Goal: Task Accomplishment & Management: Manage account settings

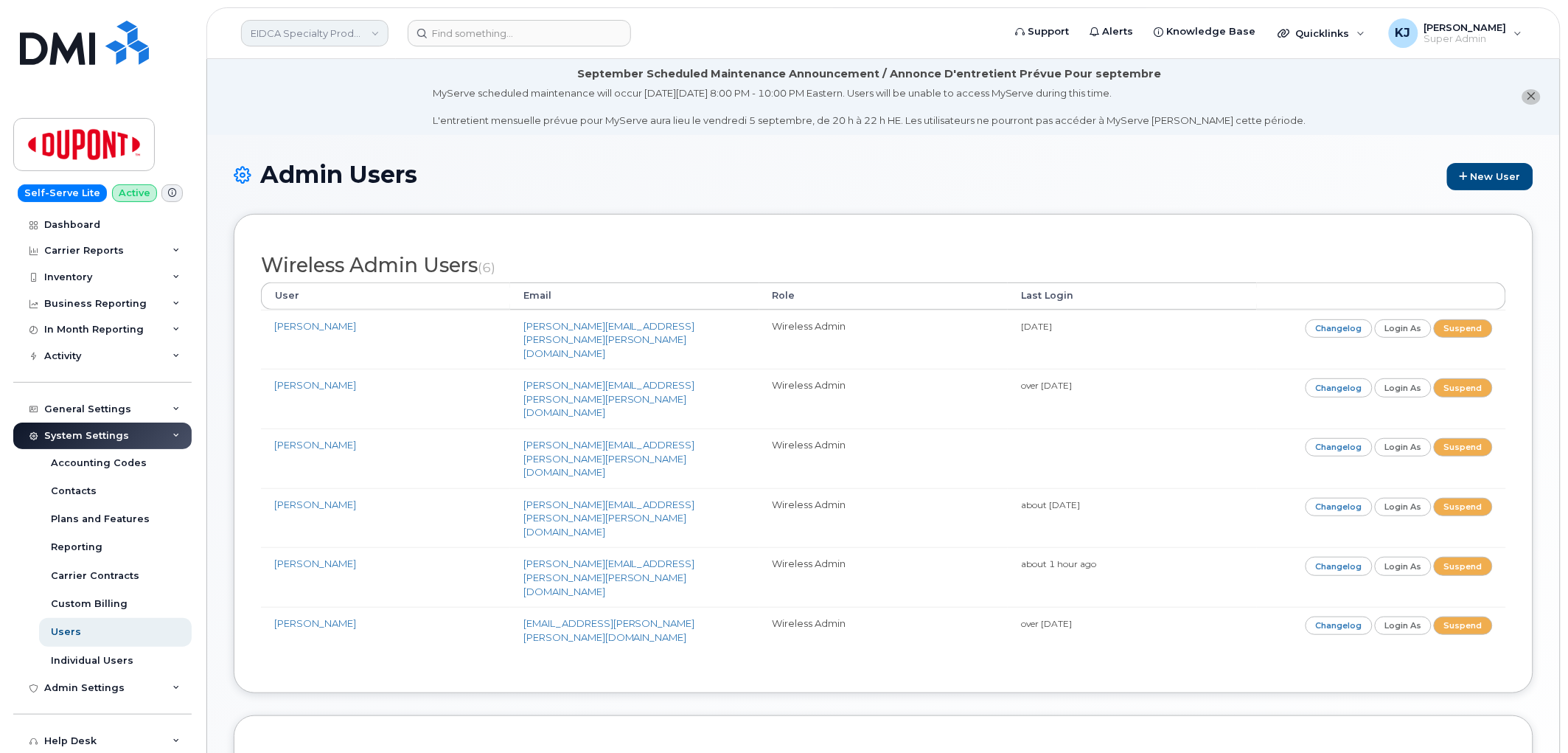
click at [326, 33] on link "EIDCA Specialty Products Company" at bounding box center [314, 33] width 147 height 26
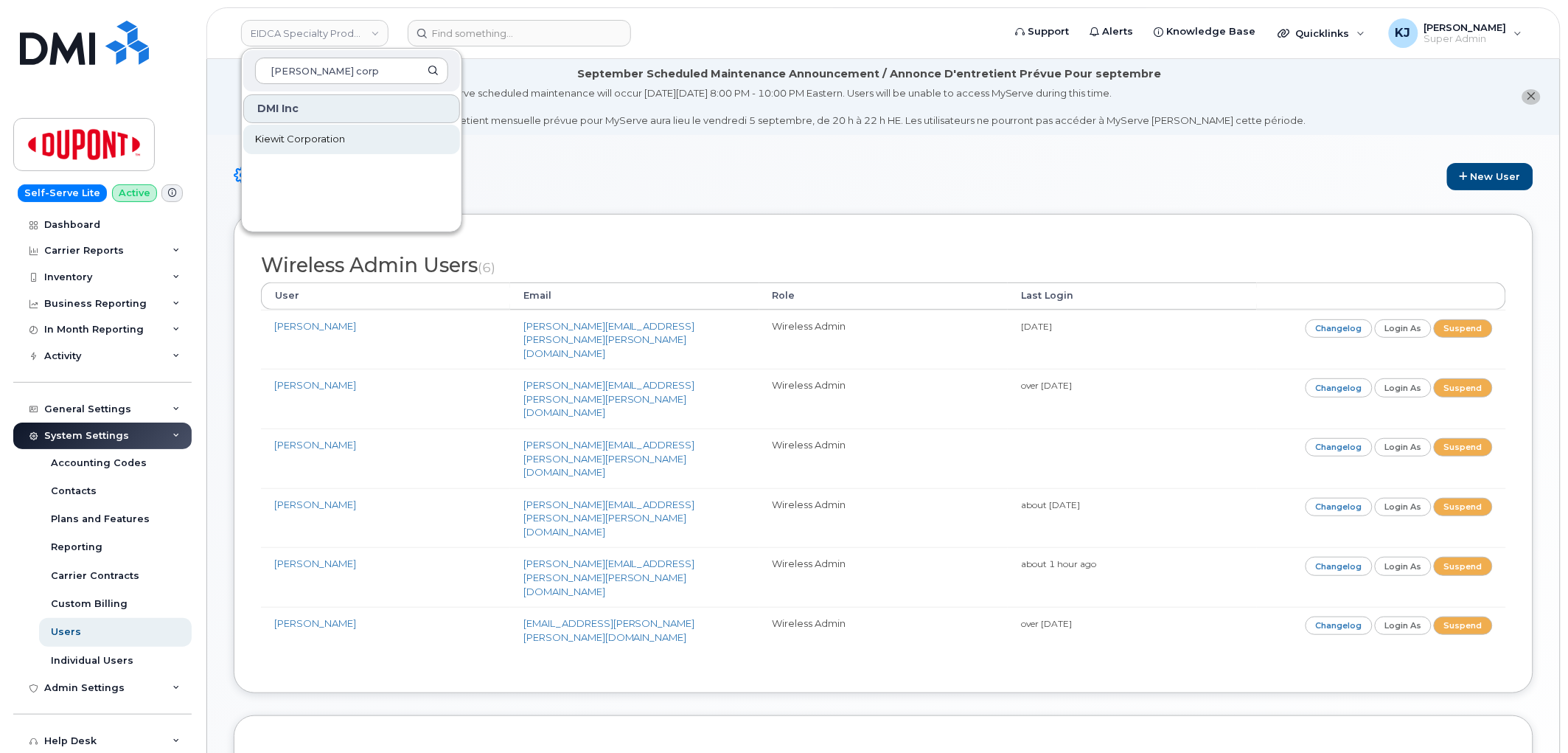
type input "kiewit corp"
click at [295, 143] on span "Kiewit Corporation" at bounding box center [300, 139] width 90 height 15
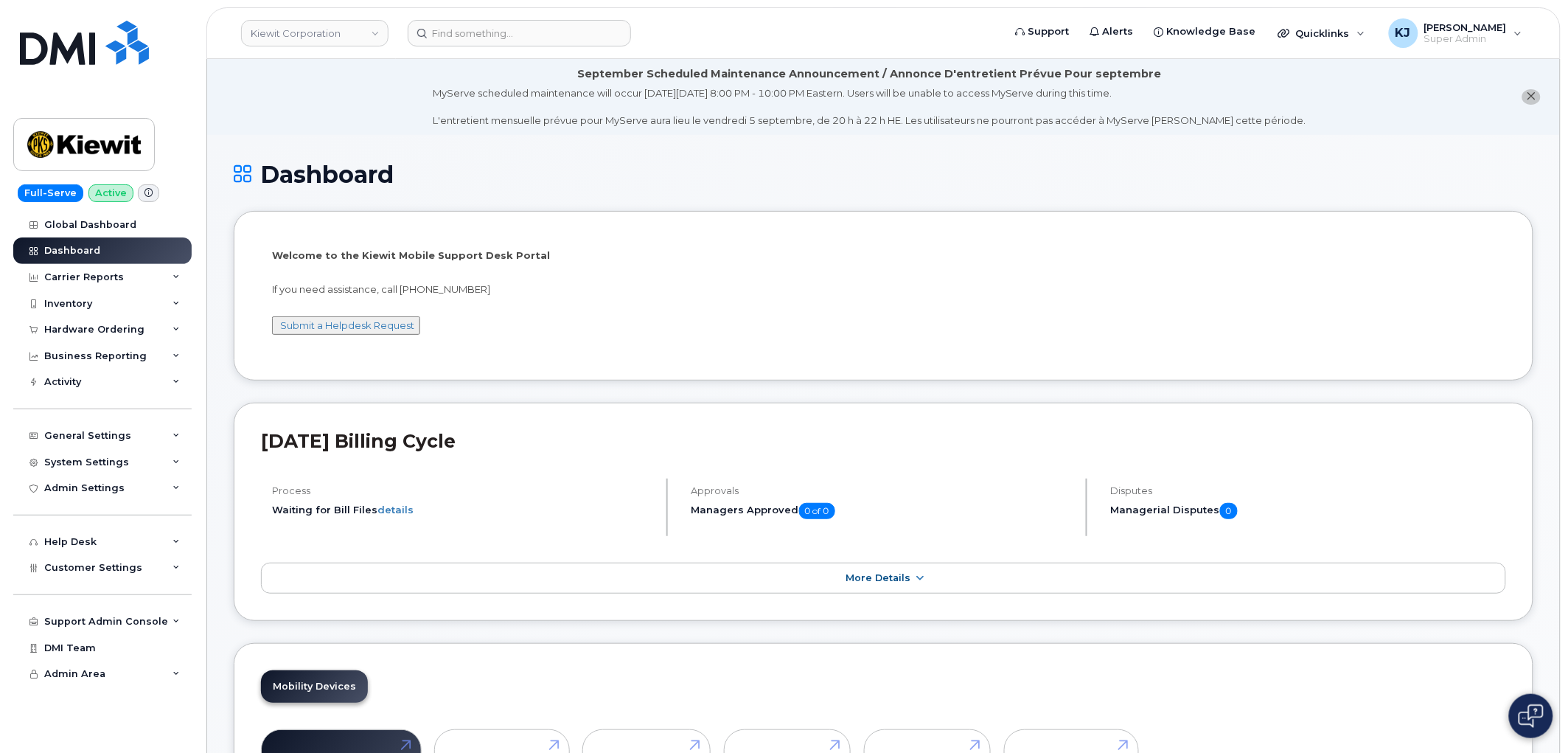
drag, startPoint x: 137, startPoint y: 328, endPoint x: 130, endPoint y: 361, distance: 33.7
click at [137, 328] on div "Hardware Ordering" at bounding box center [94, 329] width 100 height 12
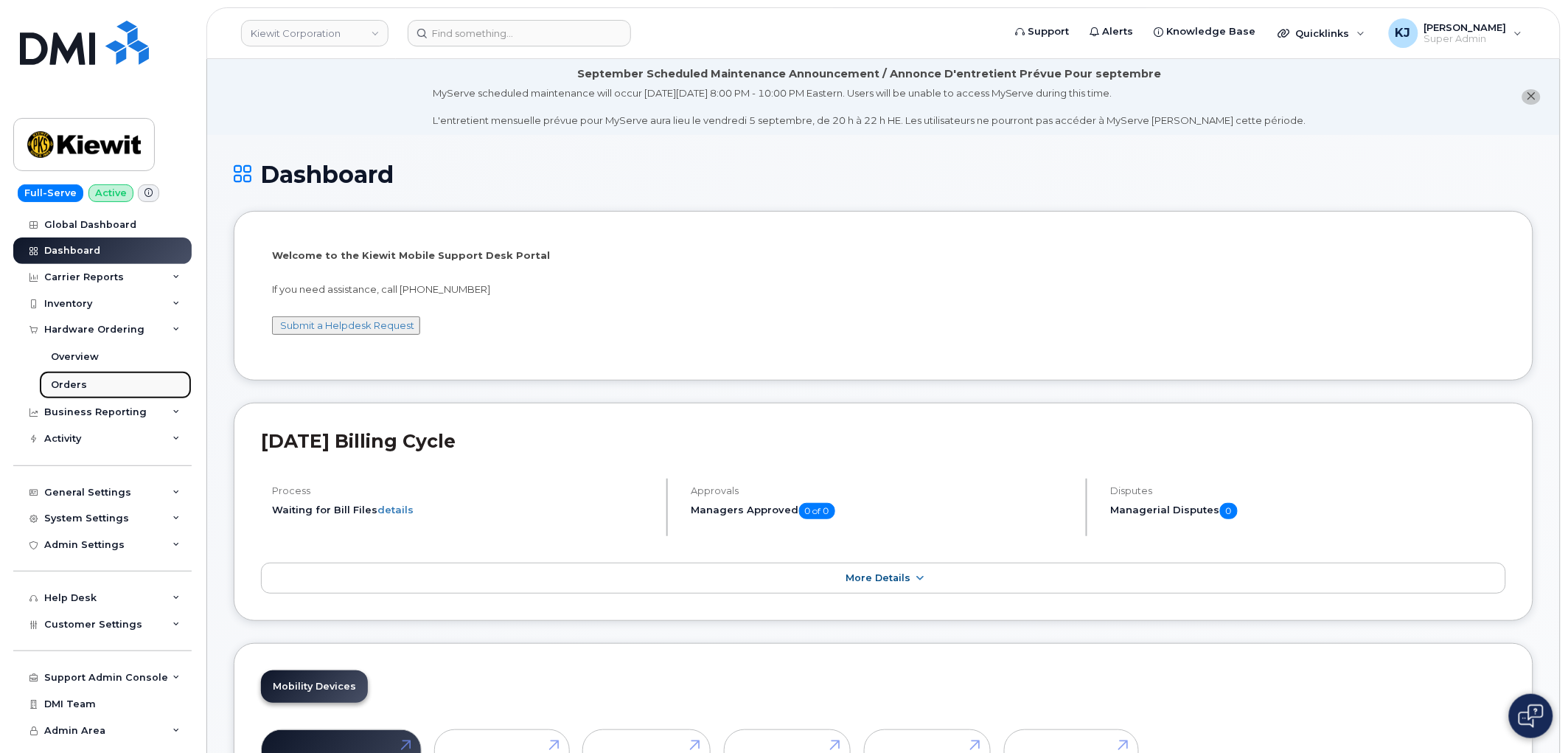
click at [110, 388] on link "Orders" at bounding box center [116, 385] width 153 height 28
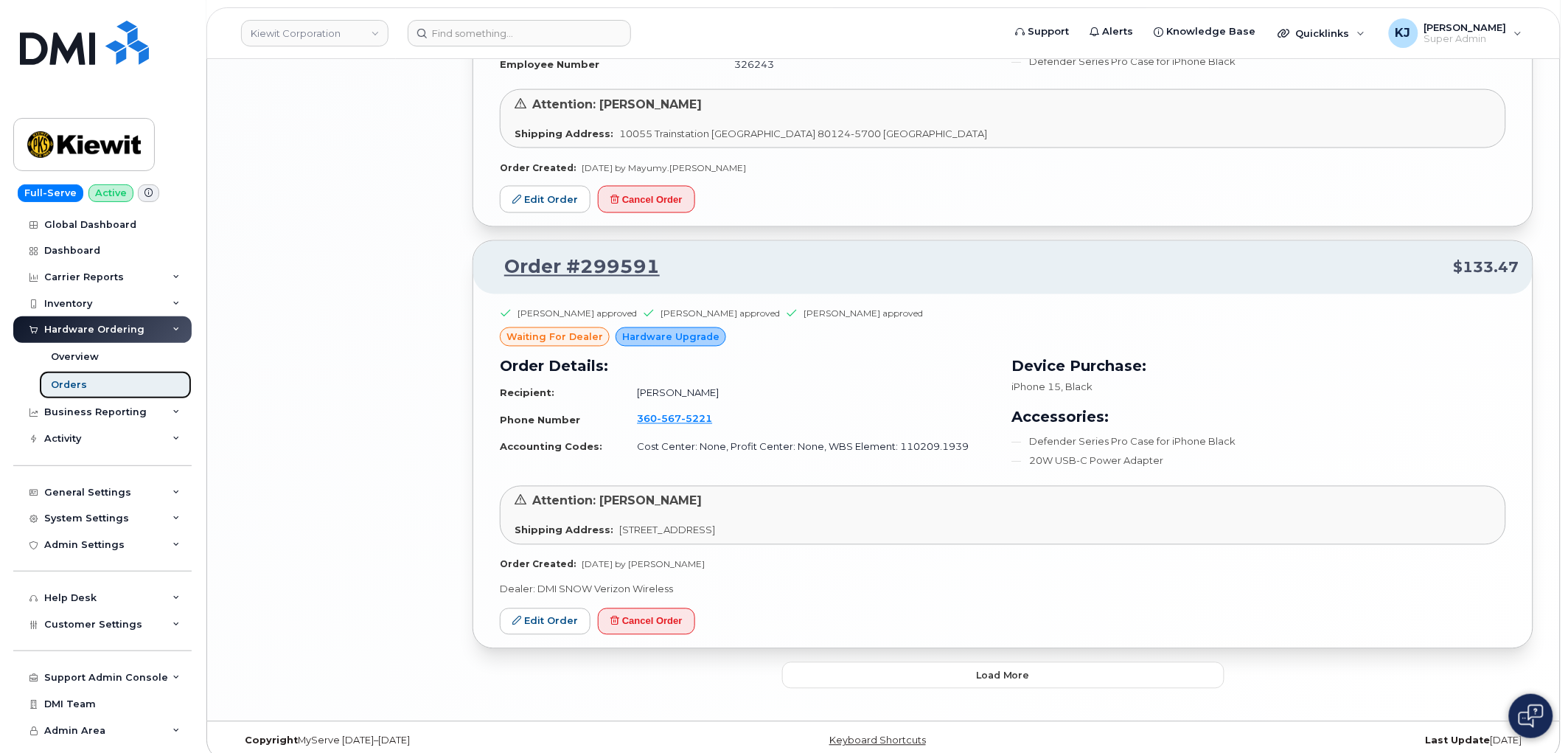
scroll to position [2797, 0]
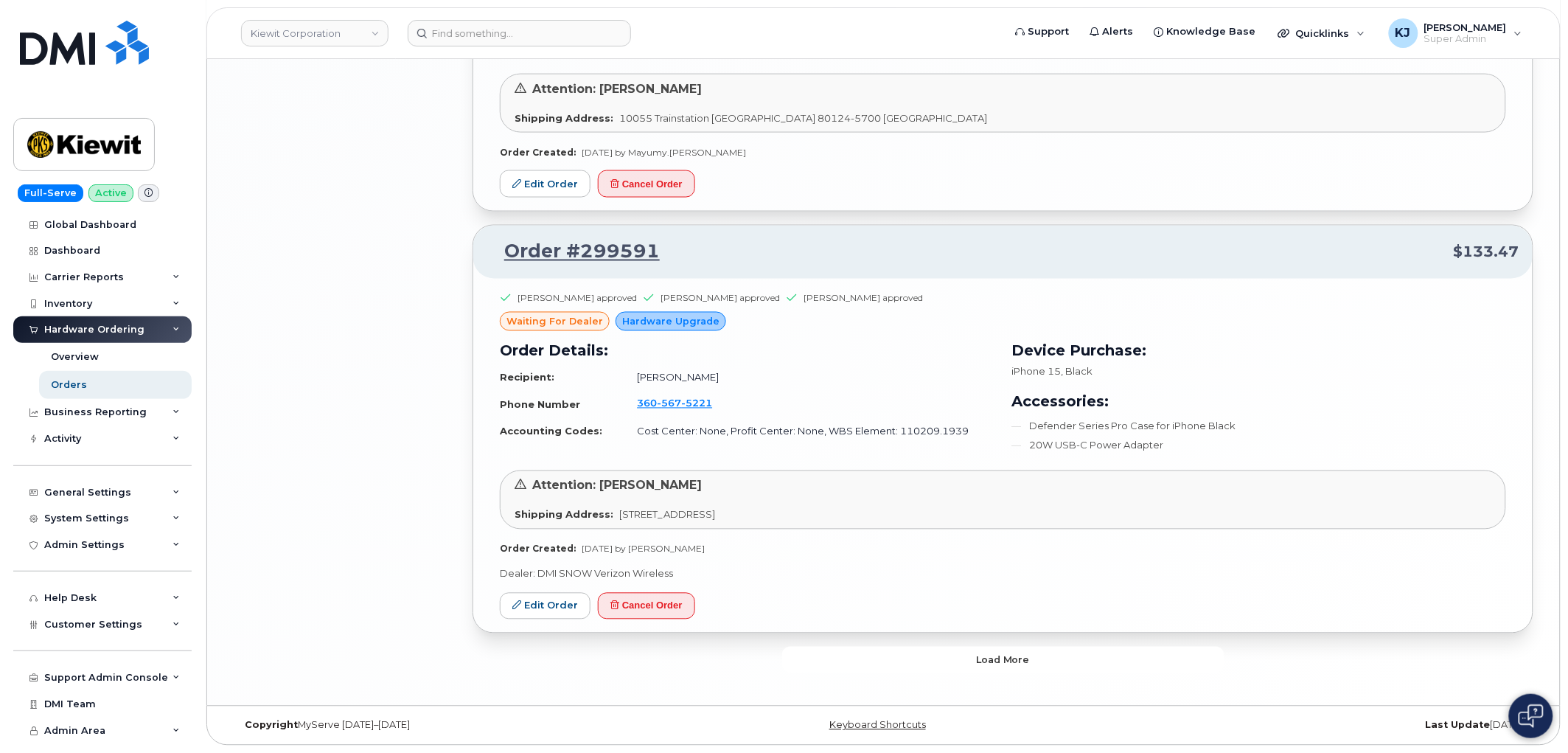
click at [968, 659] on button "Load more" at bounding box center [1003, 660] width 442 height 26
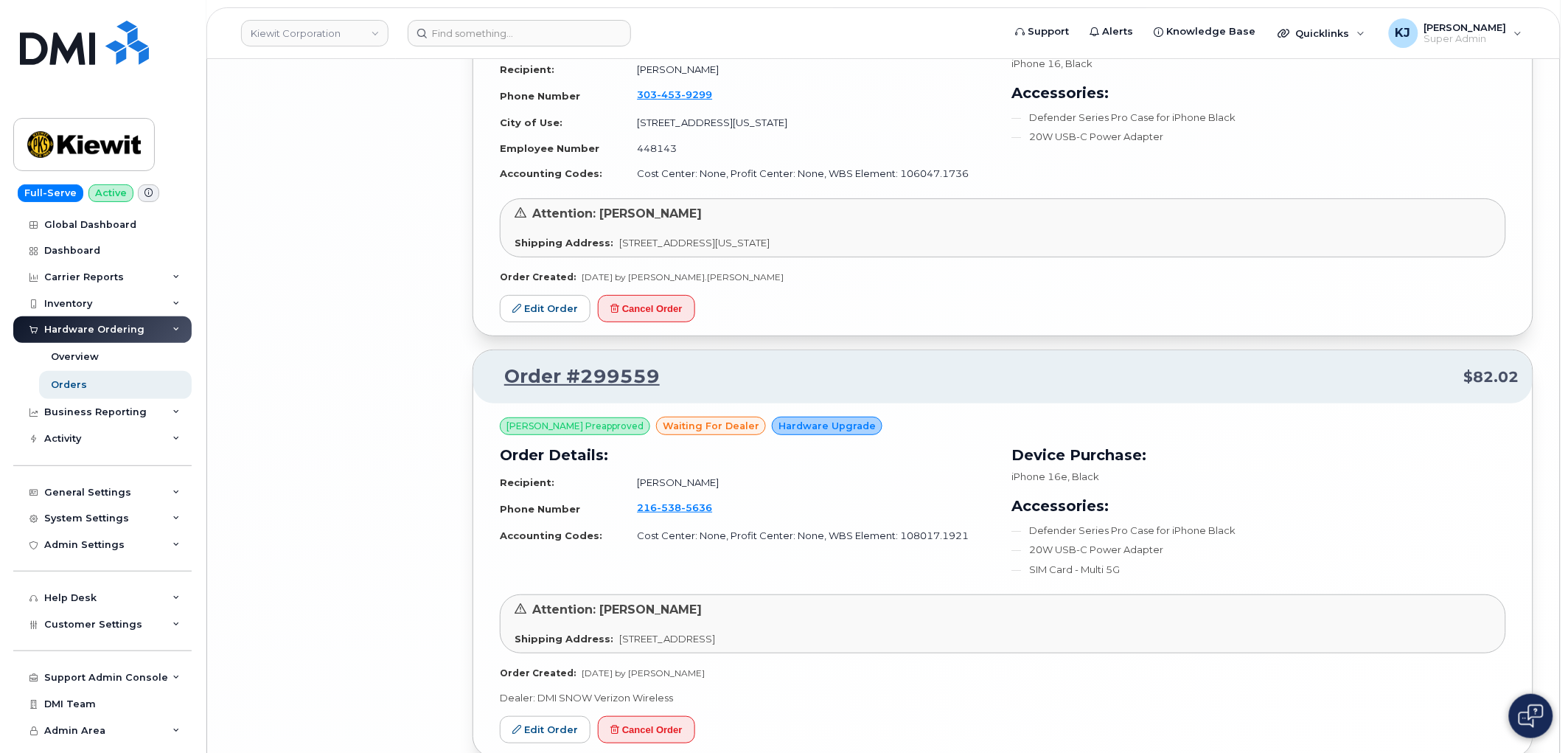
scroll to position [6176, 0]
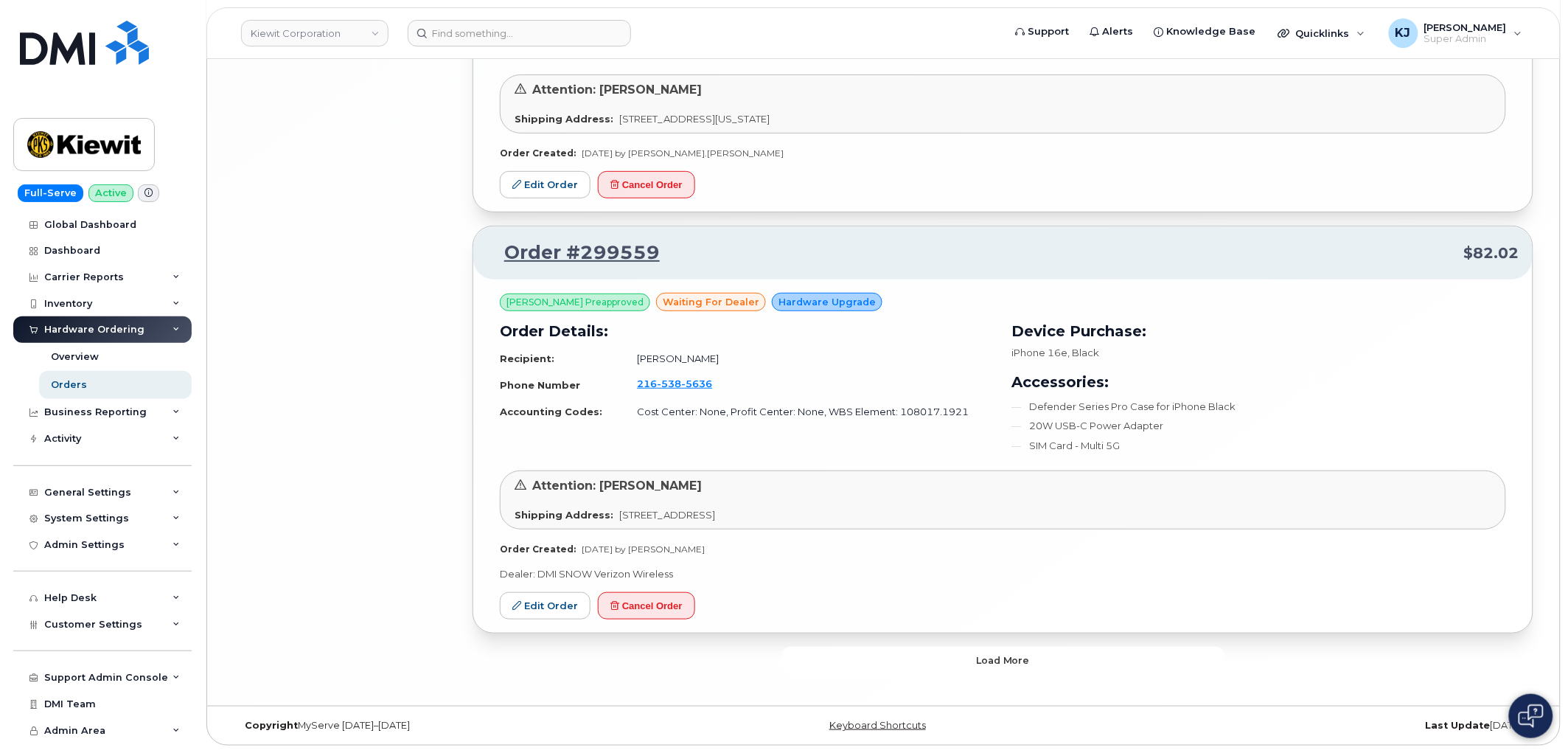
click at [1014, 657] on span "Load more" at bounding box center [1003, 660] width 54 height 14
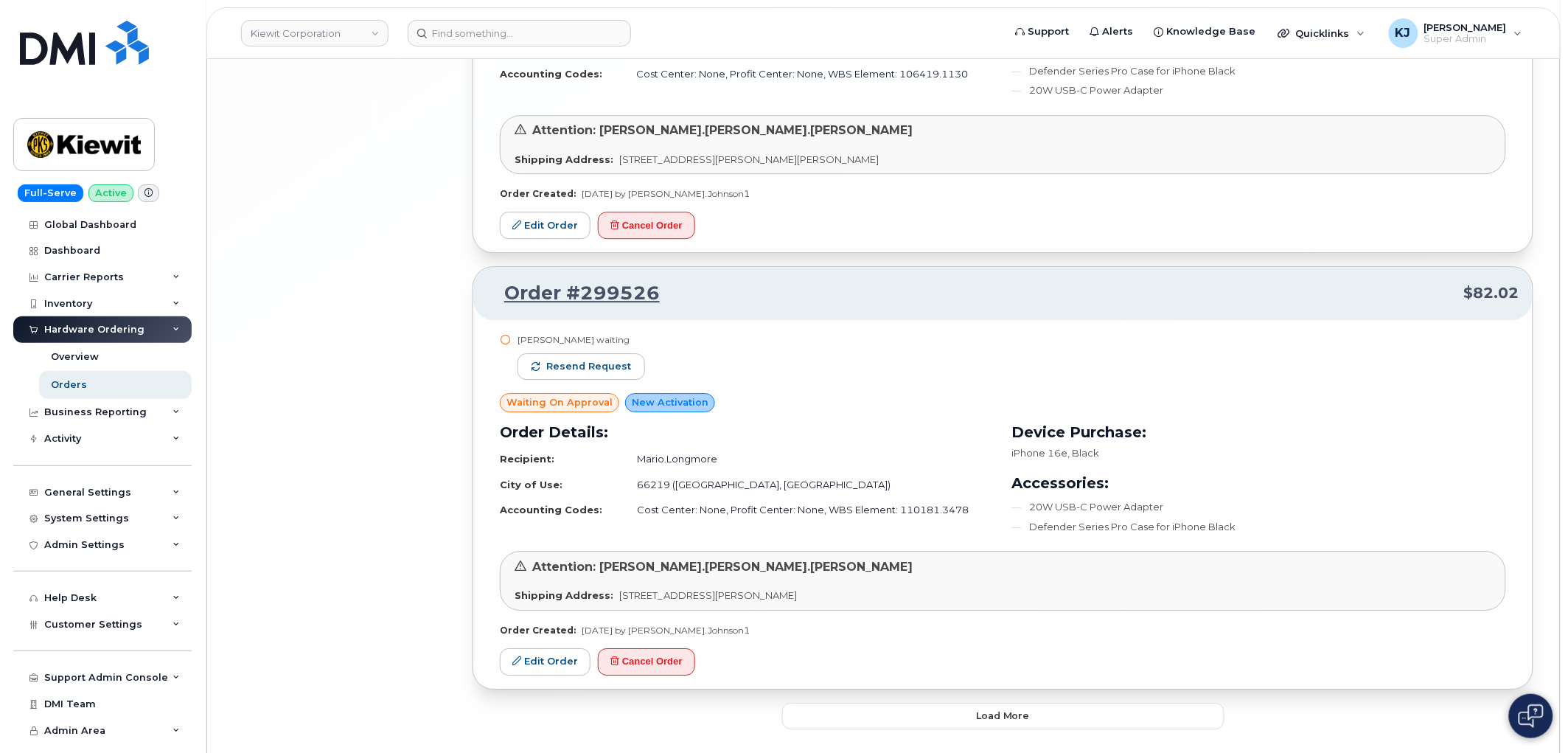
scroll to position [9567, 0]
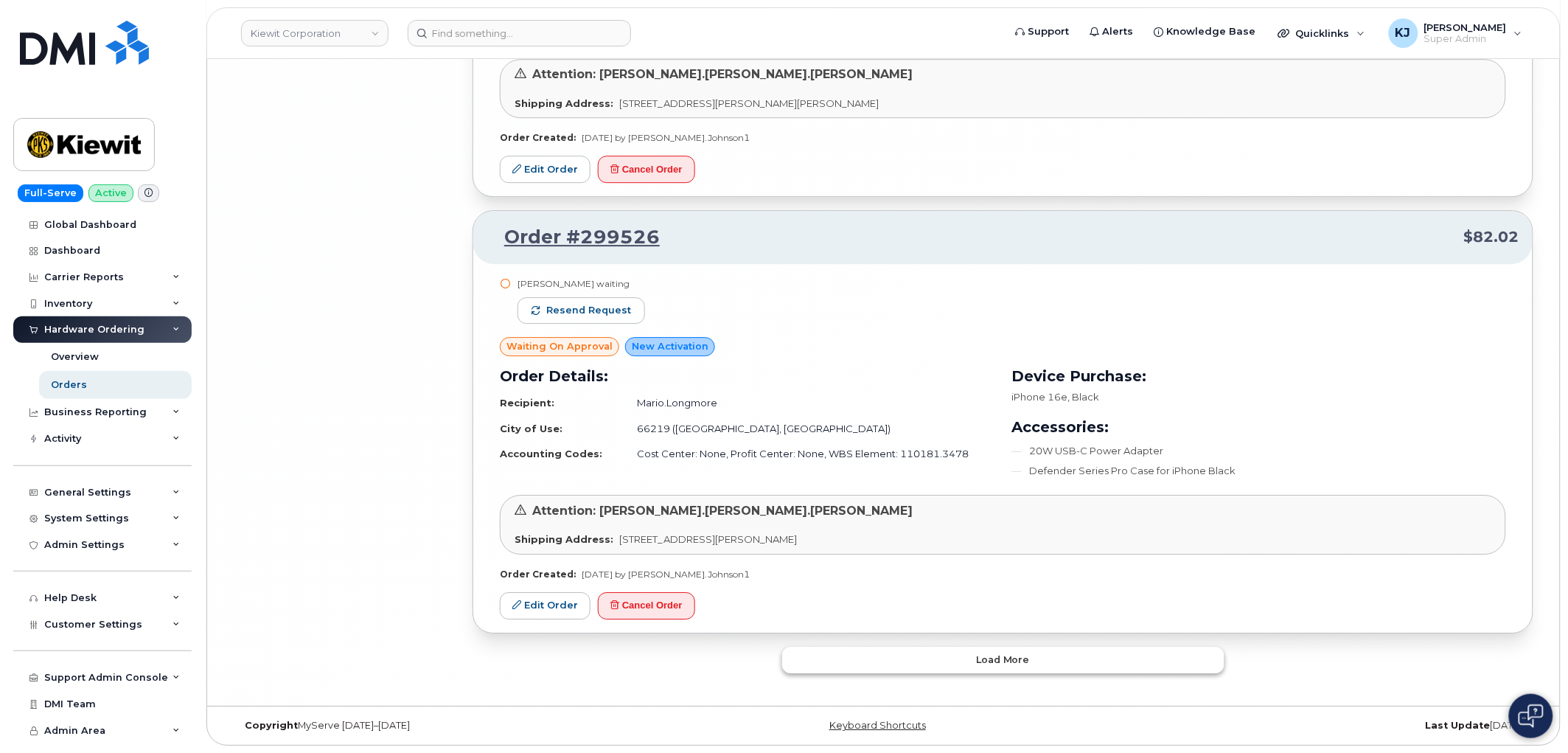
click at [907, 657] on button "Load more" at bounding box center [1003, 660] width 442 height 26
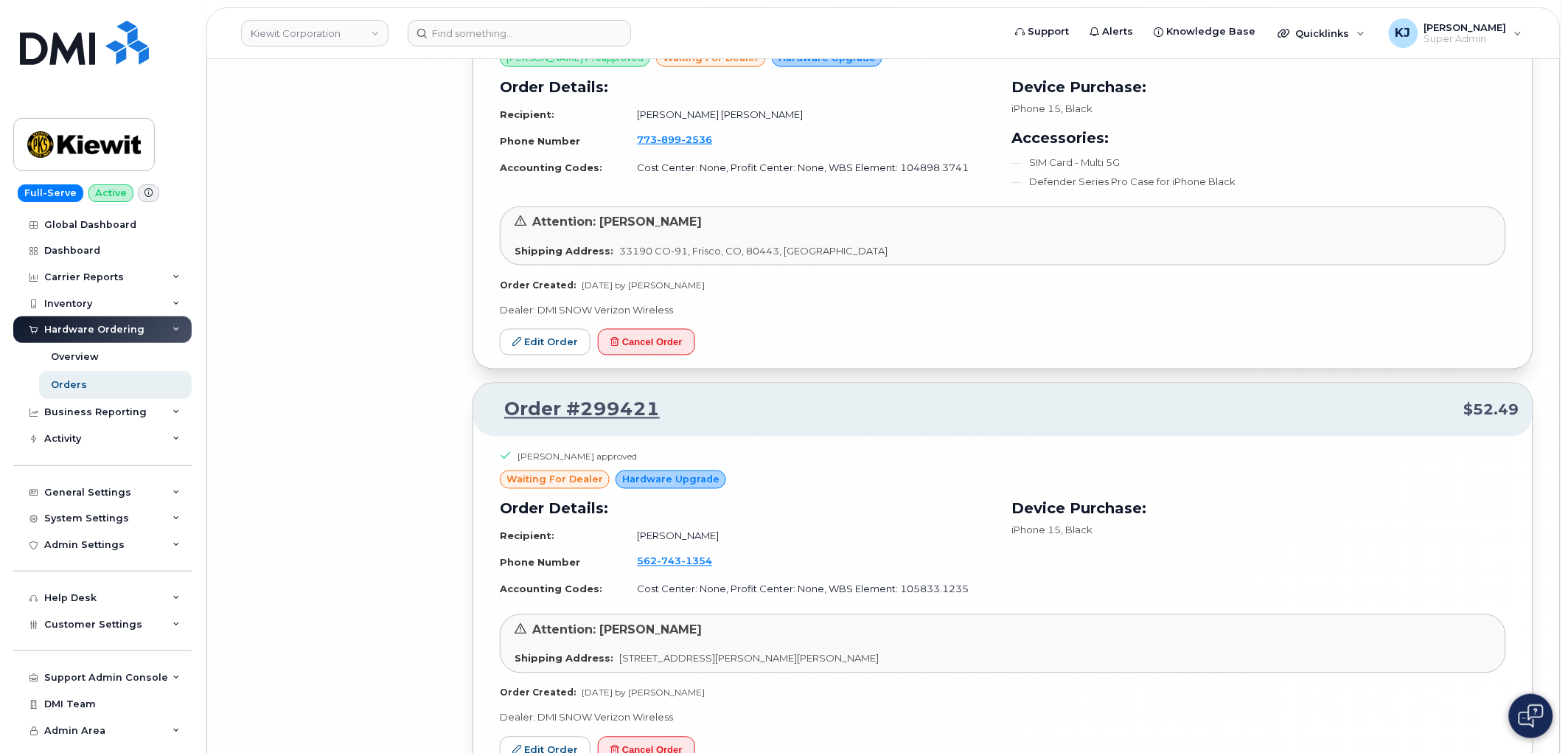
scroll to position [12918, 0]
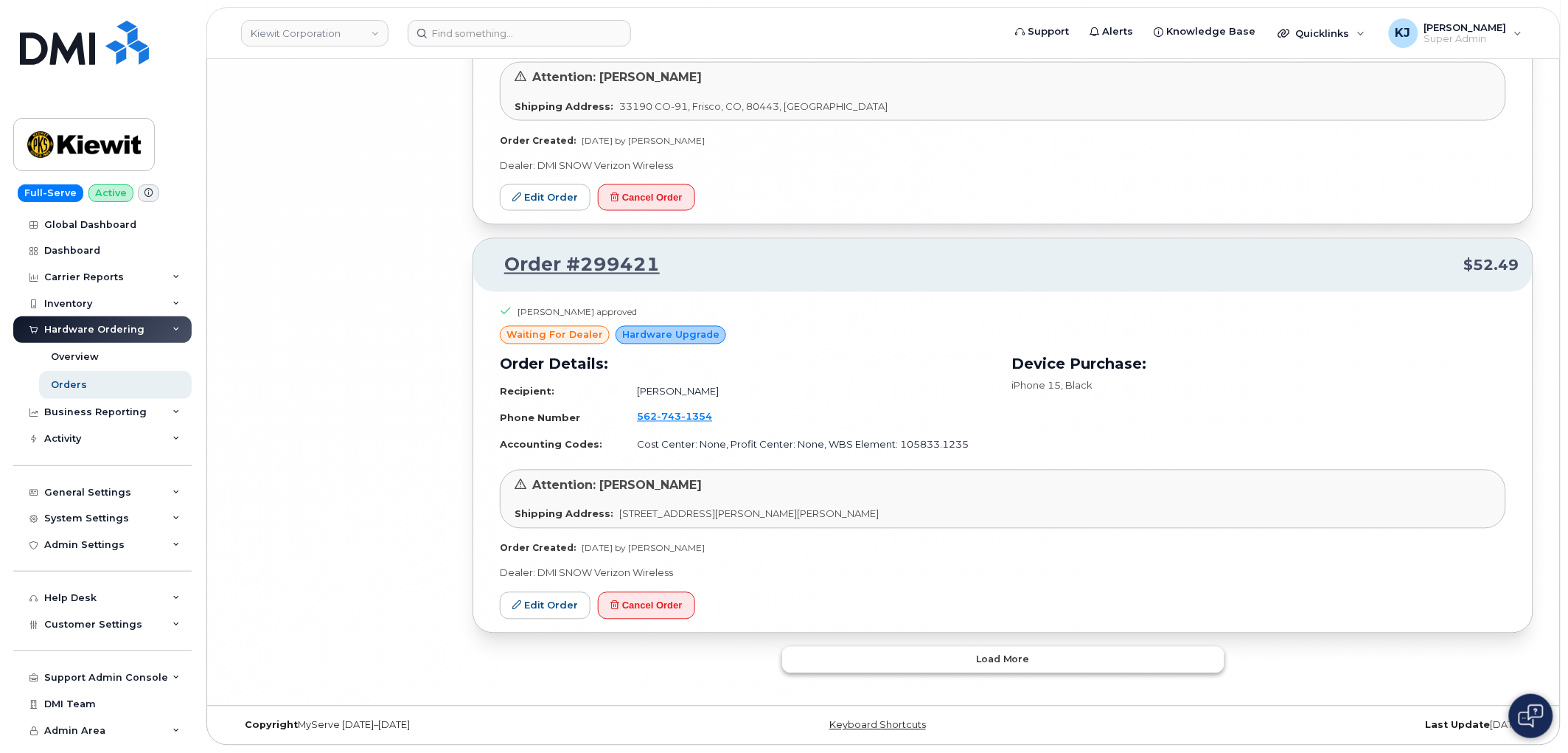
click at [925, 660] on button "Load more" at bounding box center [1003, 660] width 442 height 26
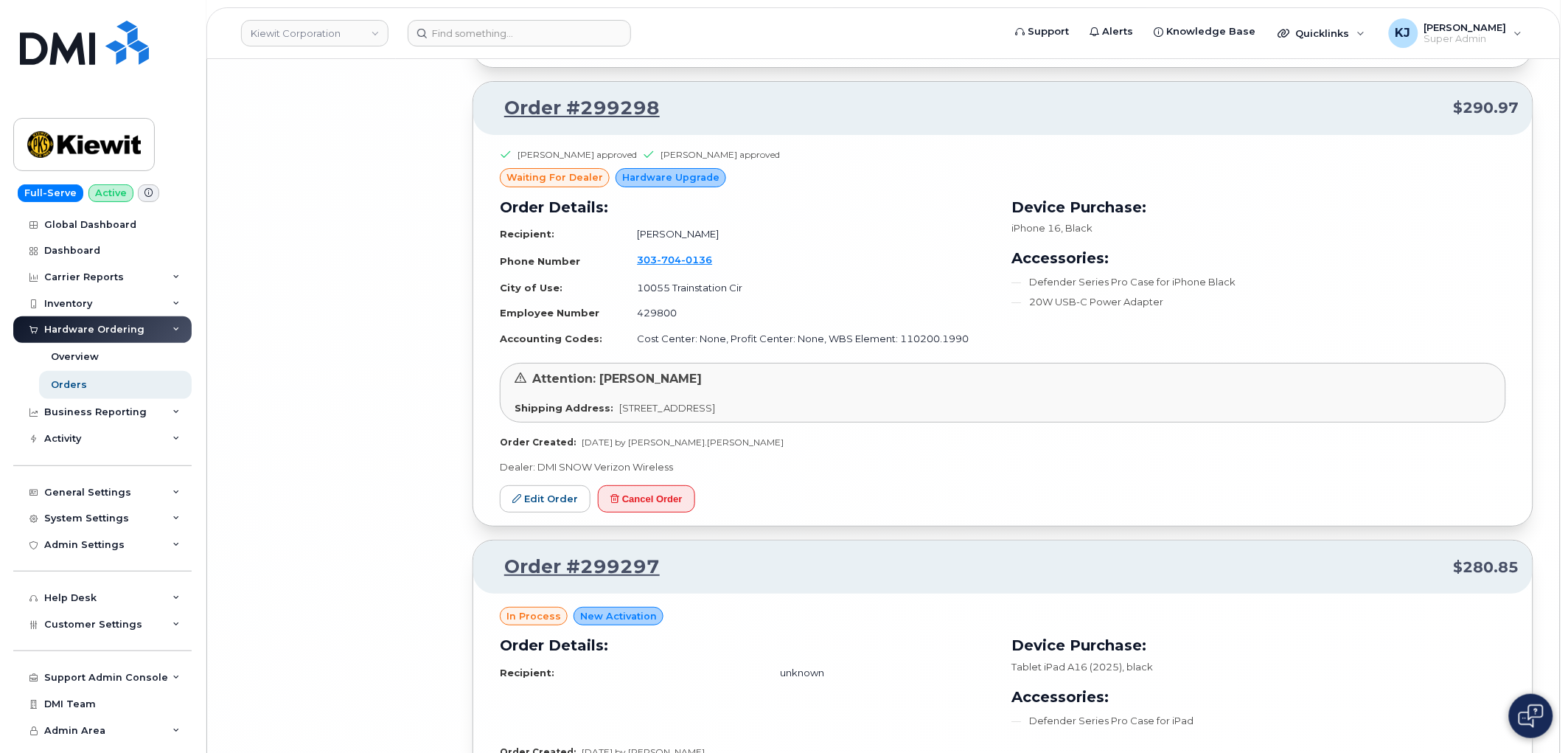
scroll to position [16223, 0]
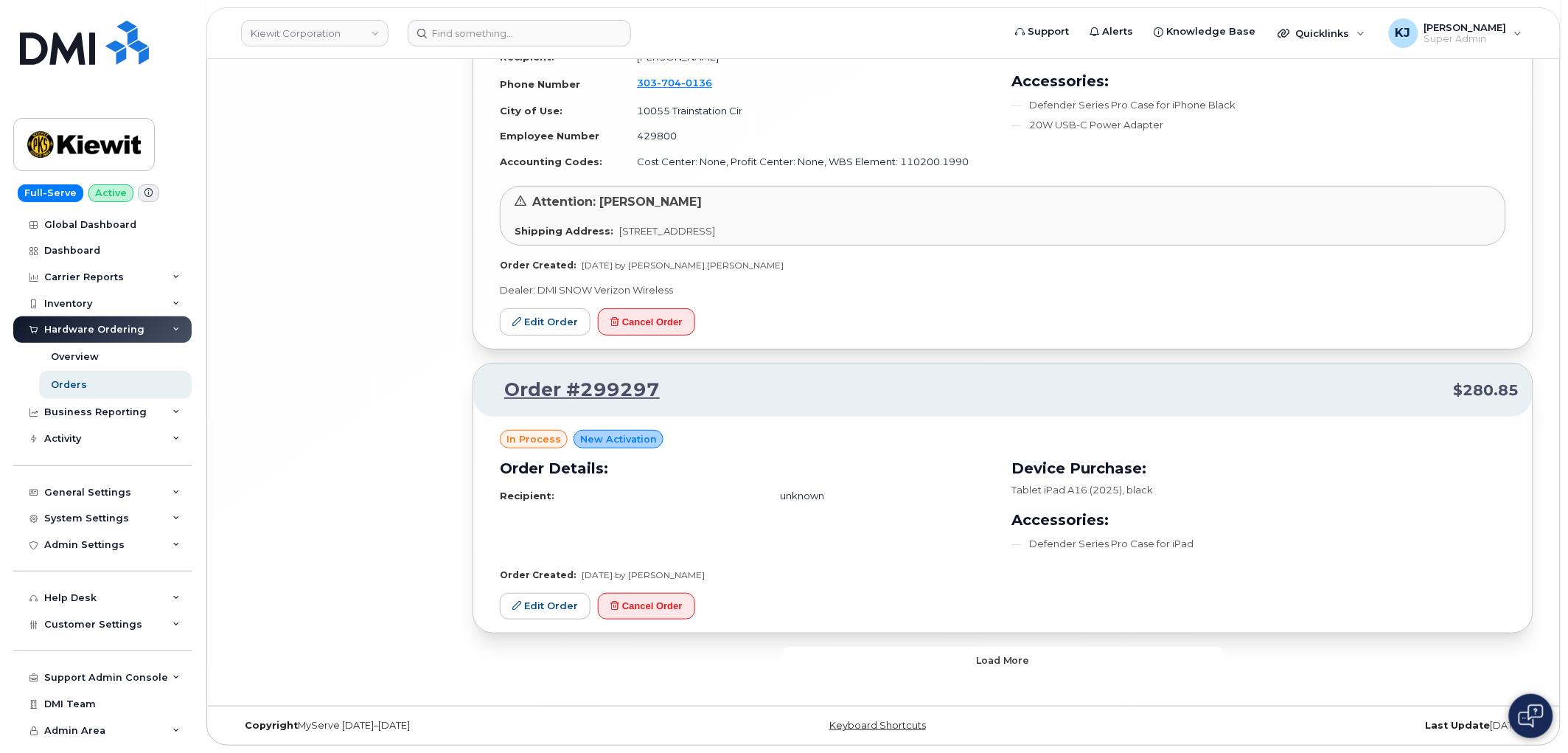
click at [931, 653] on button "Load more" at bounding box center [1003, 660] width 442 height 26
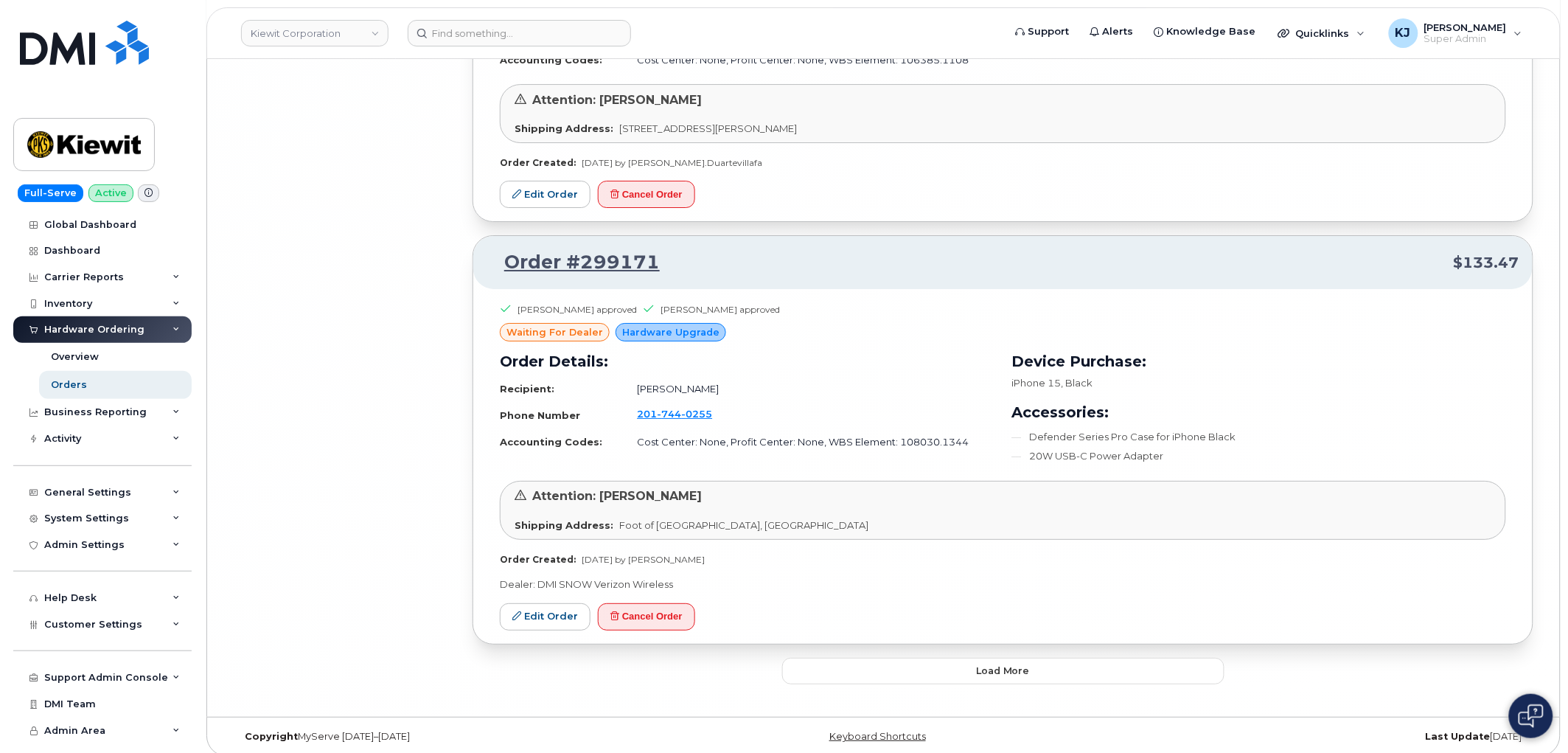
scroll to position [19986, 0]
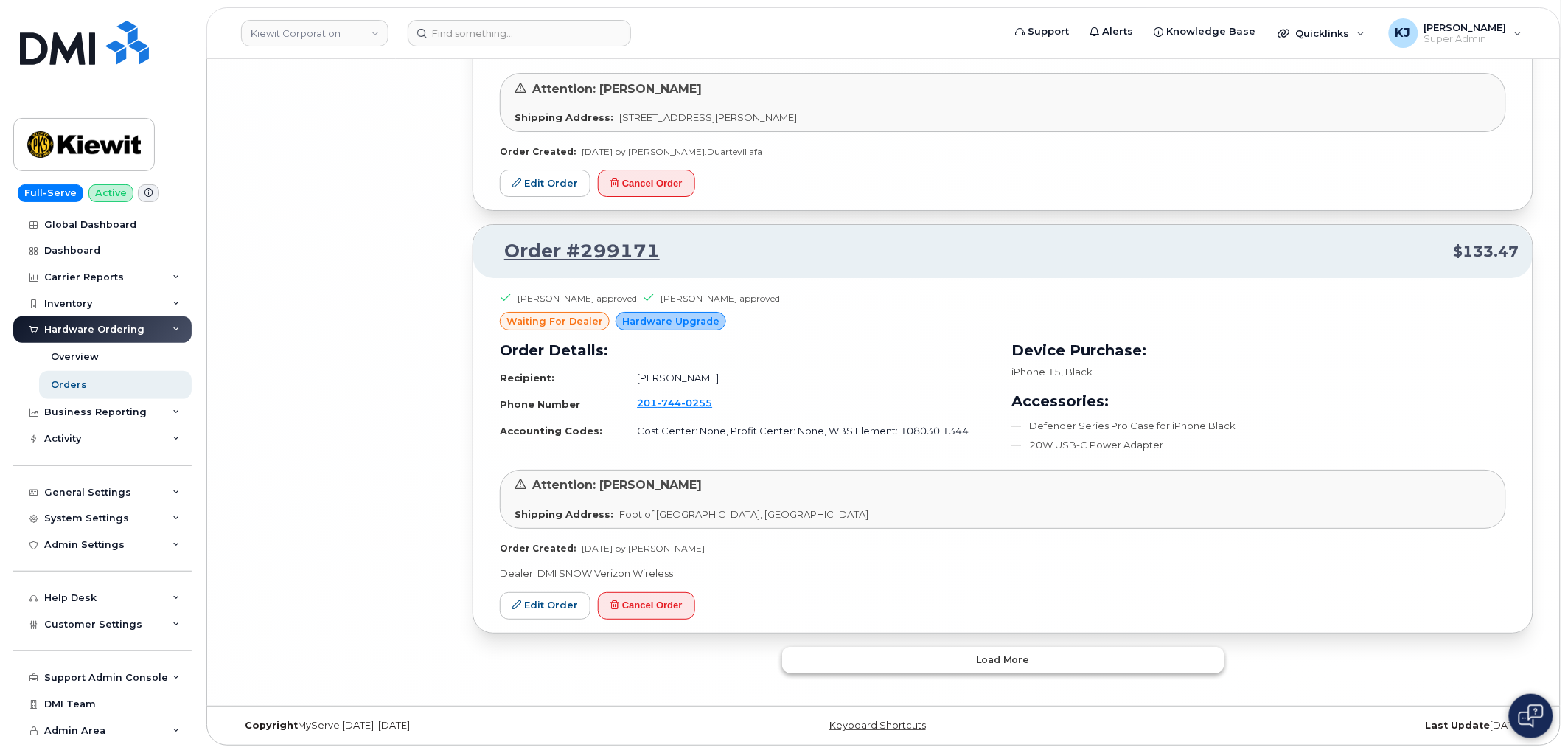
click at [989, 662] on span "Load more" at bounding box center [1003, 660] width 54 height 14
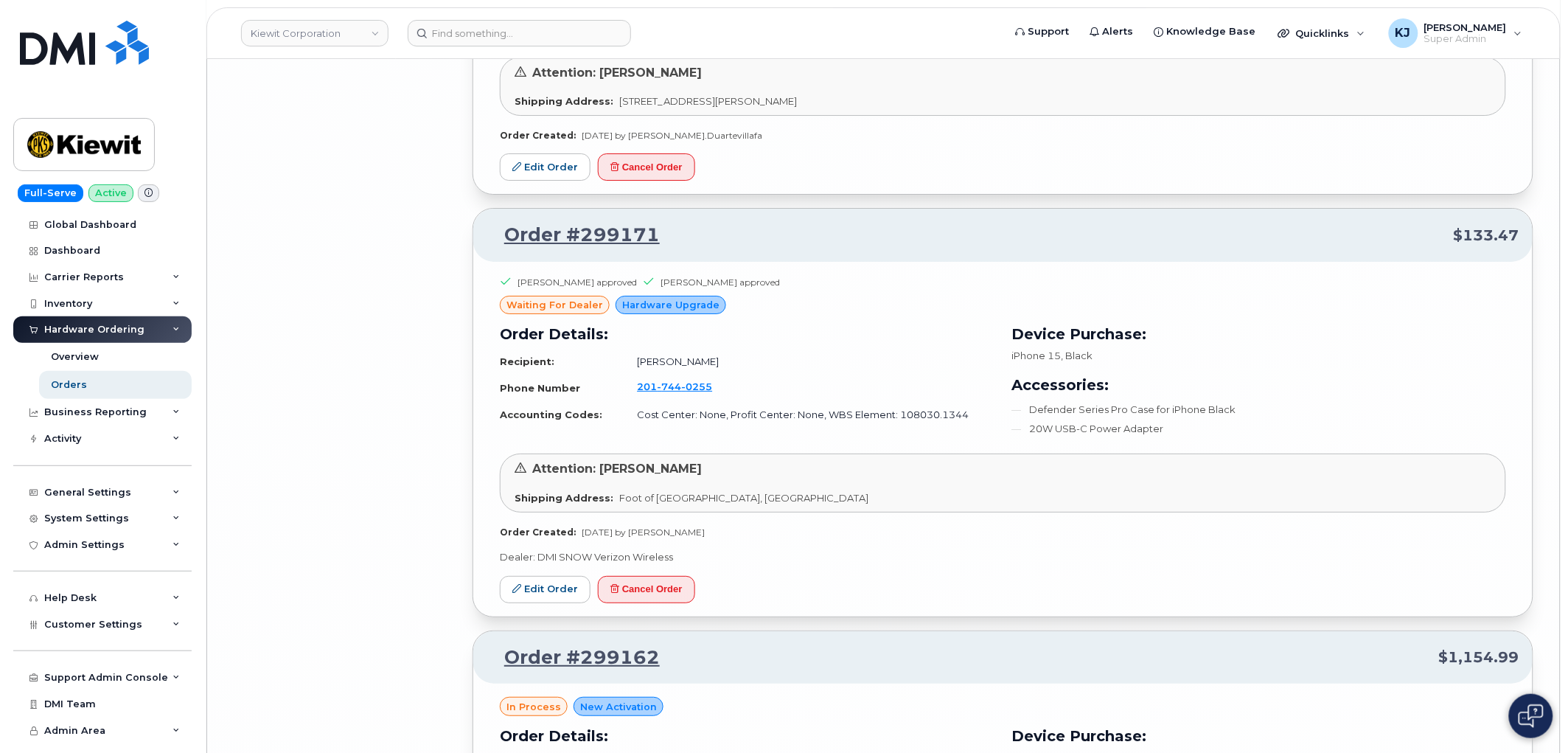
drag, startPoint x: 817, startPoint y: 595, endPoint x: 337, endPoint y: 448, distance: 502.0
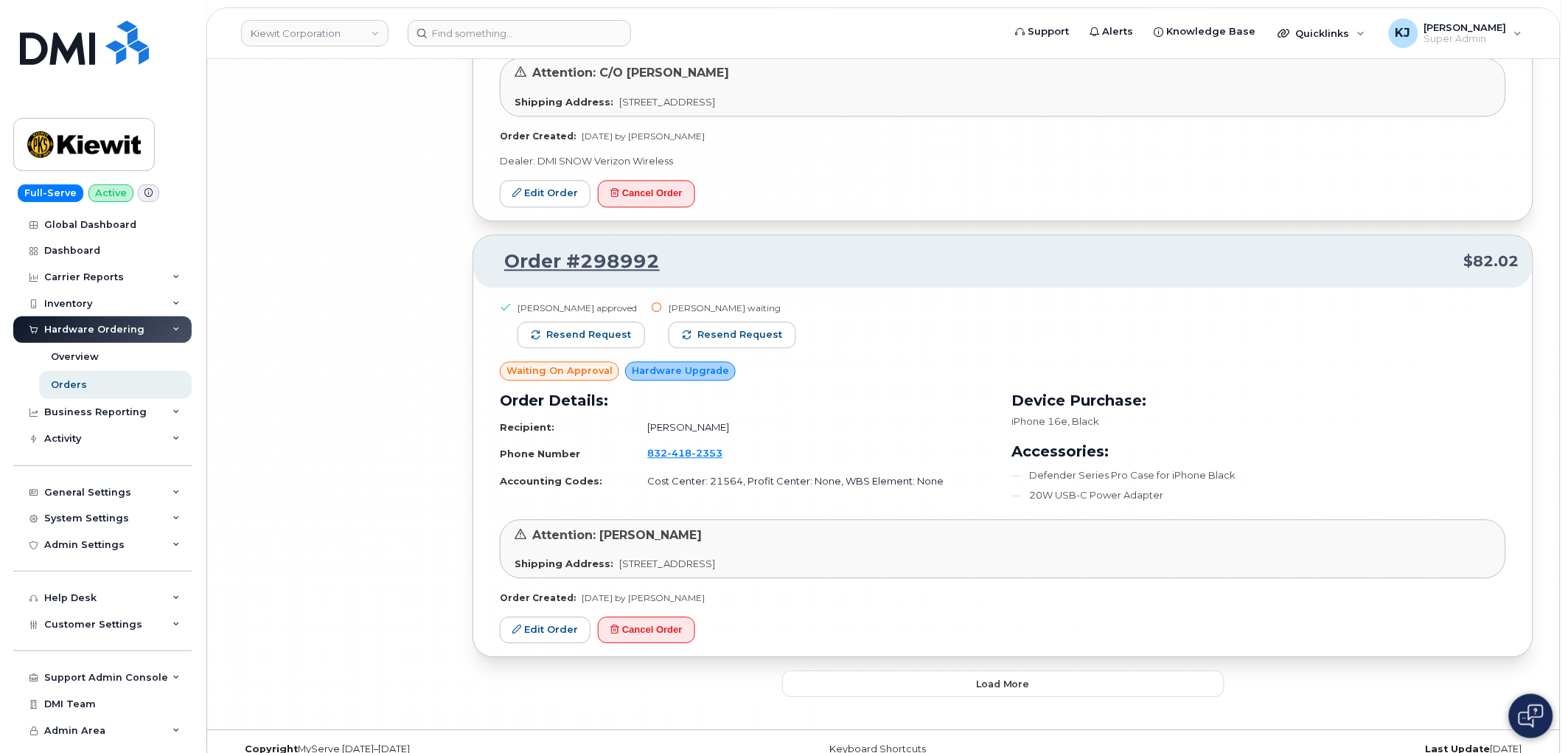
scroll to position [23355, 0]
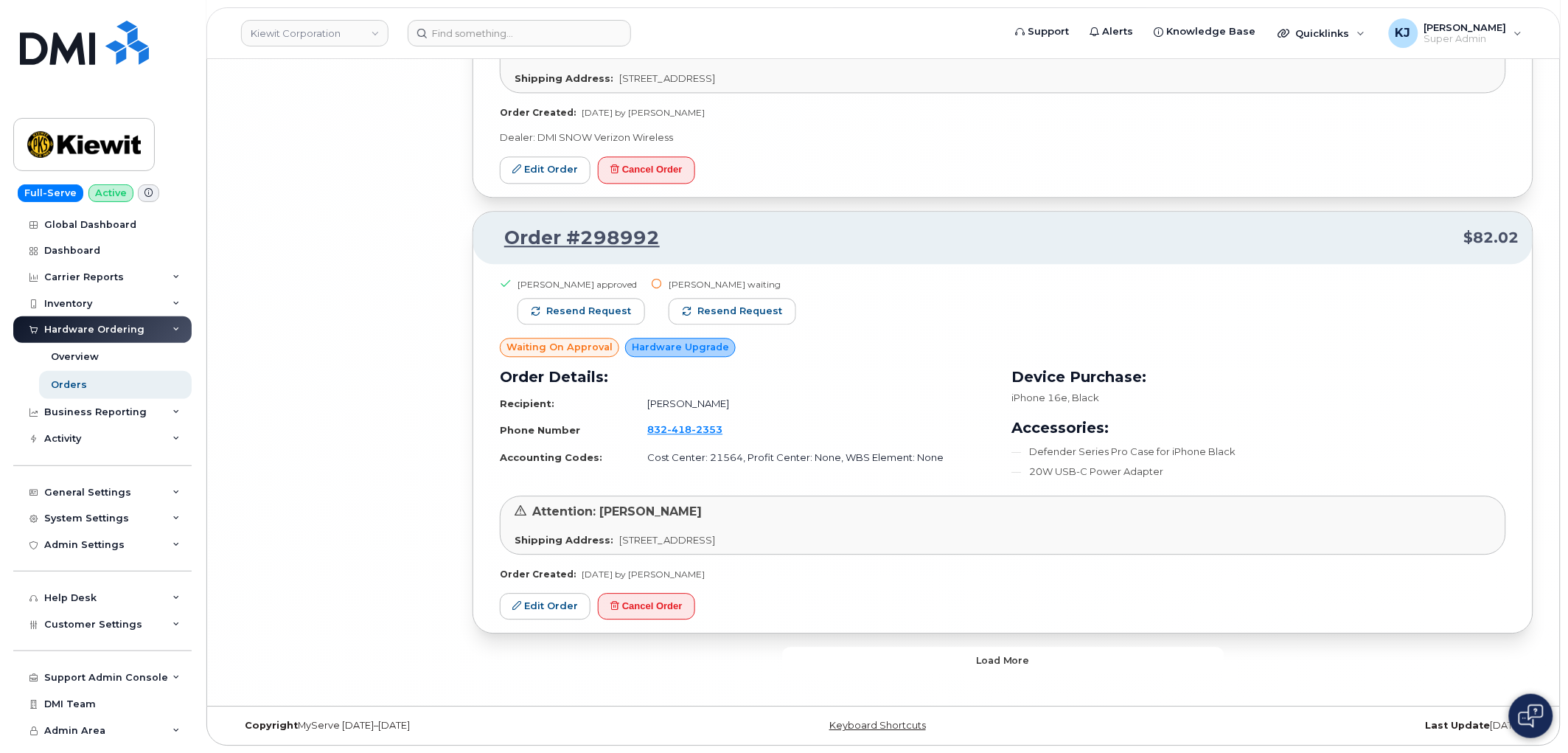
click at [984, 653] on span "Load more" at bounding box center [1003, 660] width 54 height 14
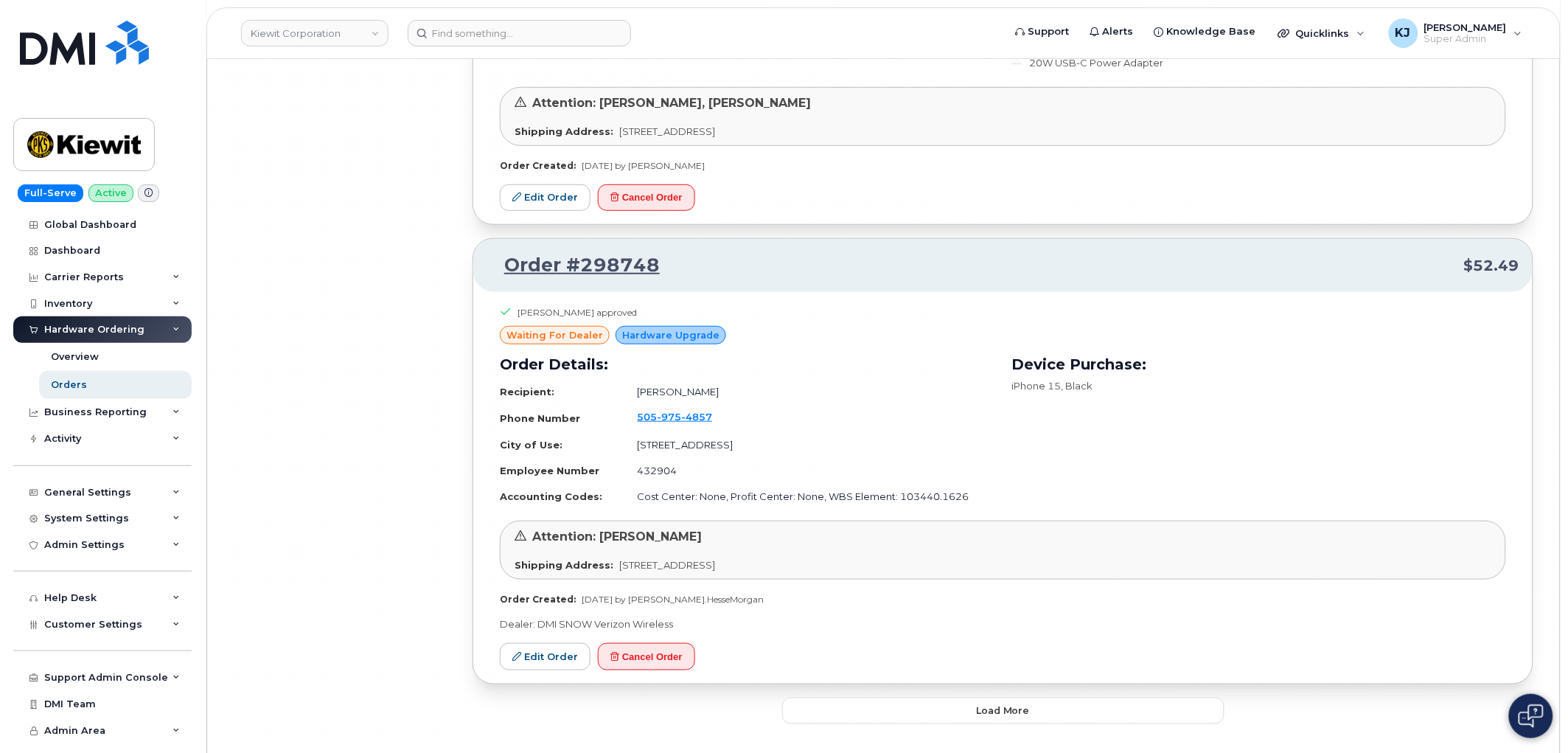
scroll to position [26550, 0]
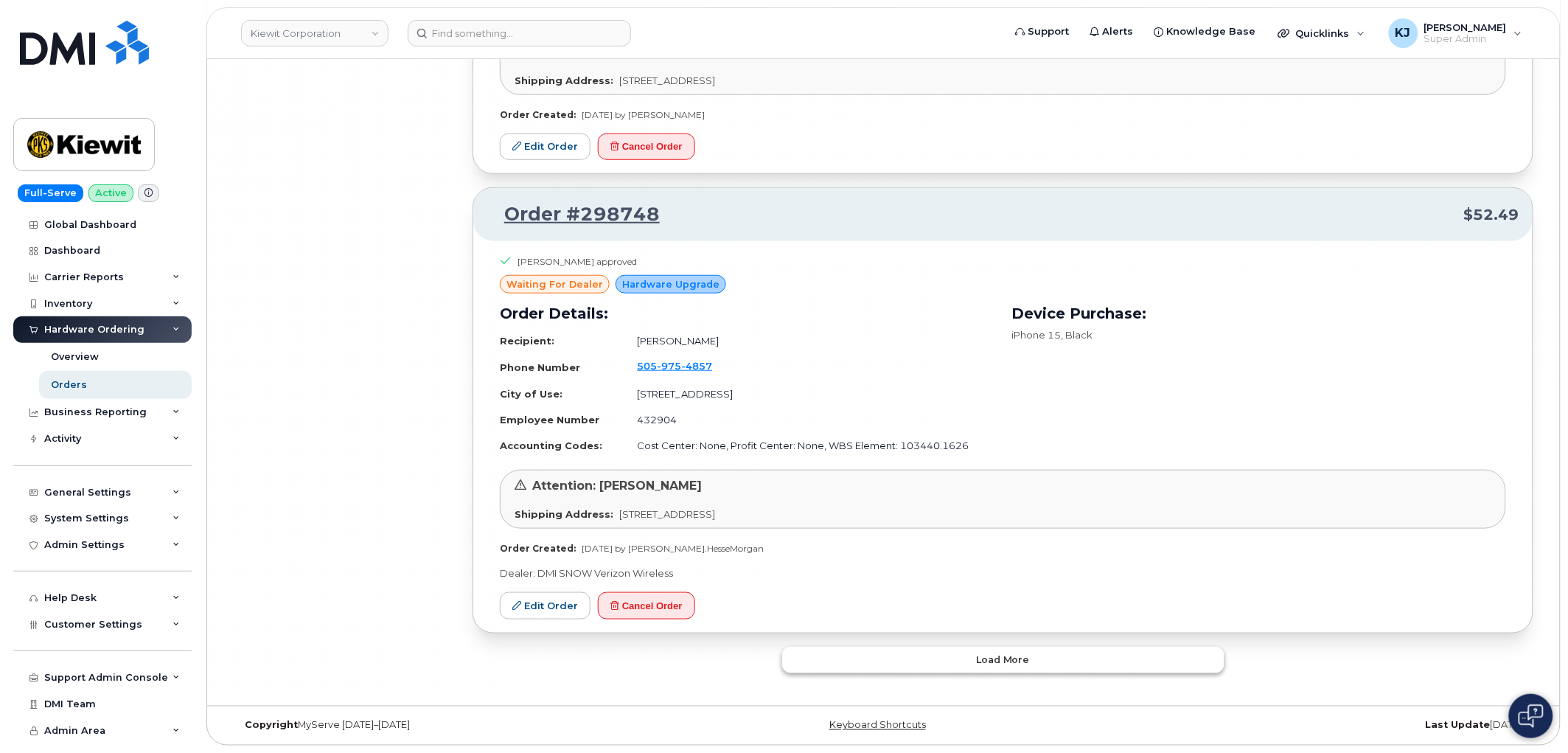
click at [1004, 653] on span "Load more" at bounding box center [1003, 660] width 54 height 14
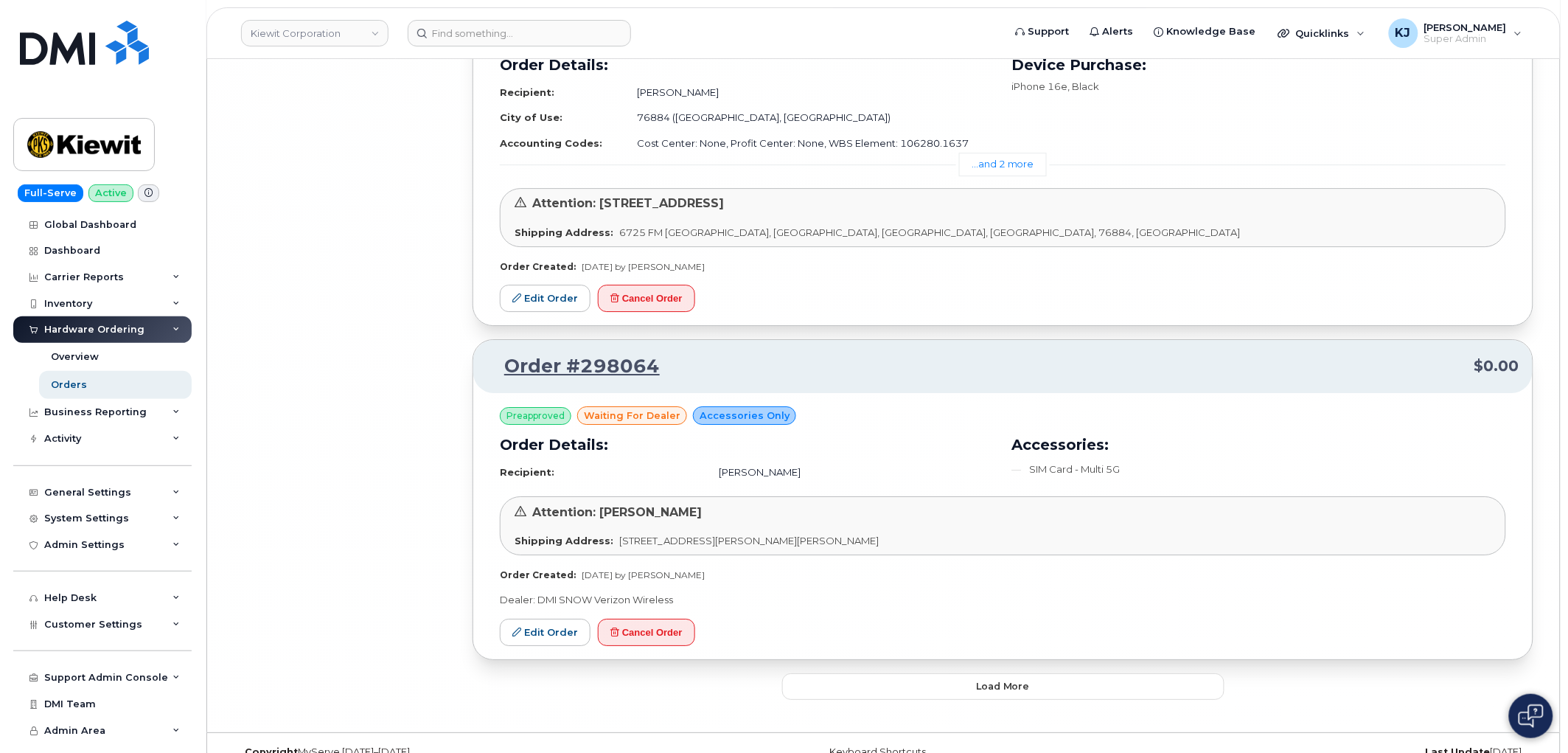
scroll to position [29874, 0]
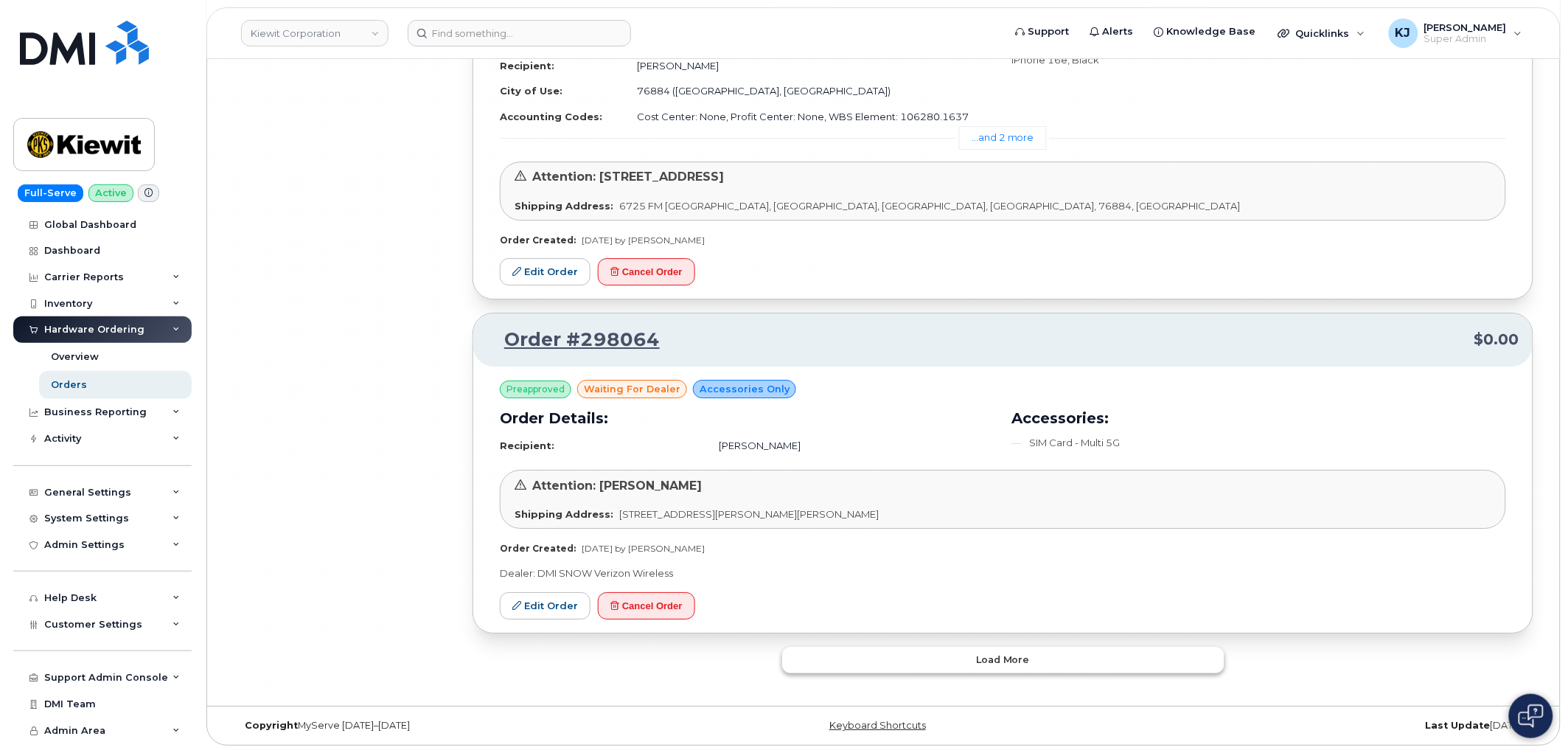
click at [998, 659] on span "Load more" at bounding box center [1003, 660] width 54 height 14
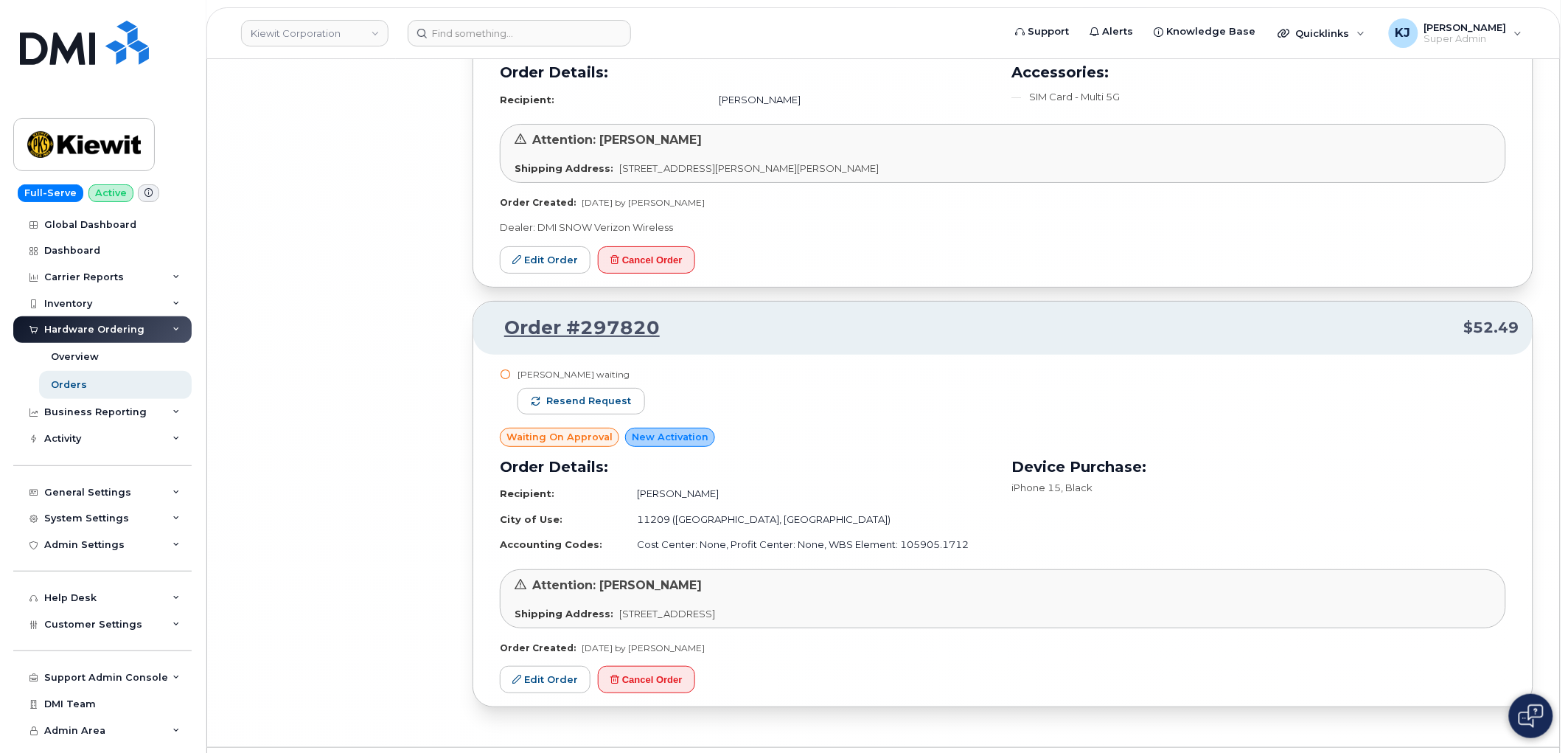
scroll to position [30262, 0]
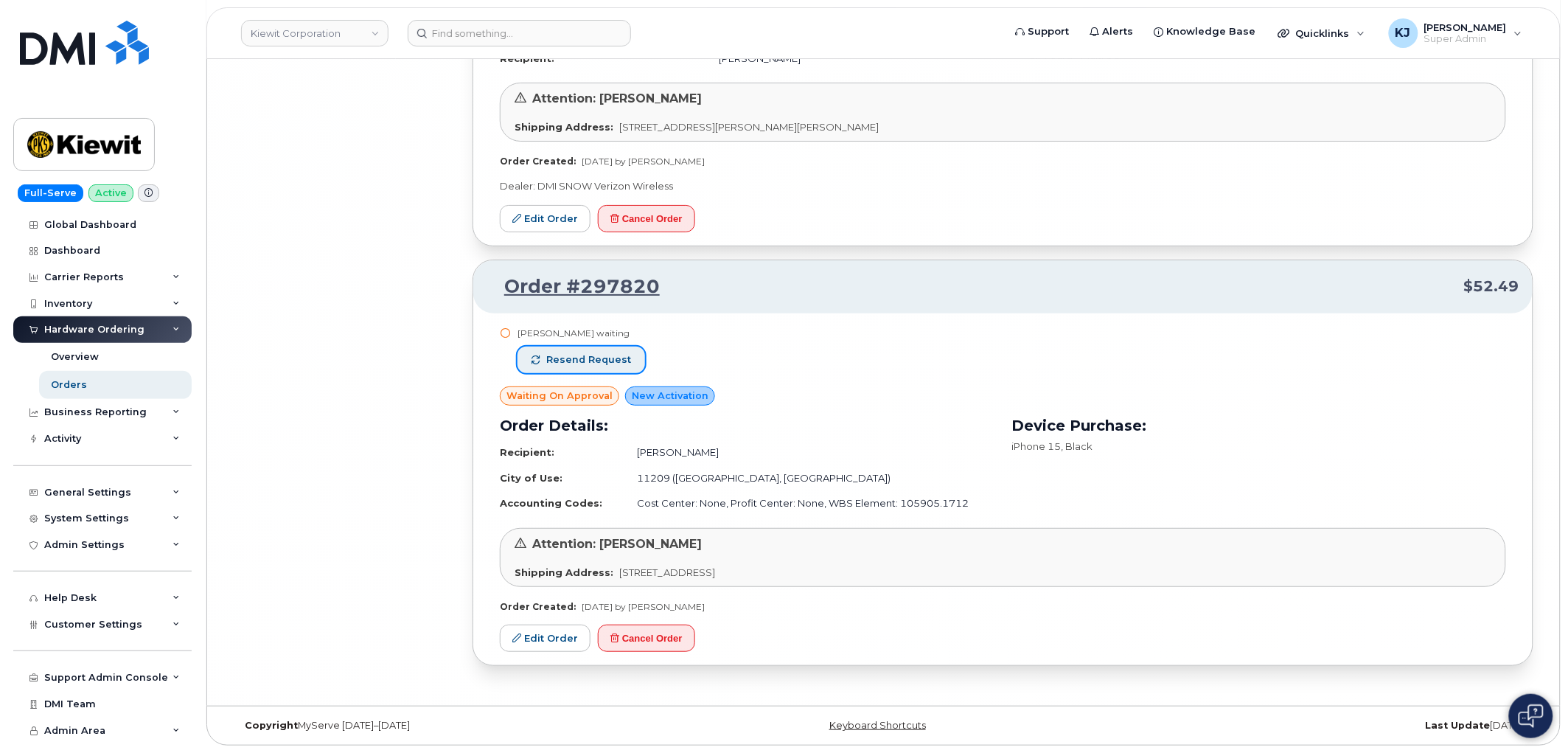
click at [599, 356] on span "Resend request" at bounding box center [588, 359] width 85 height 13
drag, startPoint x: 730, startPoint y: 606, endPoint x: 498, endPoint y: 602, distance: 232.0
click at [498, 602] on div "Paul Anthony Jr. waiting Resend request Waiting On Approval New Activation Orde…" at bounding box center [1003, 490] width 1059 height 352
click at [306, 30] on link "Kiewit Corporation" at bounding box center [314, 33] width 147 height 26
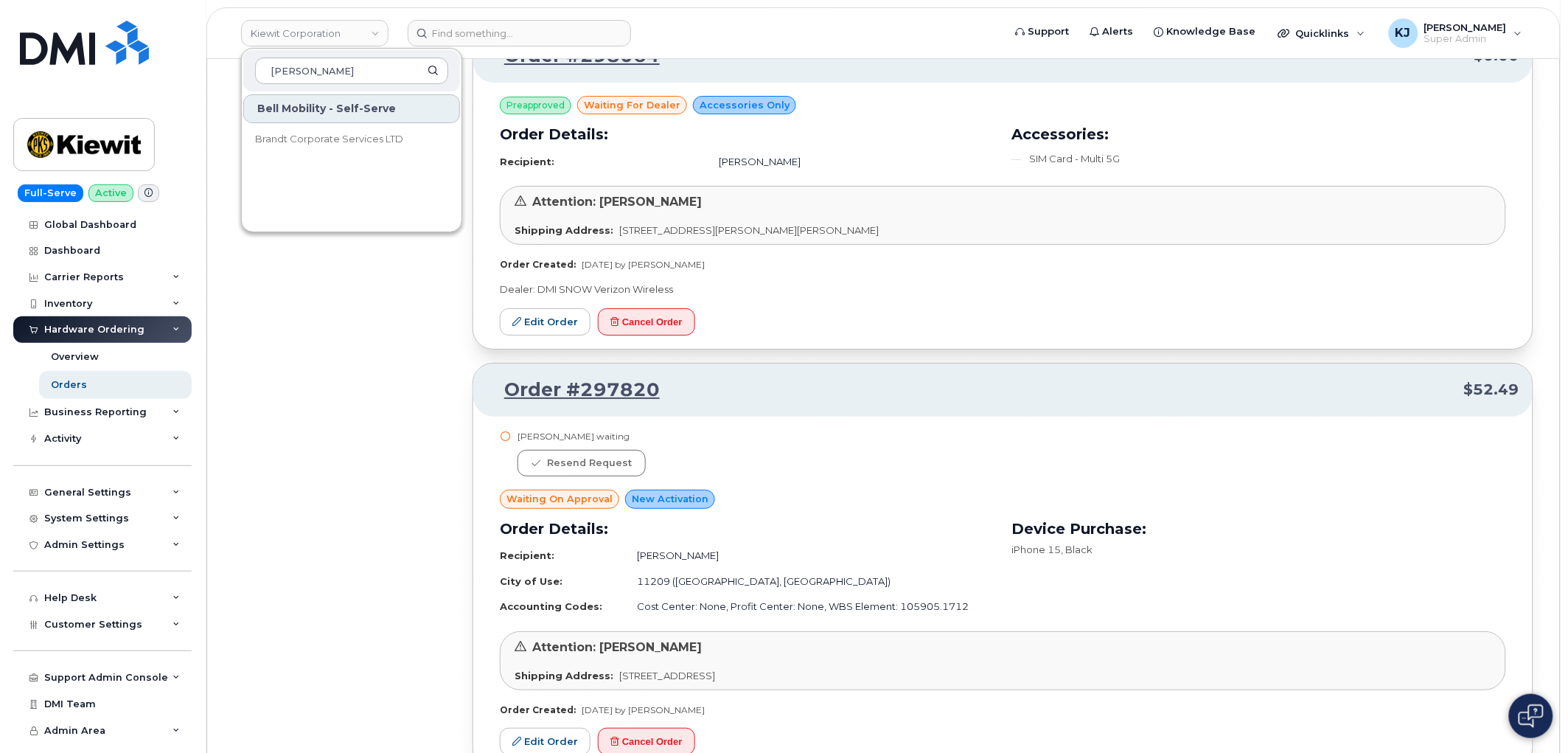
scroll to position [29852, 0]
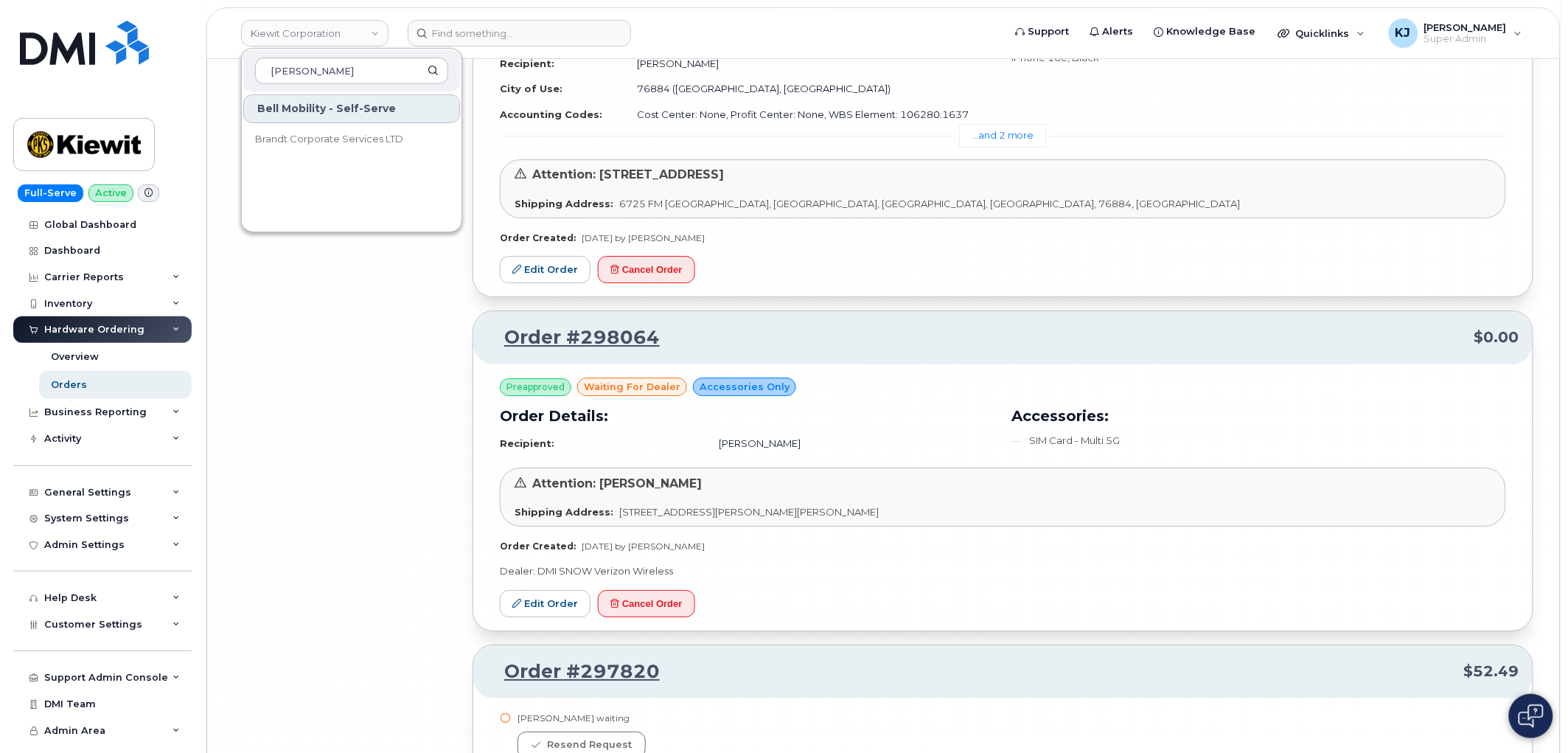
type input "brandt"
drag, startPoint x: 672, startPoint y: 360, endPoint x: 582, endPoint y: 360, distance: 90.0
click at [582, 351] on p "Order #298064 $0.00" at bounding box center [1003, 337] width 1033 height 26
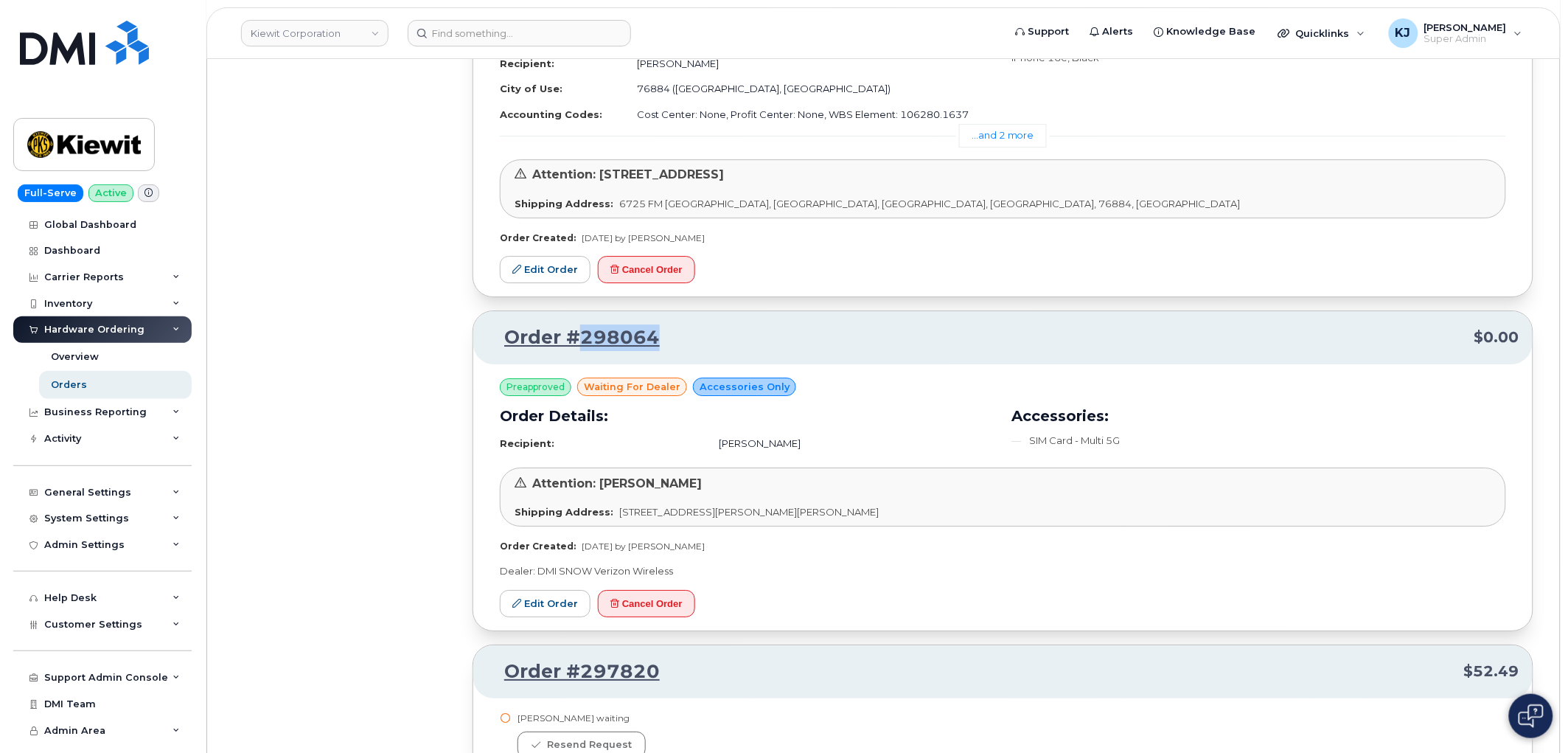
copy link "298064"
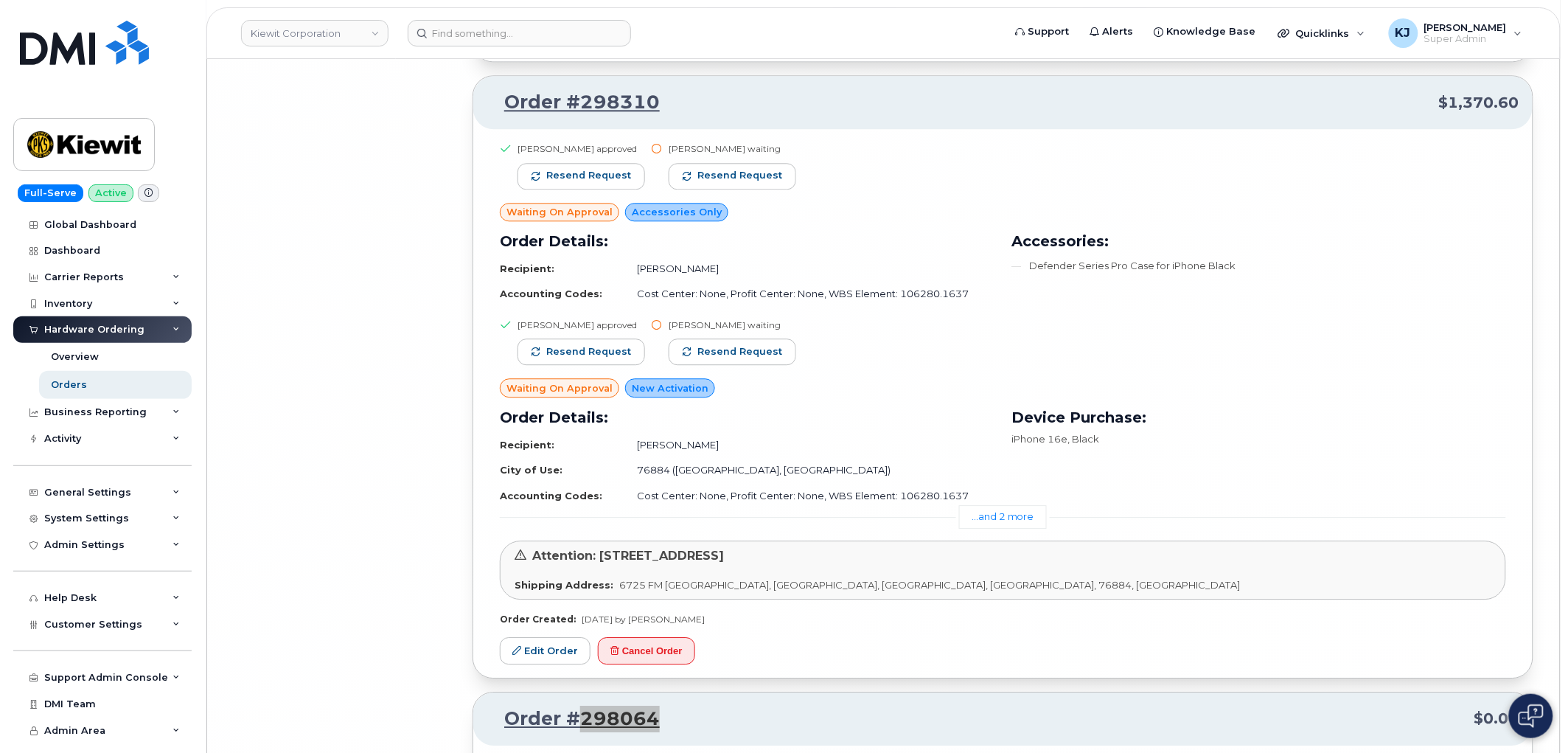
scroll to position [29442, 0]
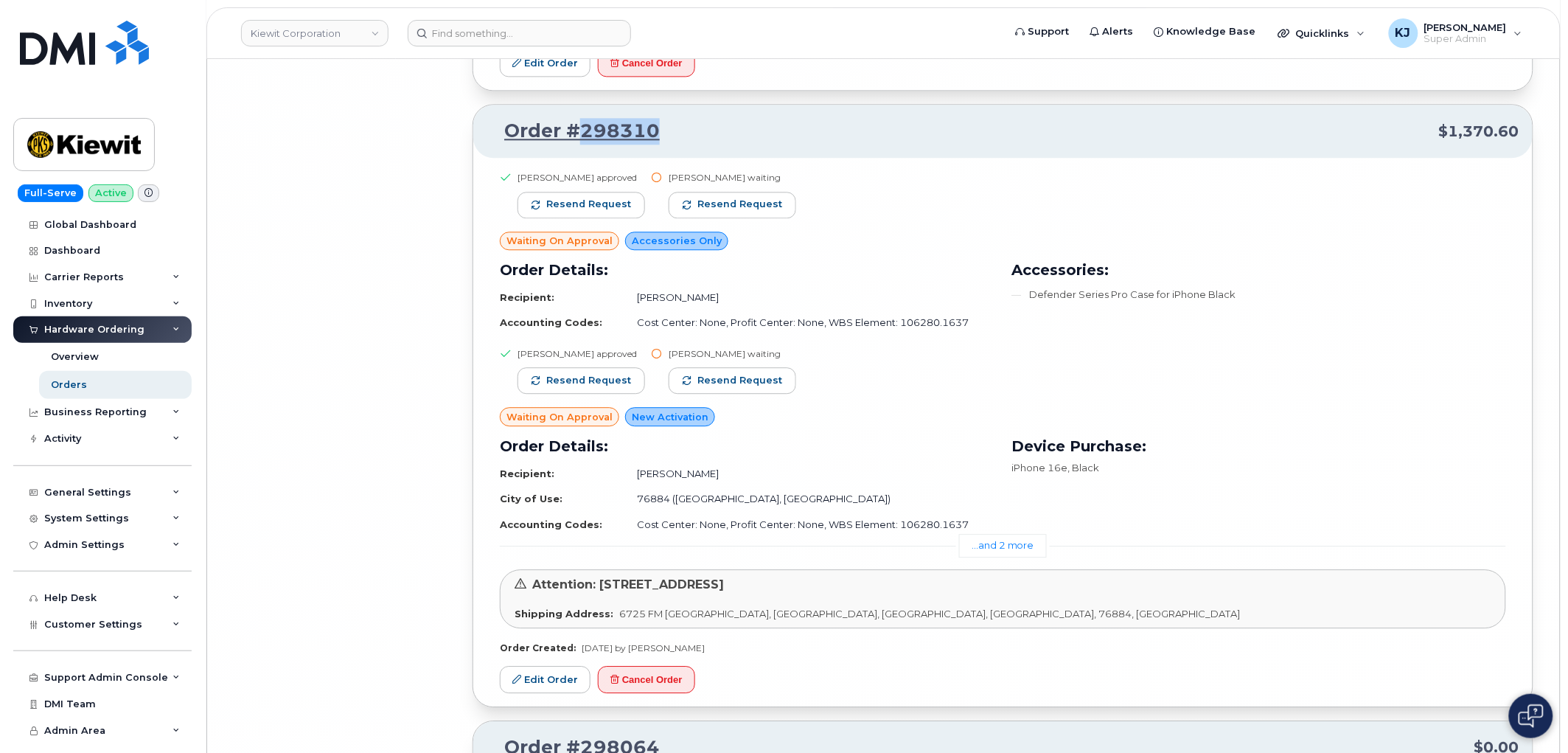
drag, startPoint x: 679, startPoint y: 157, endPoint x: 577, endPoint y: 151, distance: 102.2
click at [577, 144] on p "Order #298310 $1,370.60" at bounding box center [1003, 131] width 1033 height 26
copy link "298310"
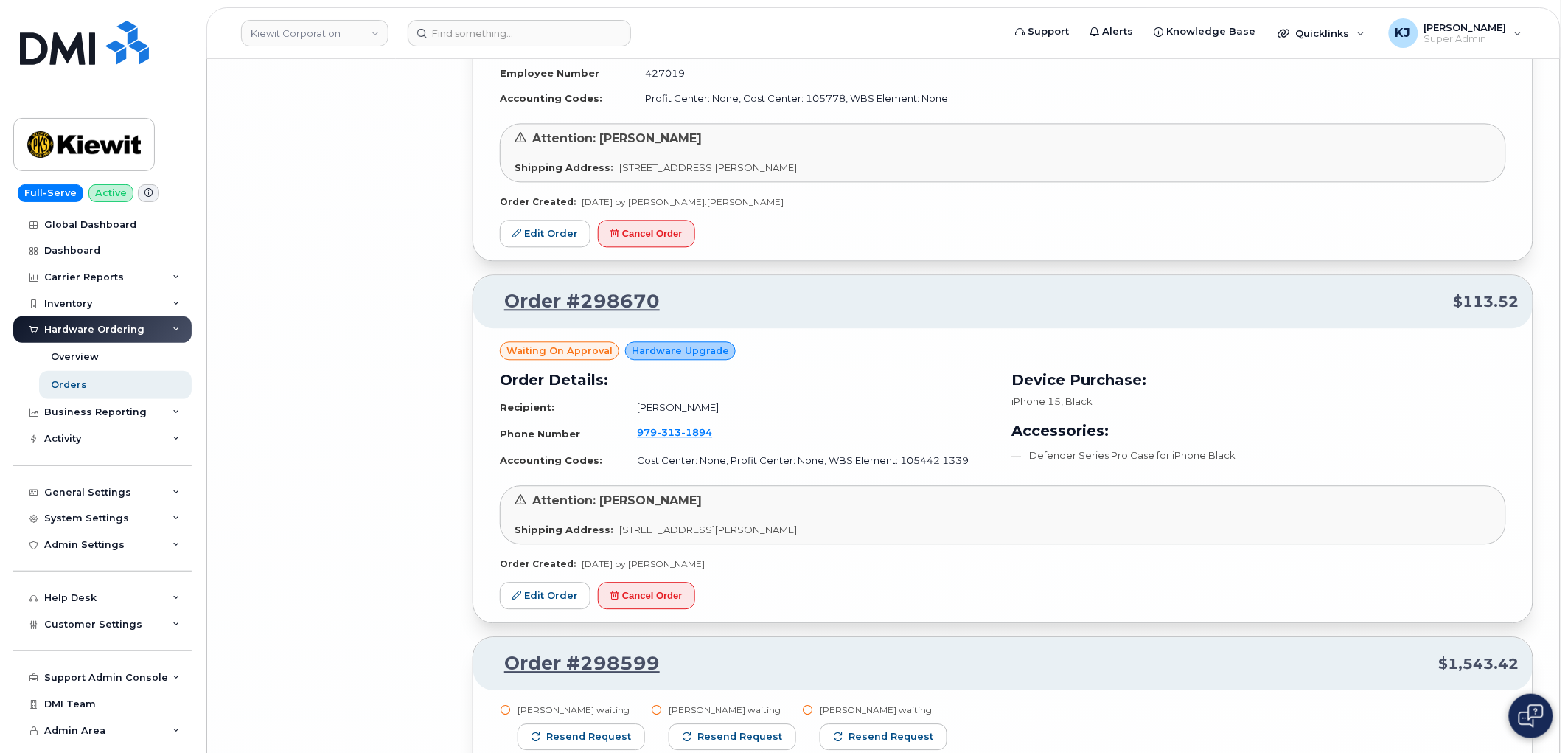
scroll to position [27230, 0]
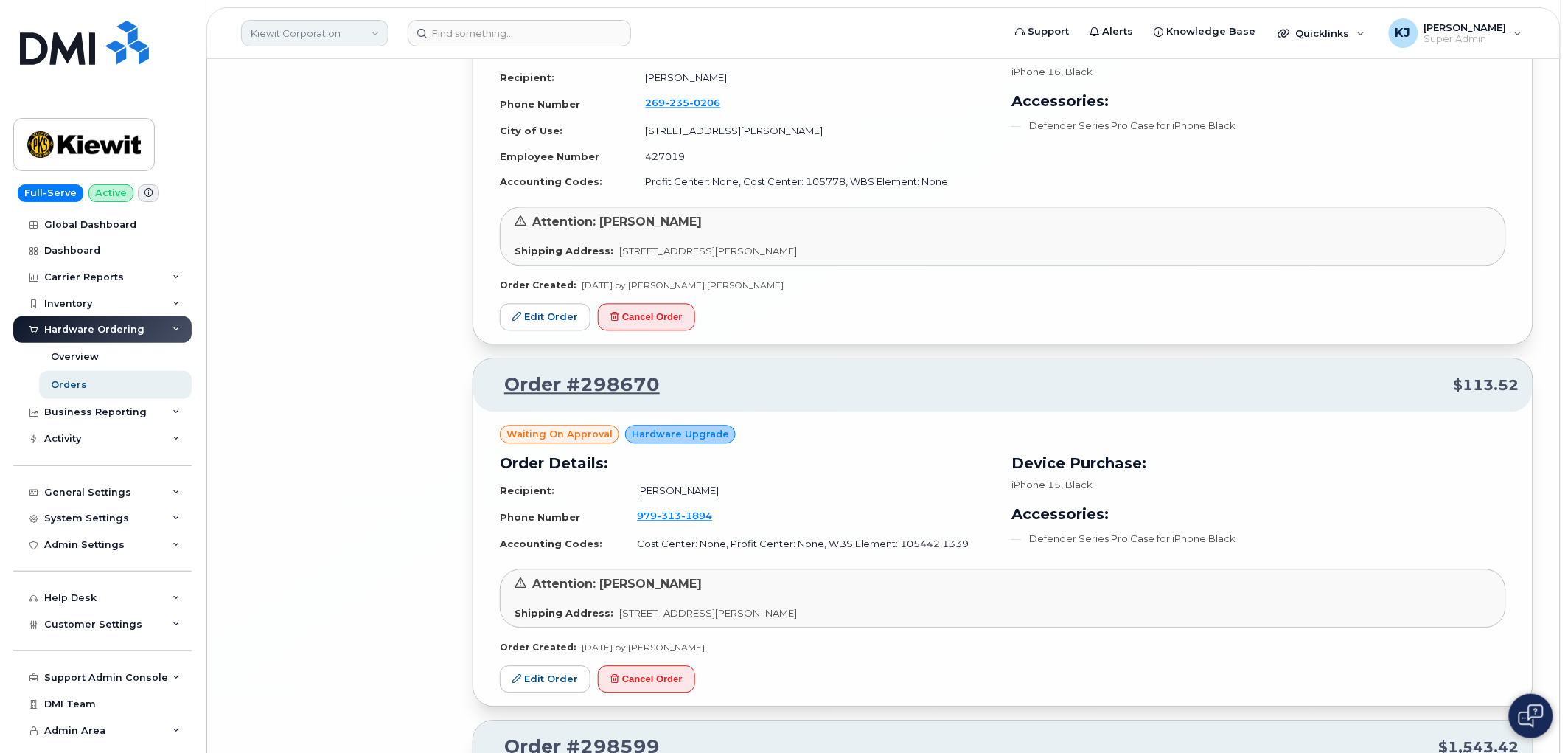
click at [362, 38] on link "Kiewit Corporation" at bounding box center [314, 33] width 147 height 26
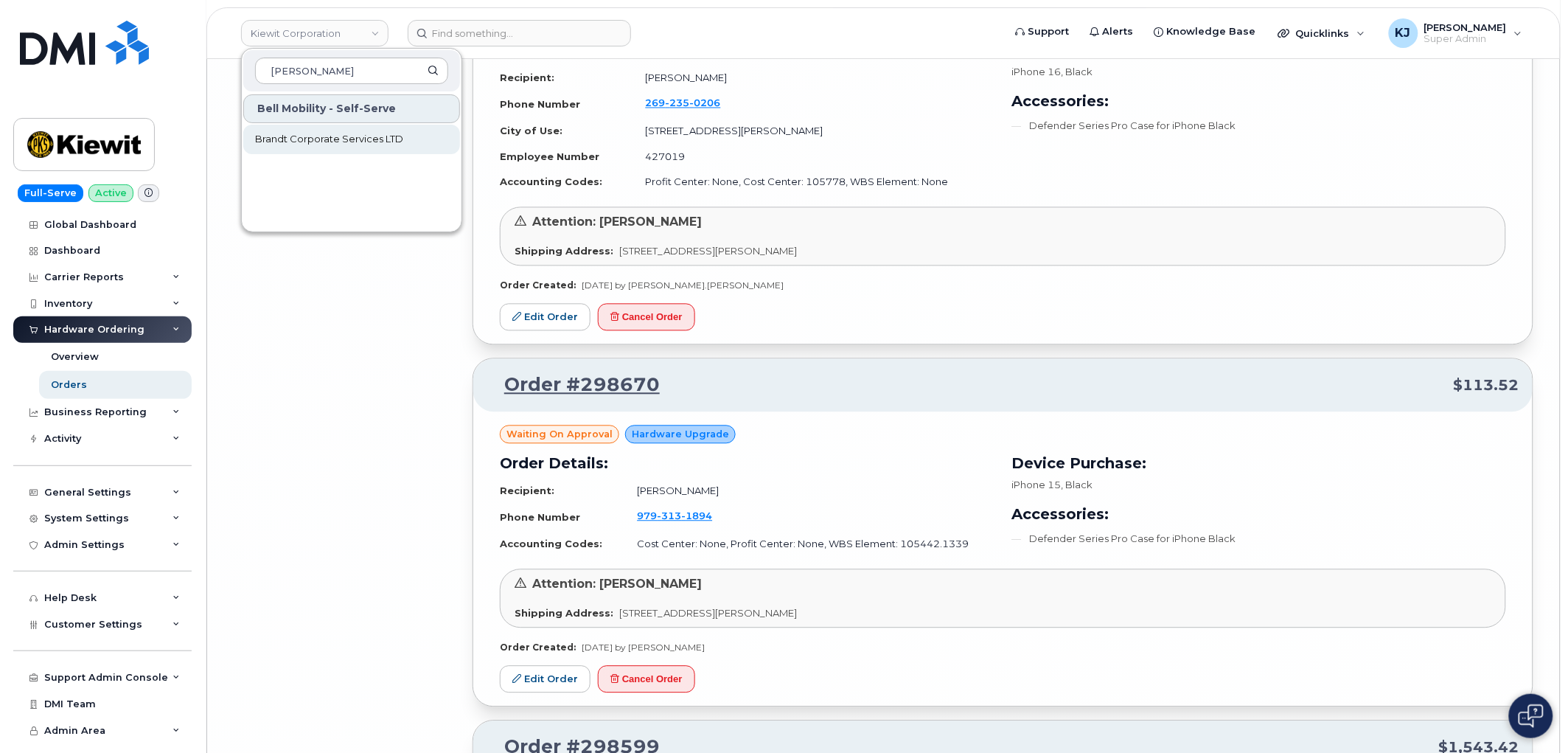
type input "brandt"
click at [342, 136] on span "Brandt Corporate Services LTD" at bounding box center [329, 139] width 148 height 15
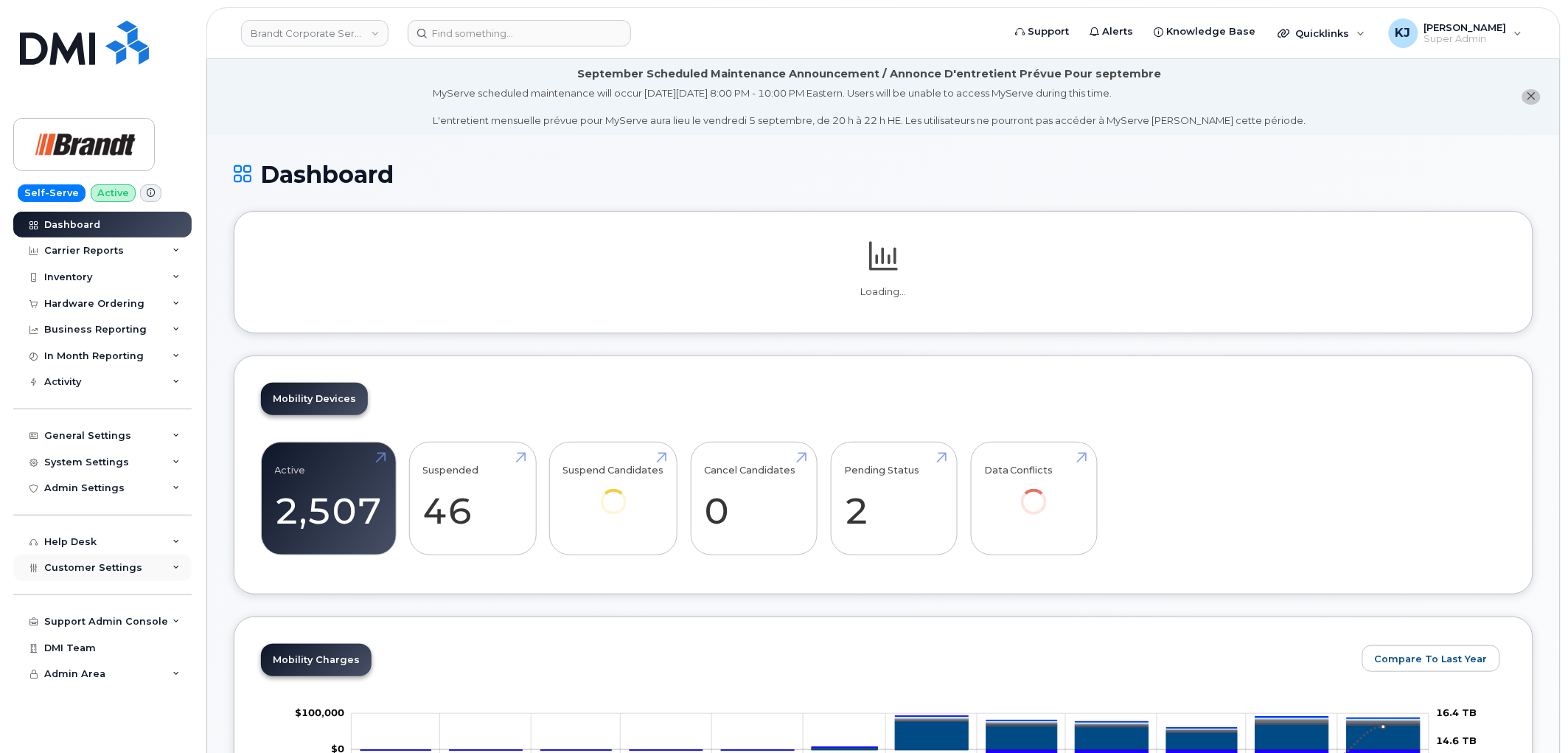
click at [123, 573] on span "Customer Settings" at bounding box center [93, 568] width 98 height 11
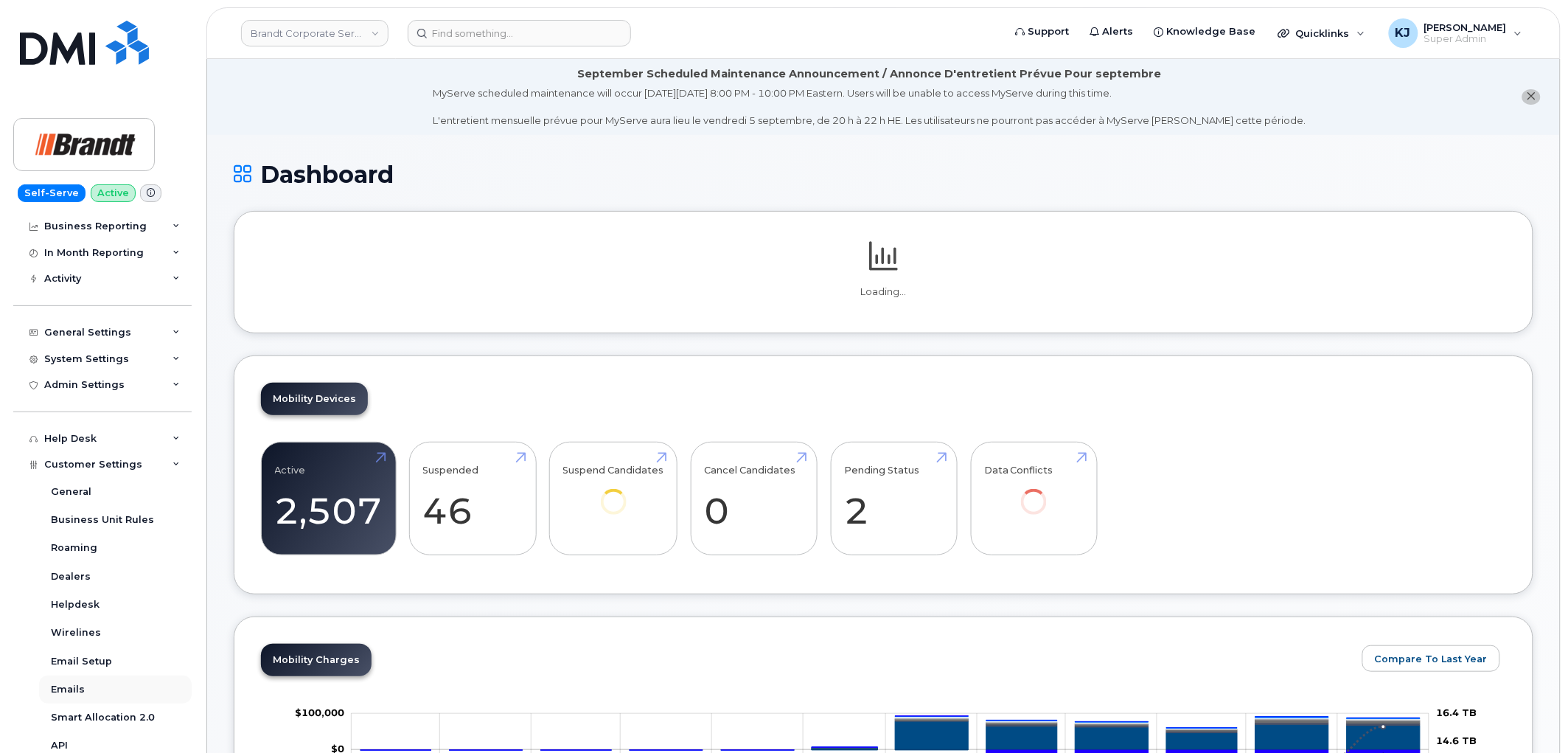
scroll to position [385, 0]
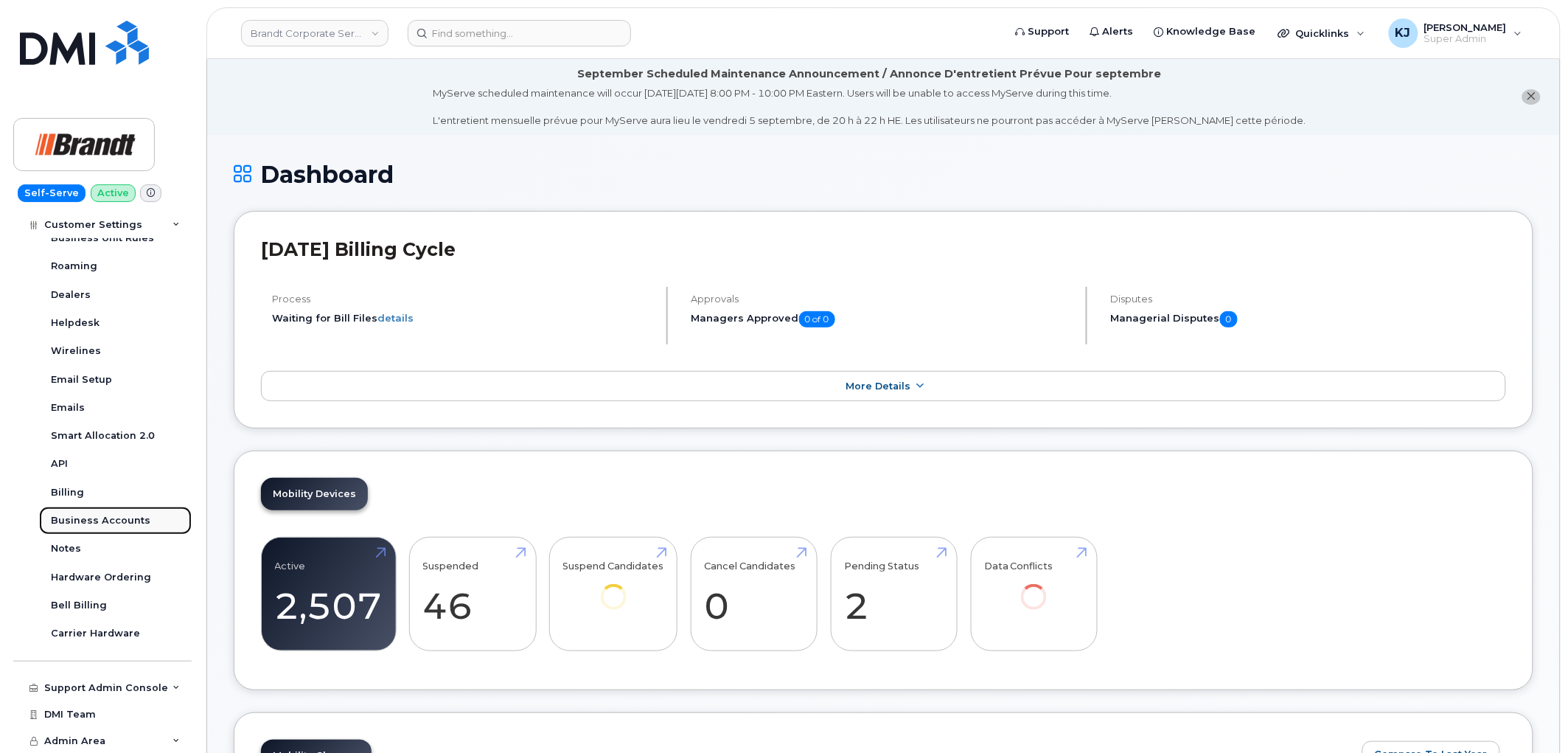
click at [106, 517] on div "Business Accounts" at bounding box center [100, 520] width 100 height 13
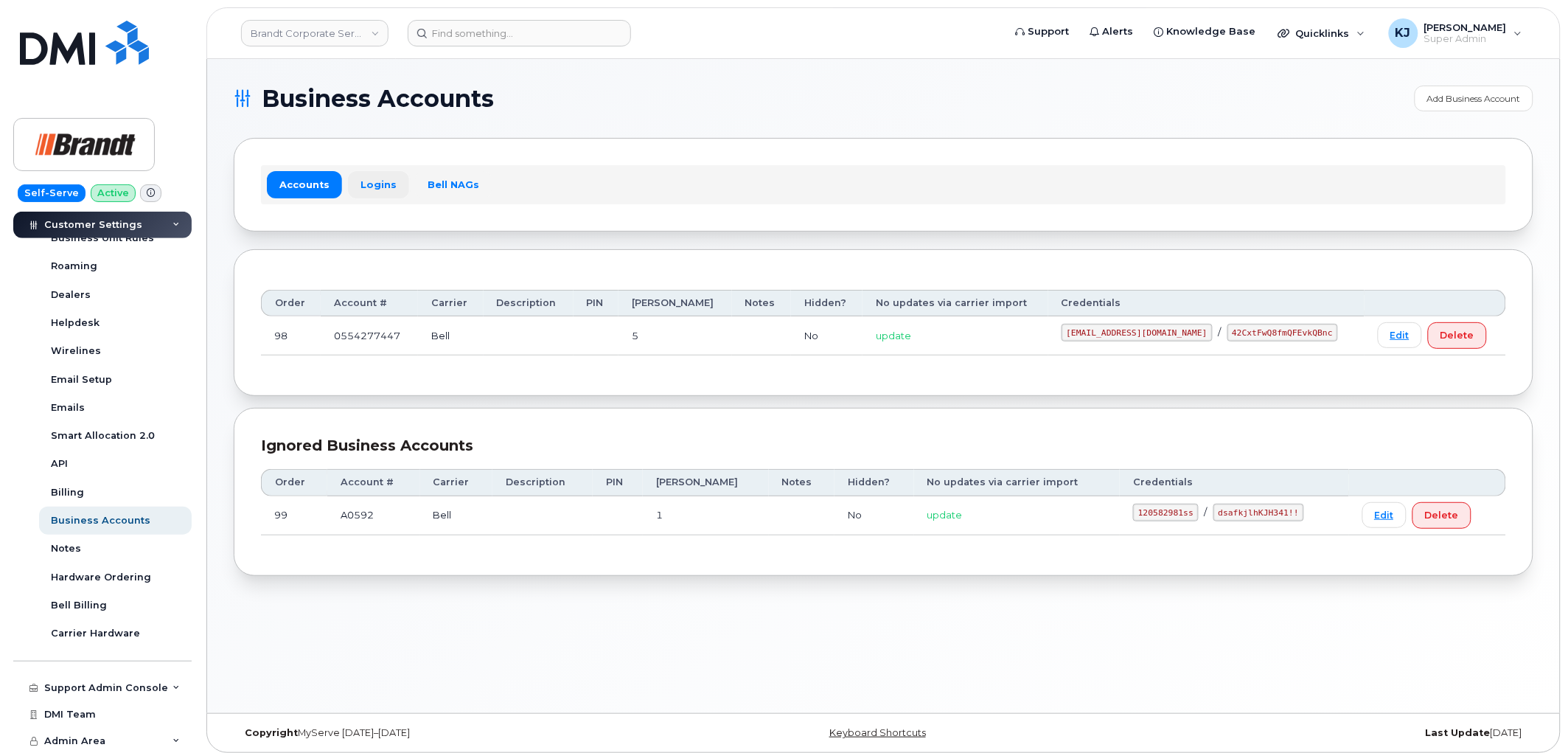
click at [371, 186] on link "Logins" at bounding box center [378, 185] width 61 height 26
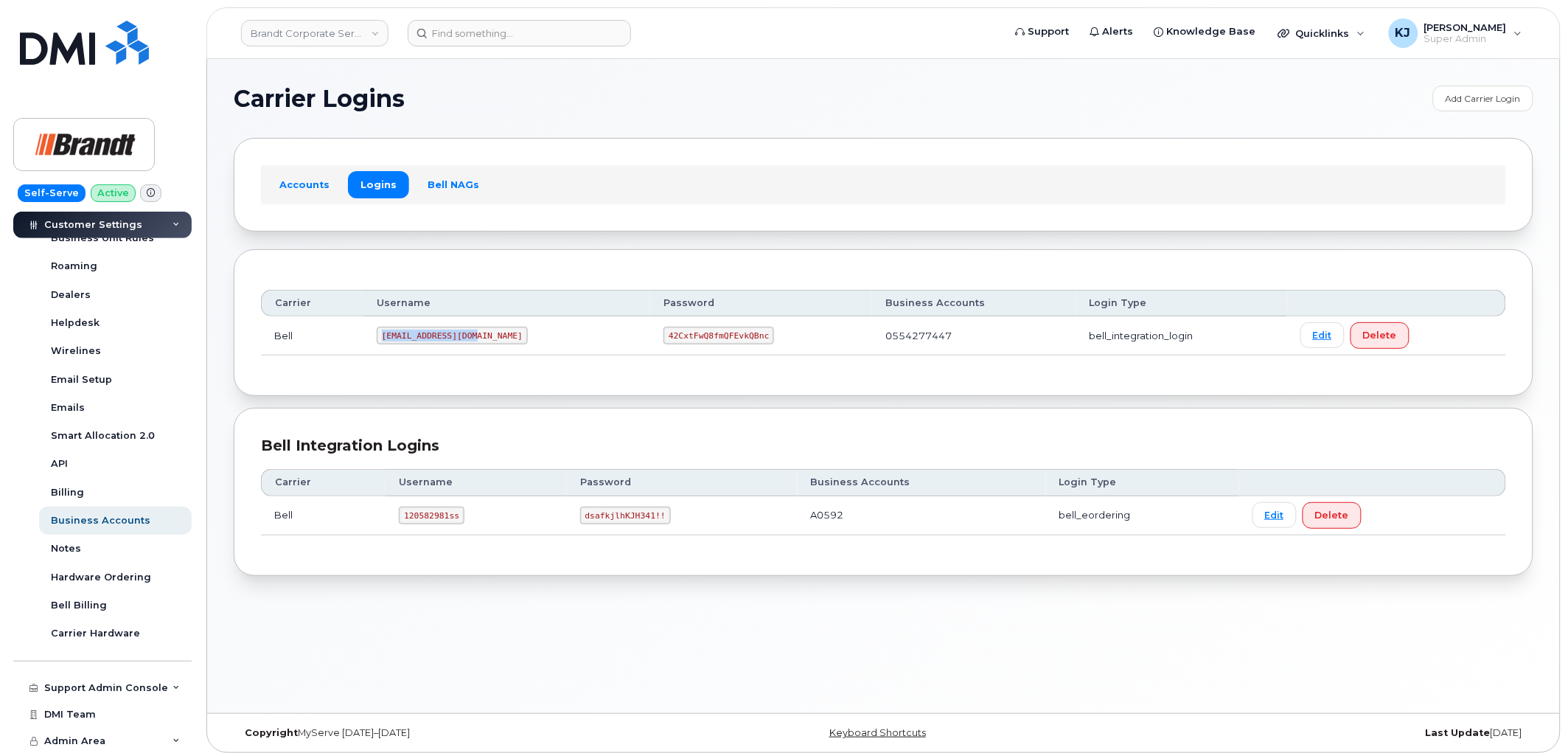
drag, startPoint x: 474, startPoint y: 333, endPoint x: 297, endPoint y: 334, distance: 177.0
click at [297, 334] on tr "Bell tphillips@dminc.com 42CxtFwQ8fmQFEvkQBnc 0554277447 bell_integration_login…" at bounding box center [883, 336] width 1245 height 39
copy tr "tphillips@dminc.com"
drag, startPoint x: 609, startPoint y: 334, endPoint x: 709, endPoint y: 337, distance: 100.0
click at [709, 337] on td "42CxtFwQ8fmQFEvkQBnc" at bounding box center [760, 336] width 222 height 39
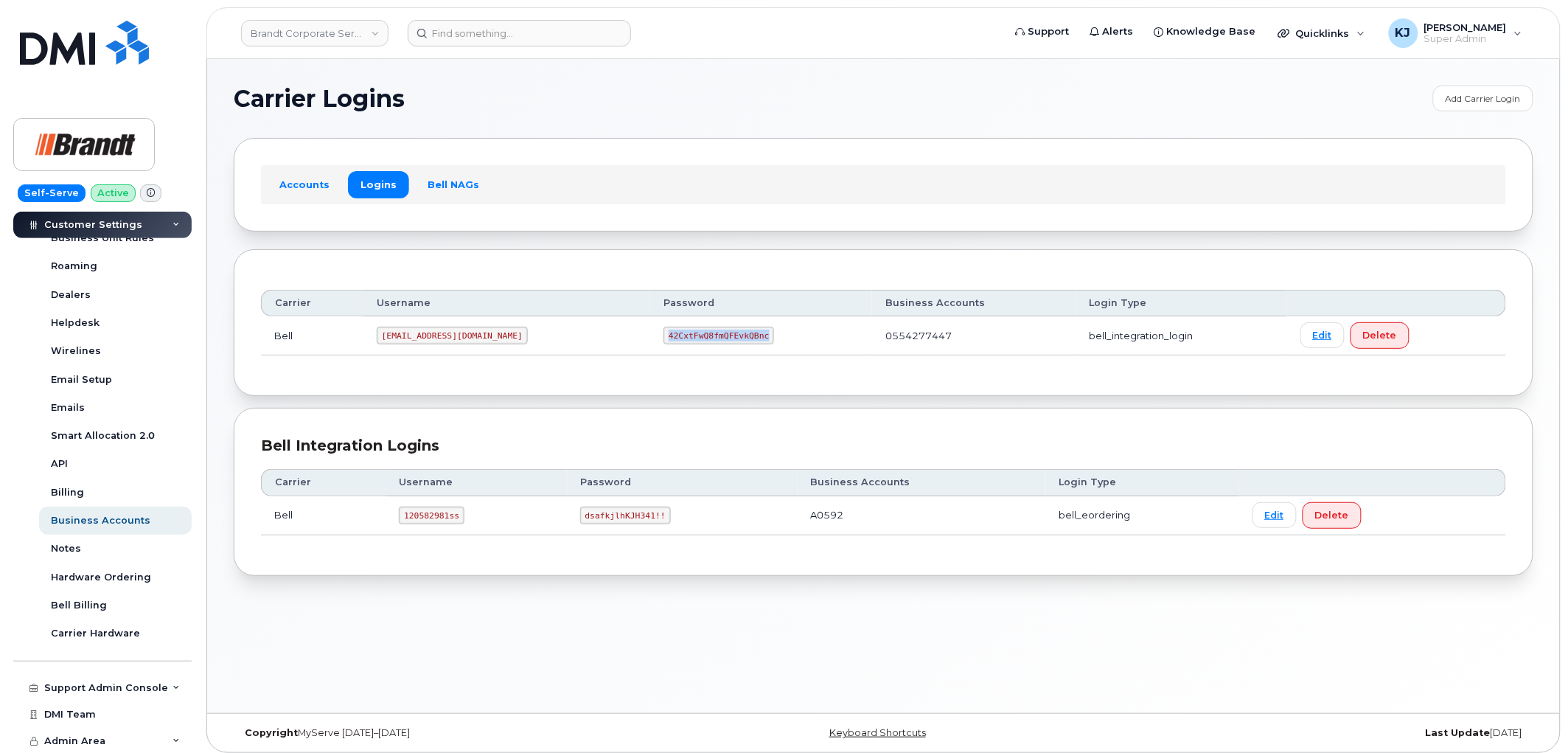
copy code "42CxtFwQ8fmQFEvkQBnc"
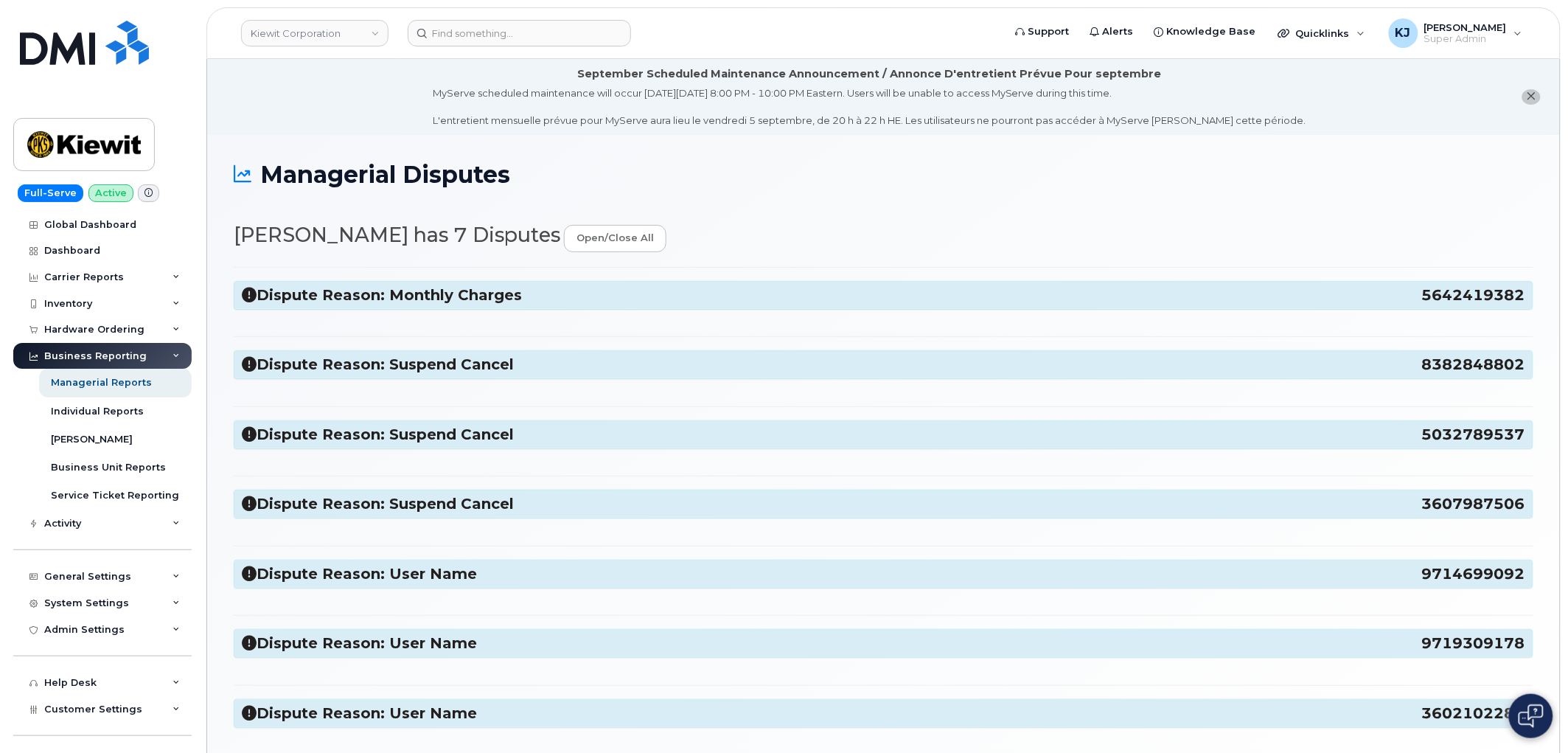
click at [563, 293] on h3 "Dispute Reason: Monthly Charges 5642419382" at bounding box center [883, 295] width 1283 height 20
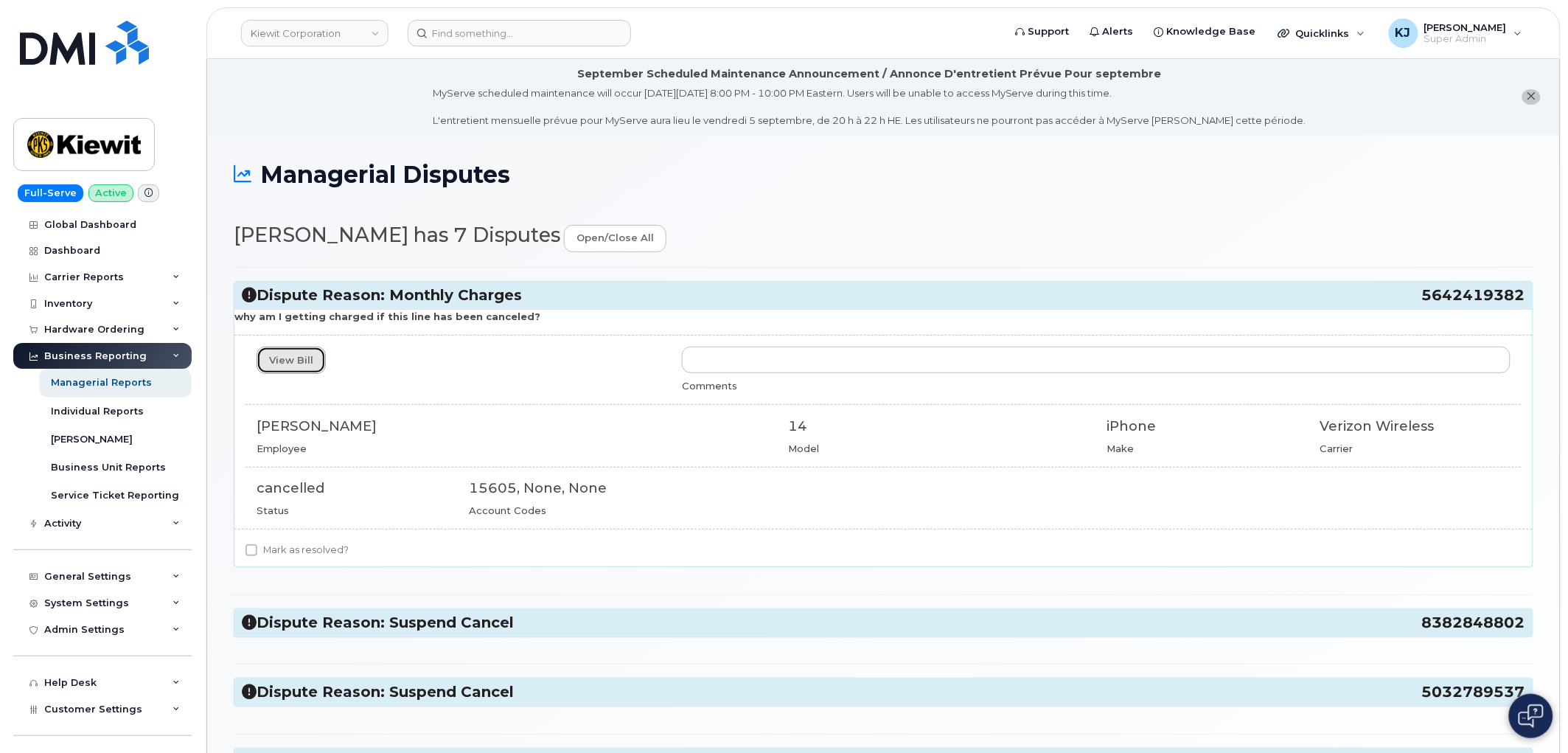
click at [308, 357] on link "View Bill" at bounding box center [291, 360] width 69 height 27
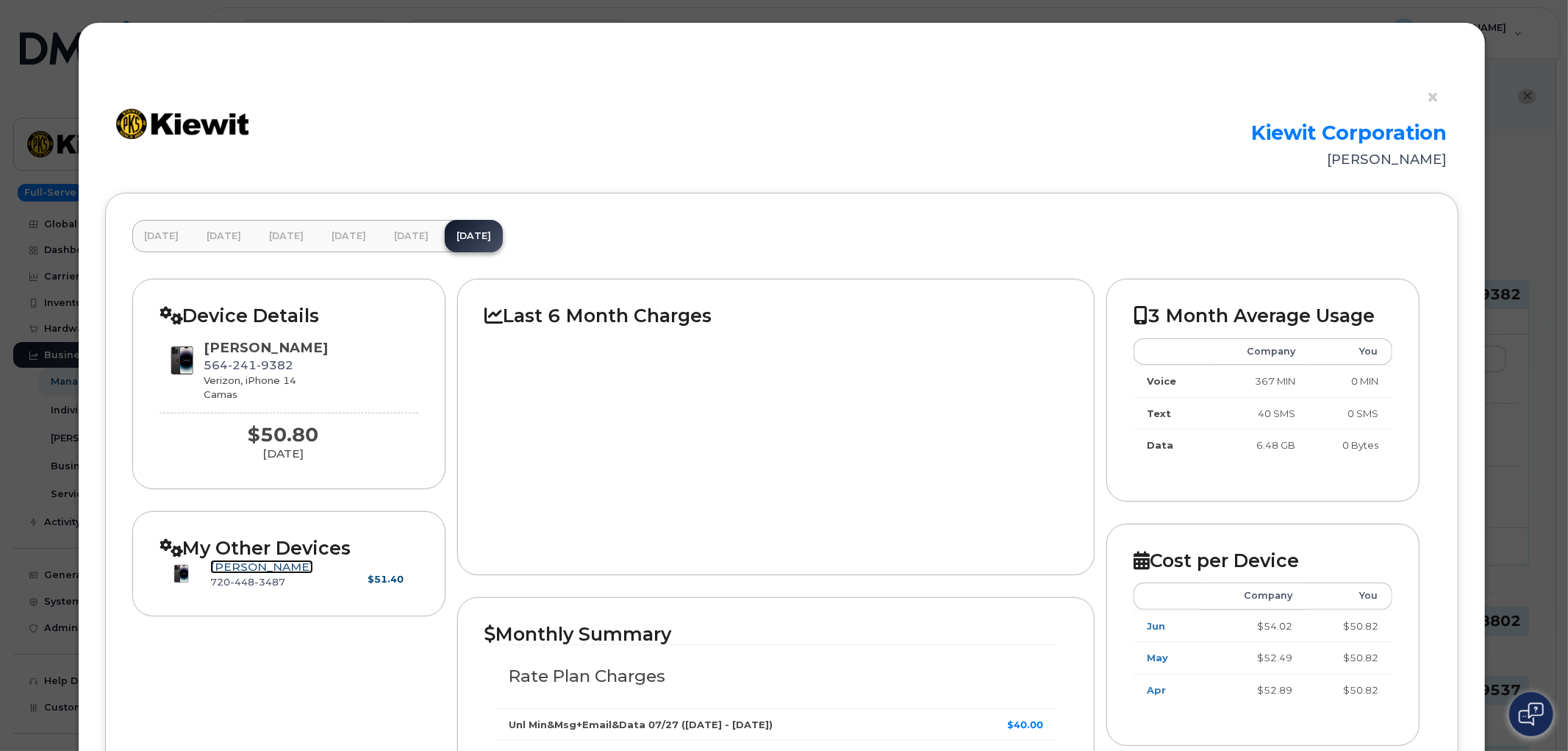
click at [252, 568] on link "[PERSON_NAME]" at bounding box center [262, 567] width 103 height 14
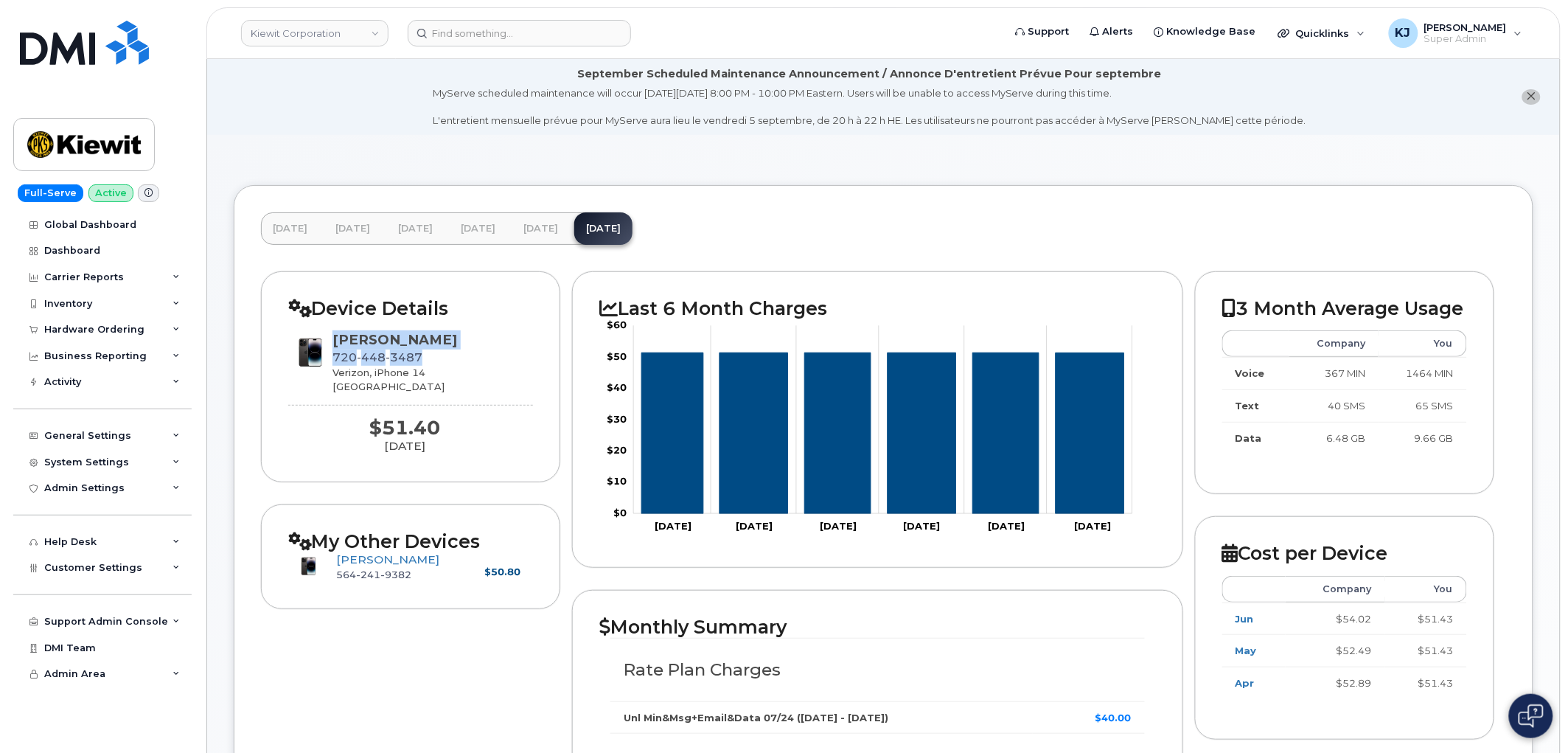
drag, startPoint x: 411, startPoint y: 354, endPoint x: 330, endPoint y: 350, distance: 81.1
click at [330, 350] on div "[PERSON_NAME] [PHONE_NUMBER] Verizon, iPhone 14 [GEOGRAPHIC_DATA]" at bounding box center [410, 361] width 245 height 63
click at [355, 362] on span "[PHONE_NUMBER]" at bounding box center [378, 358] width 90 height 14
drag, startPoint x: 415, startPoint y: 356, endPoint x: 333, endPoint y: 359, distance: 82.1
click at [333, 359] on div "JACOB SHIPP 720 448 3487 Verizon, iPhone 14 Denver" at bounding box center [410, 361] width 245 height 63
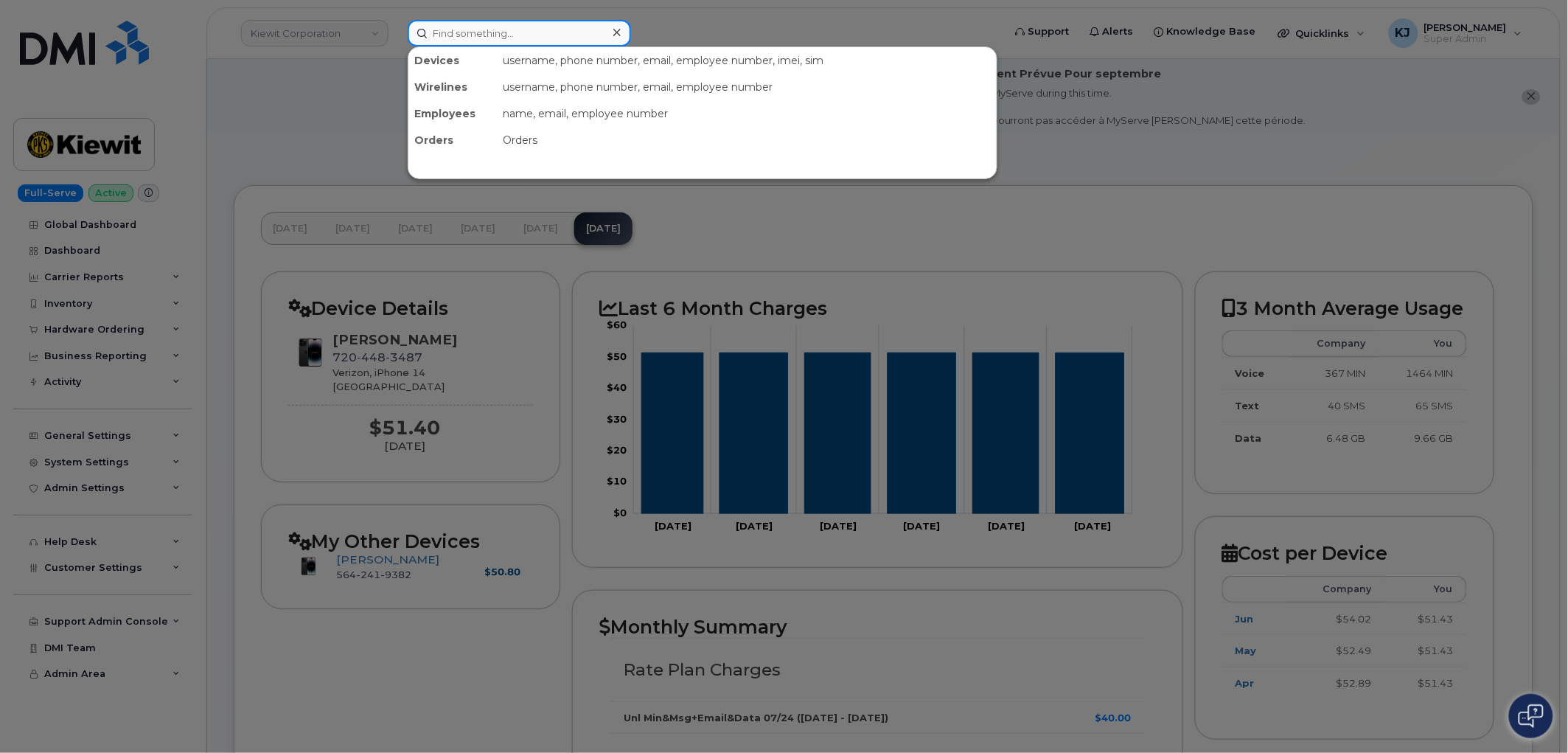
click at [482, 36] on input at bounding box center [519, 33] width 223 height 26
paste input "7204483487"
type input "7204483487"
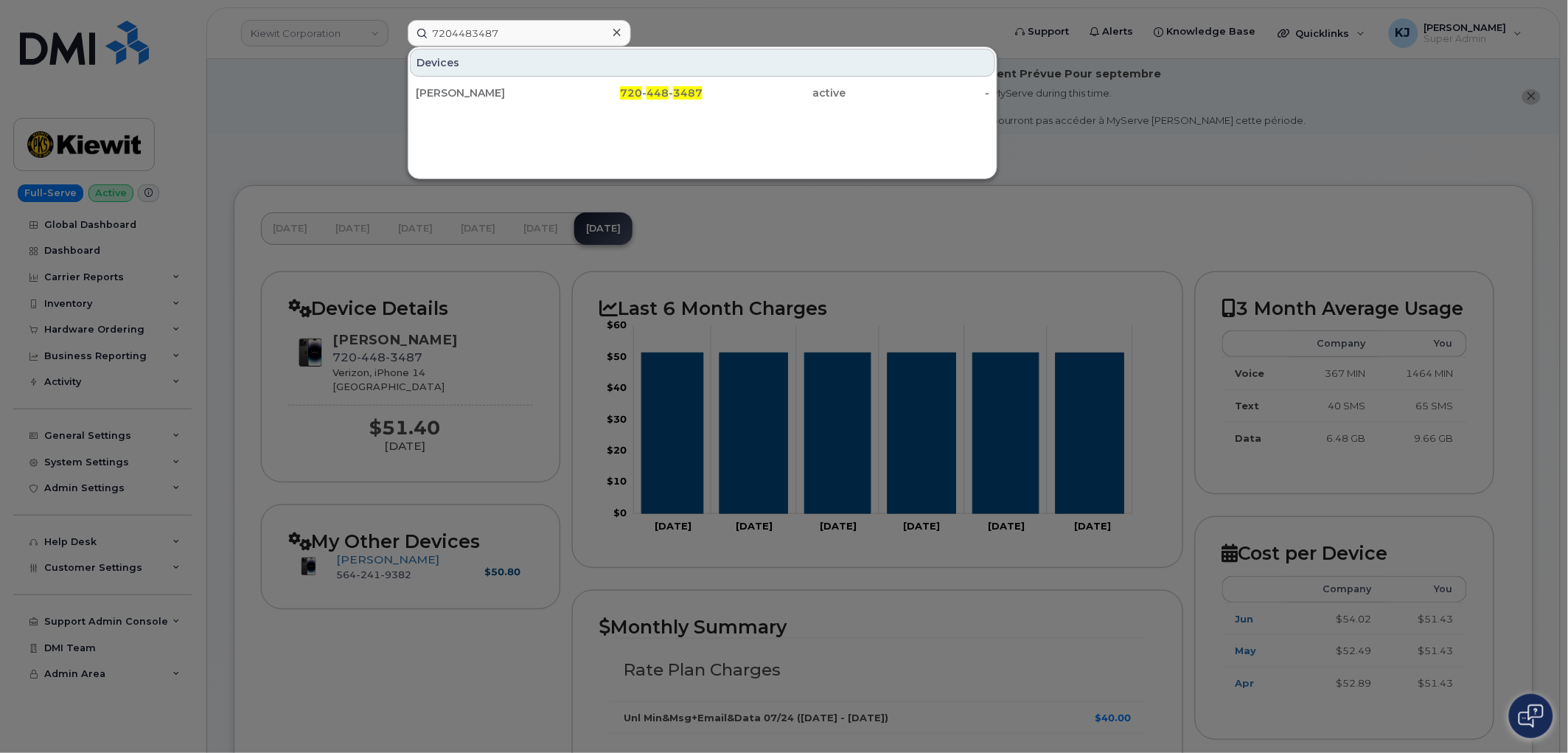
click at [520, 94] on div "[PERSON_NAME]" at bounding box center [487, 93] width 144 height 15
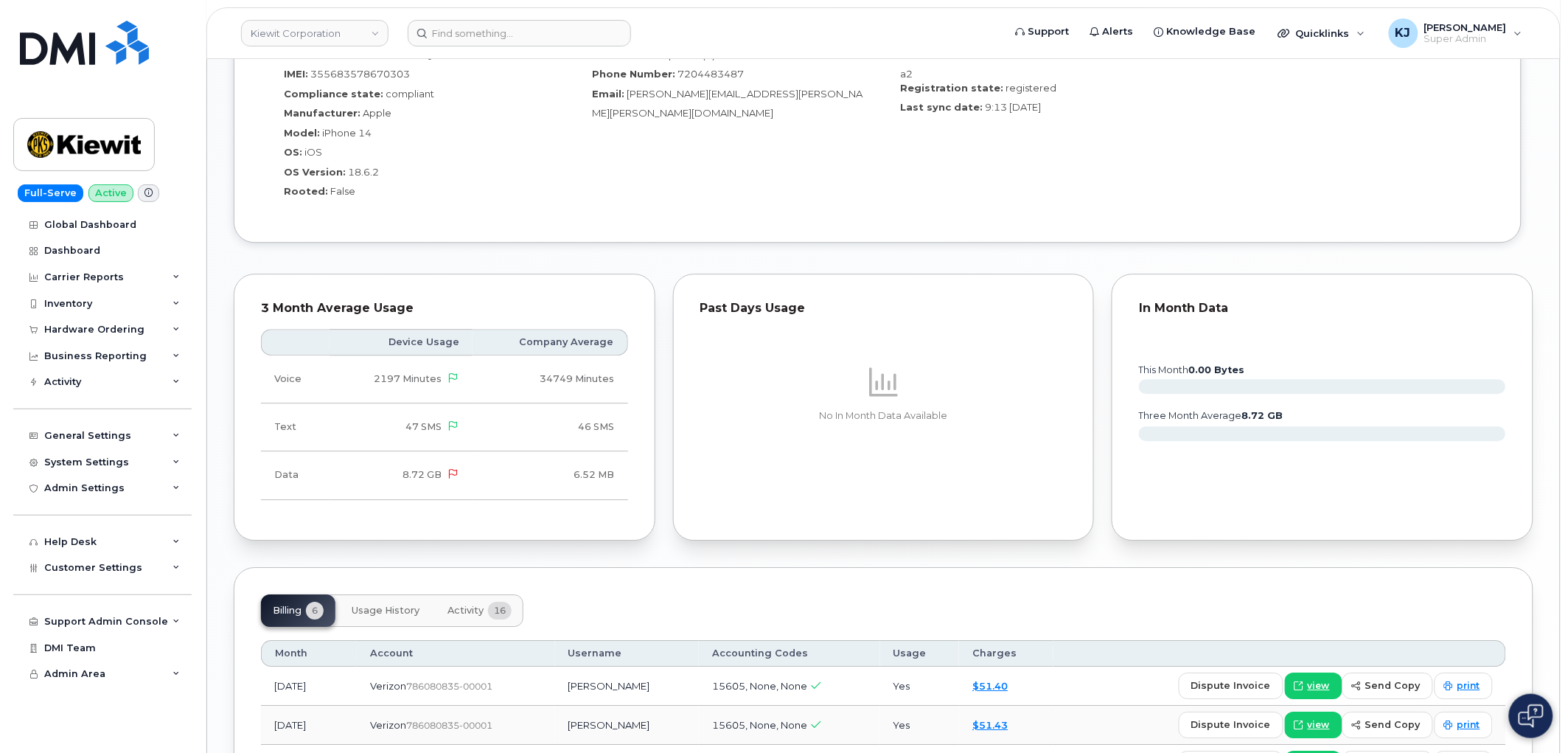
scroll to position [1557, 0]
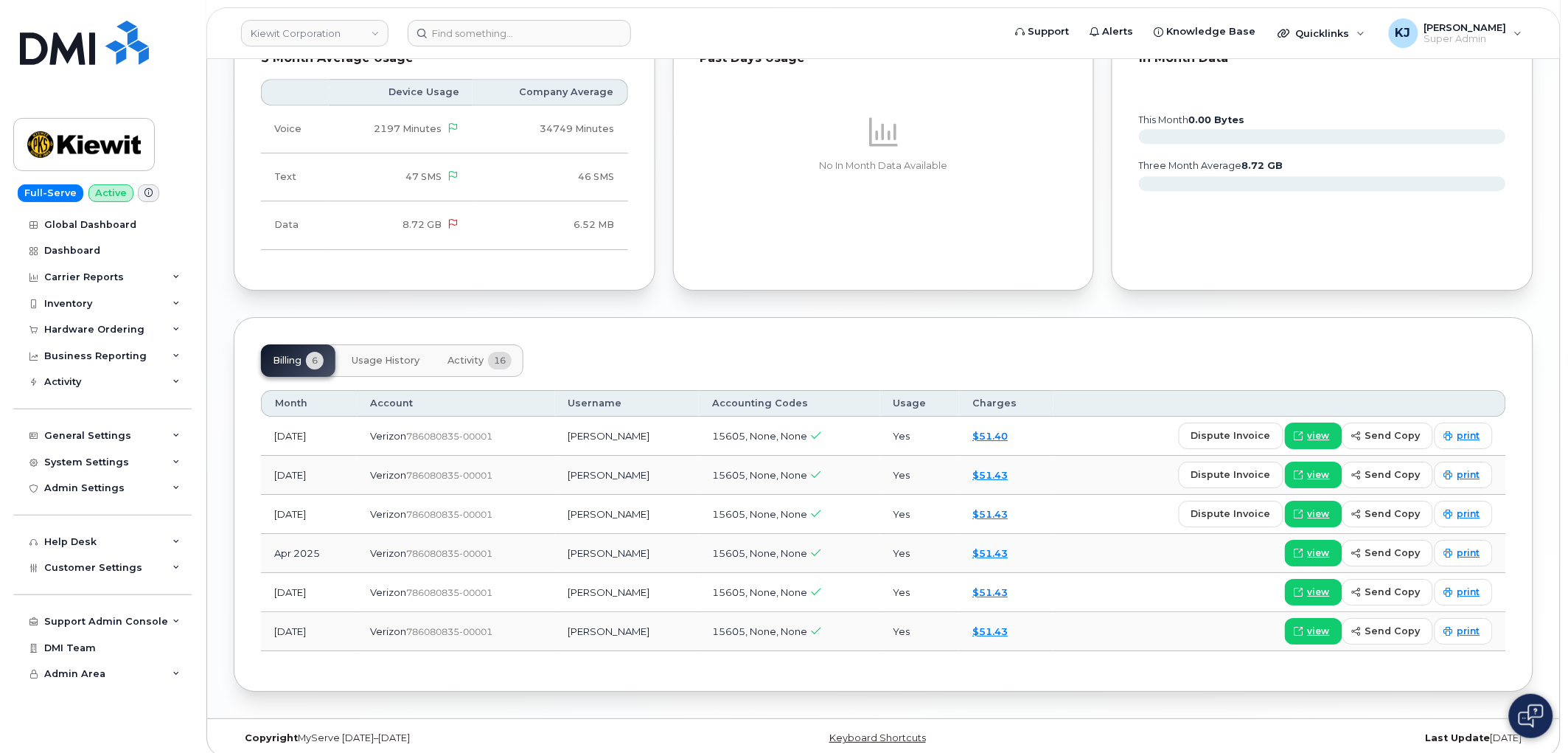
click at [467, 354] on span "Activity" at bounding box center [466, 360] width 36 height 12
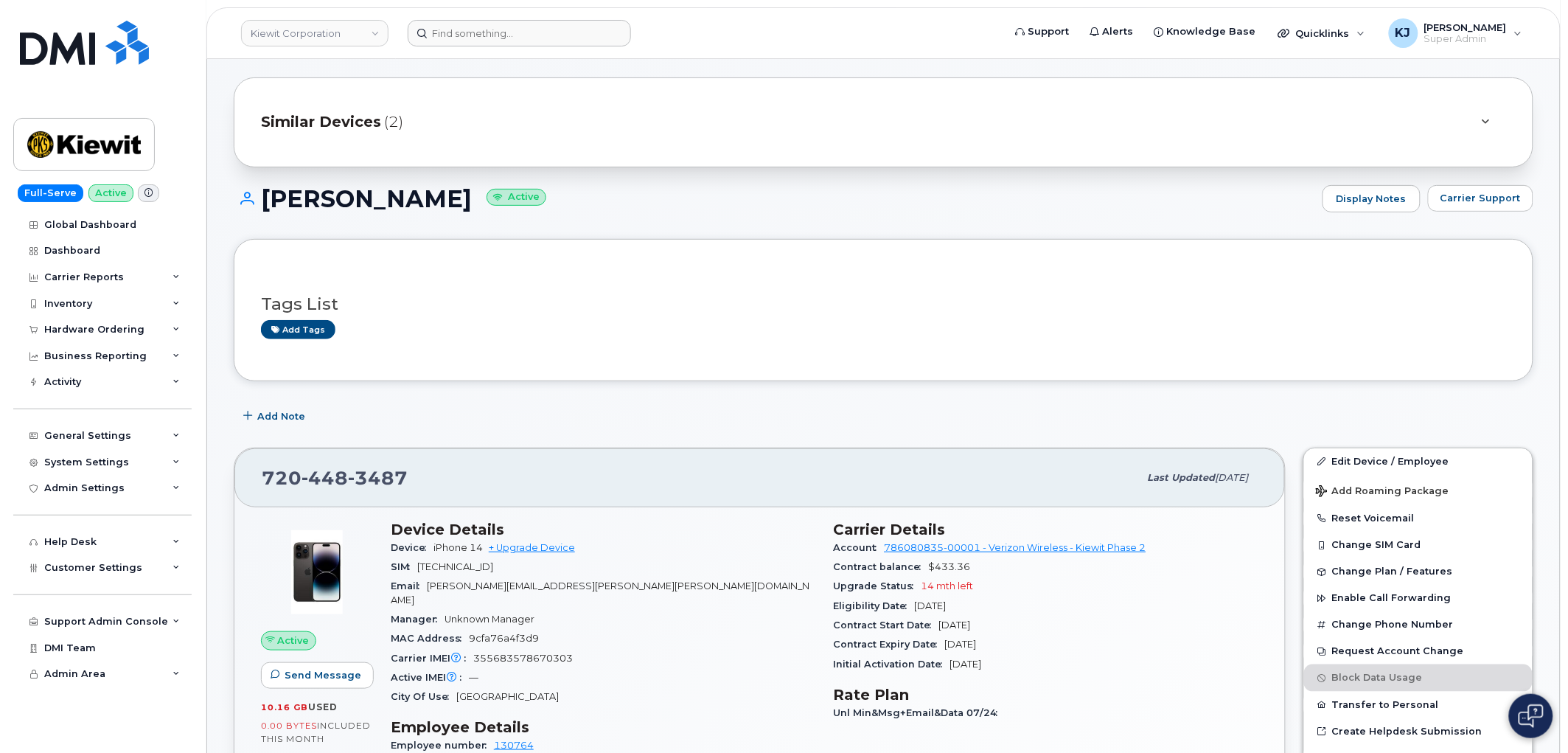
scroll to position [0, 0]
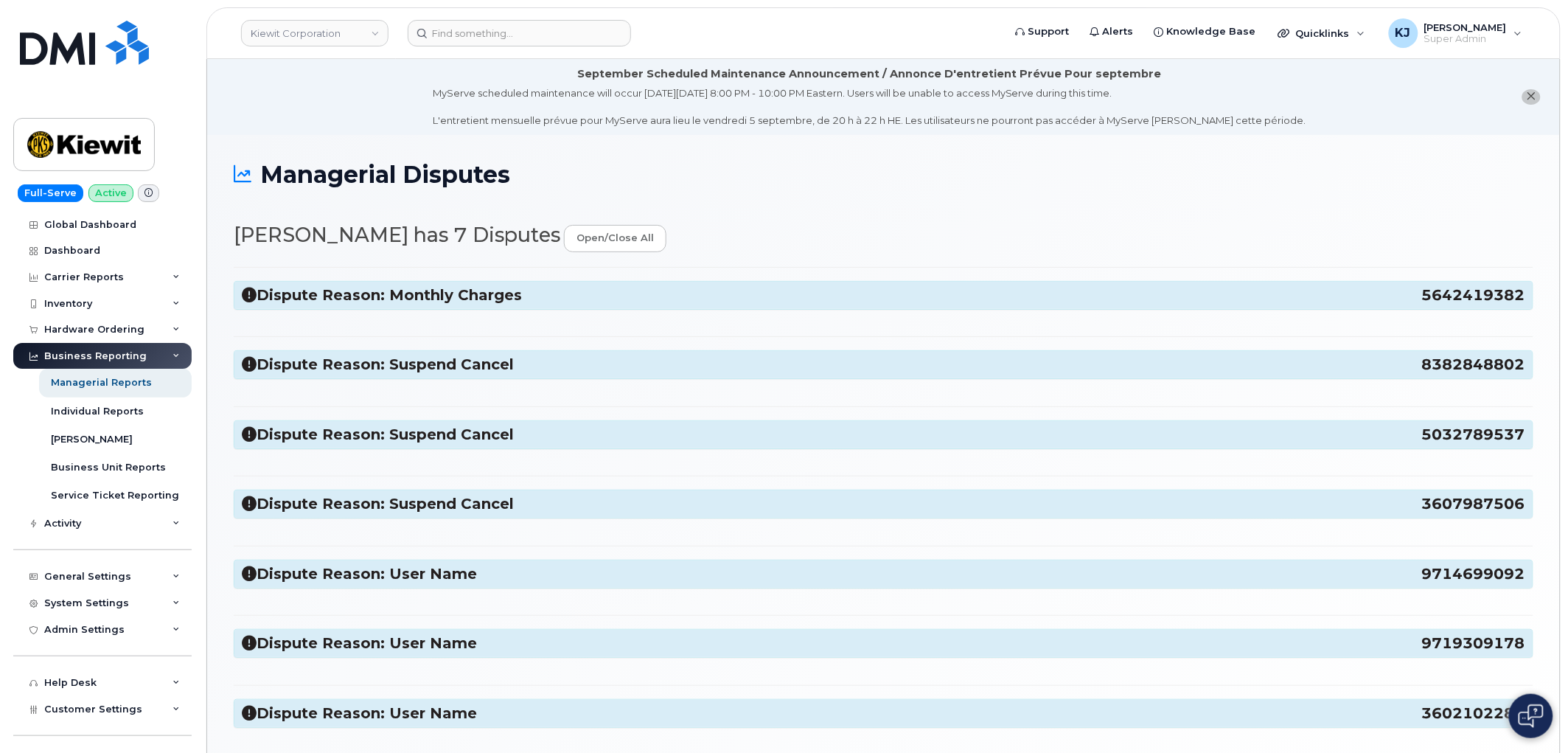
click at [482, 271] on div "Dispute Reason: Monthly Charges 5642419382 why am I getting charged if this lin…" at bounding box center [883, 504] width 1299 height 475
click at [482, 297] on h3 "Dispute Reason: Monthly Charges 5642419382" at bounding box center [883, 295] width 1283 height 20
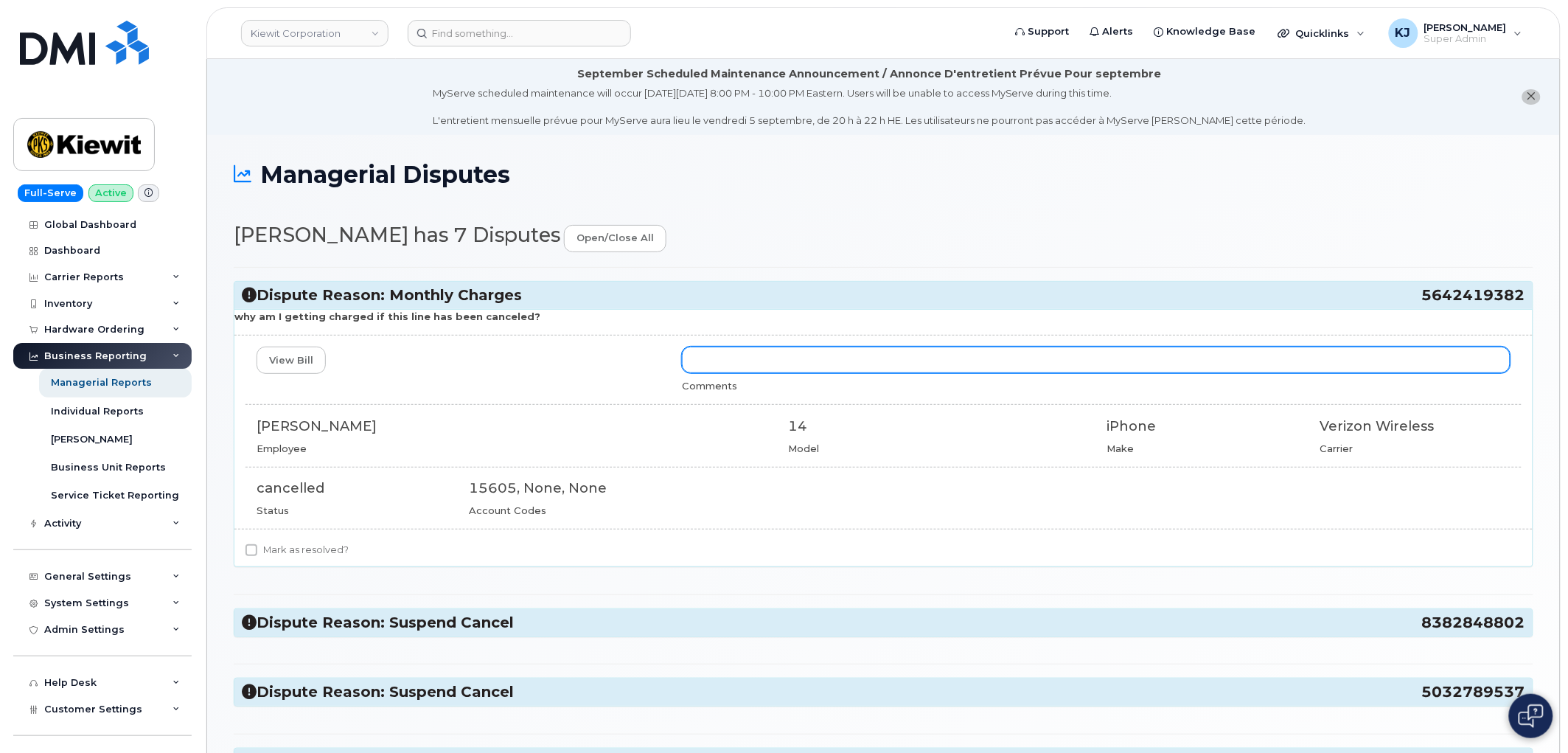
click at [749, 354] on input "text" at bounding box center [1096, 360] width 828 height 26
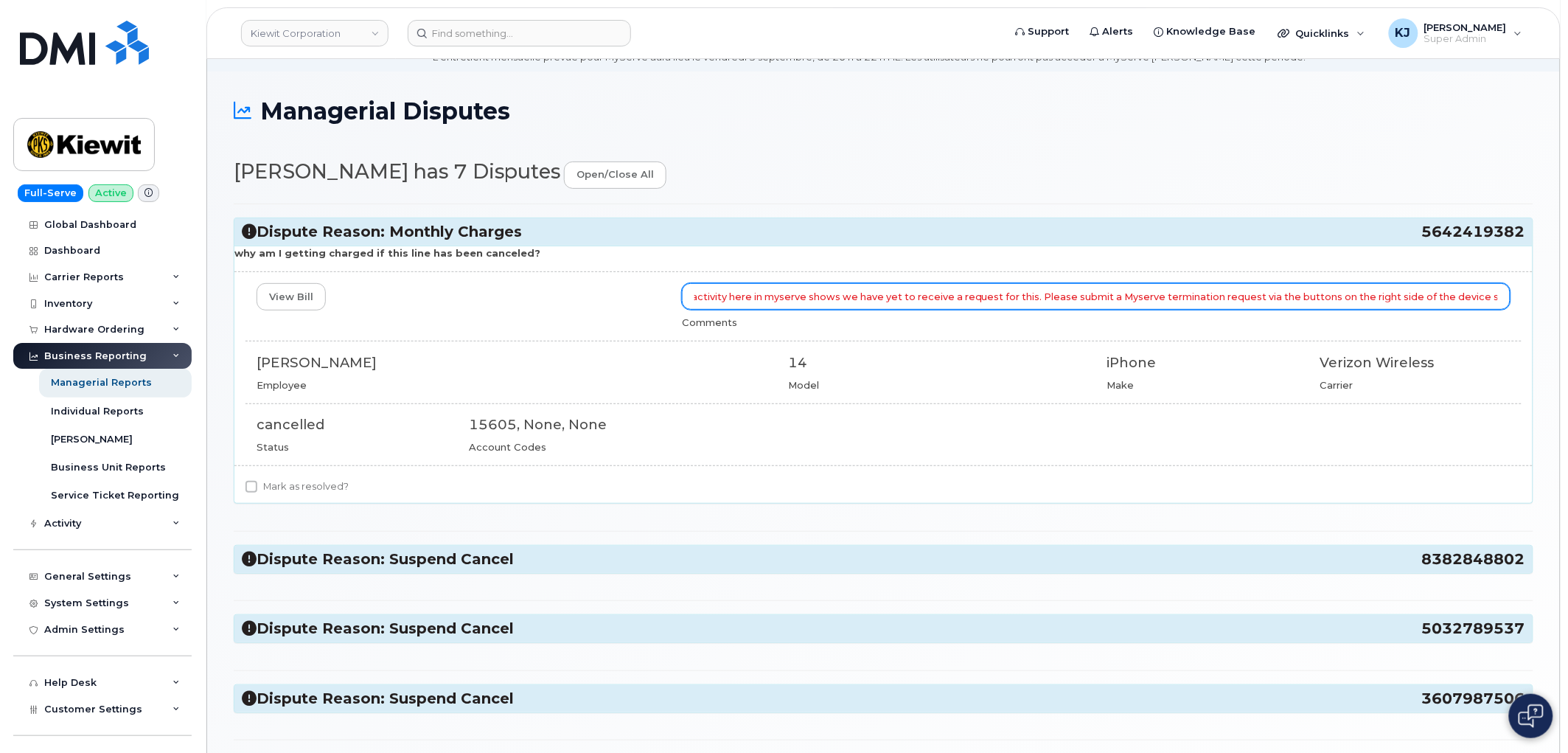
scroll to position [164, 0]
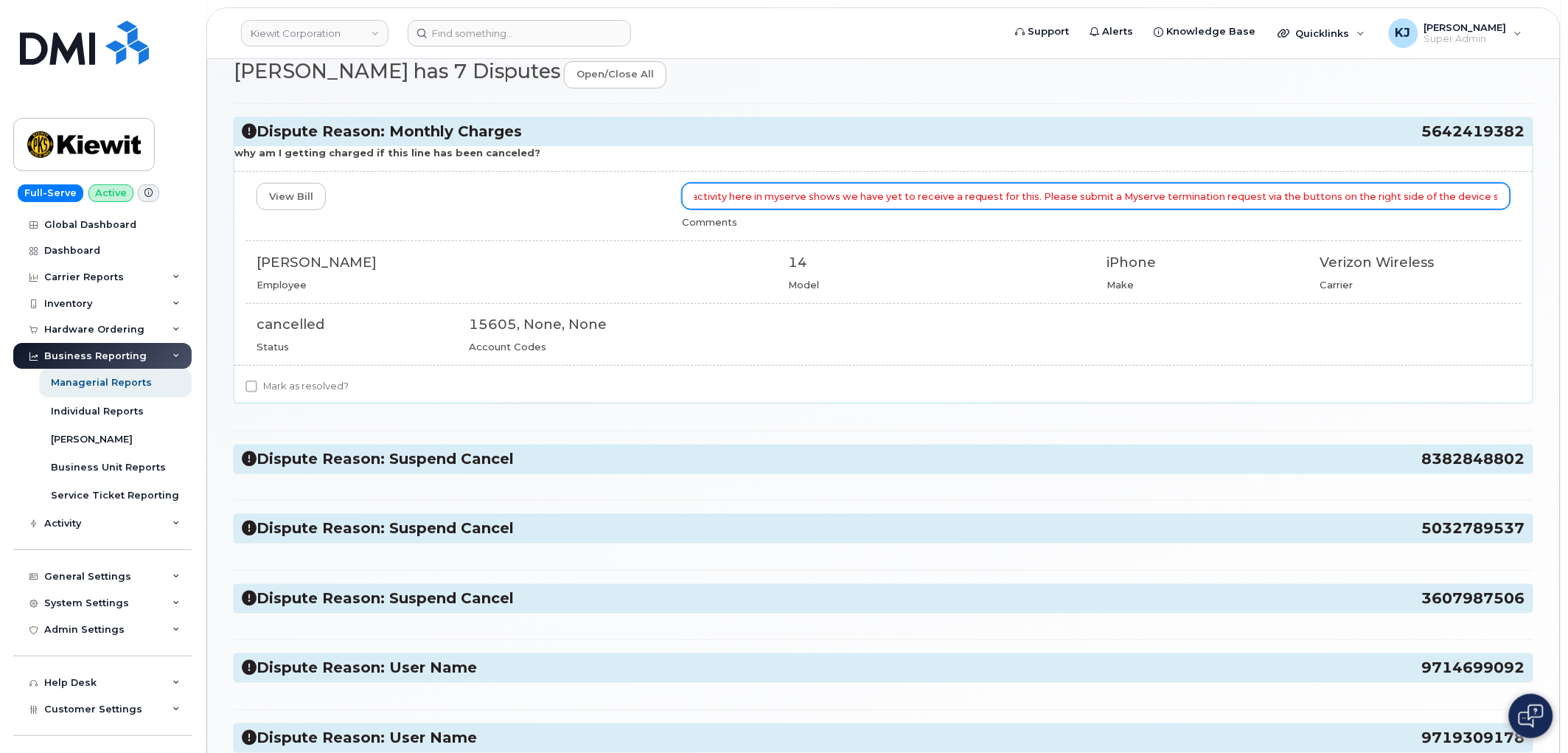
type input "This is because the line is not cancelled. We have not received a cancellation …"
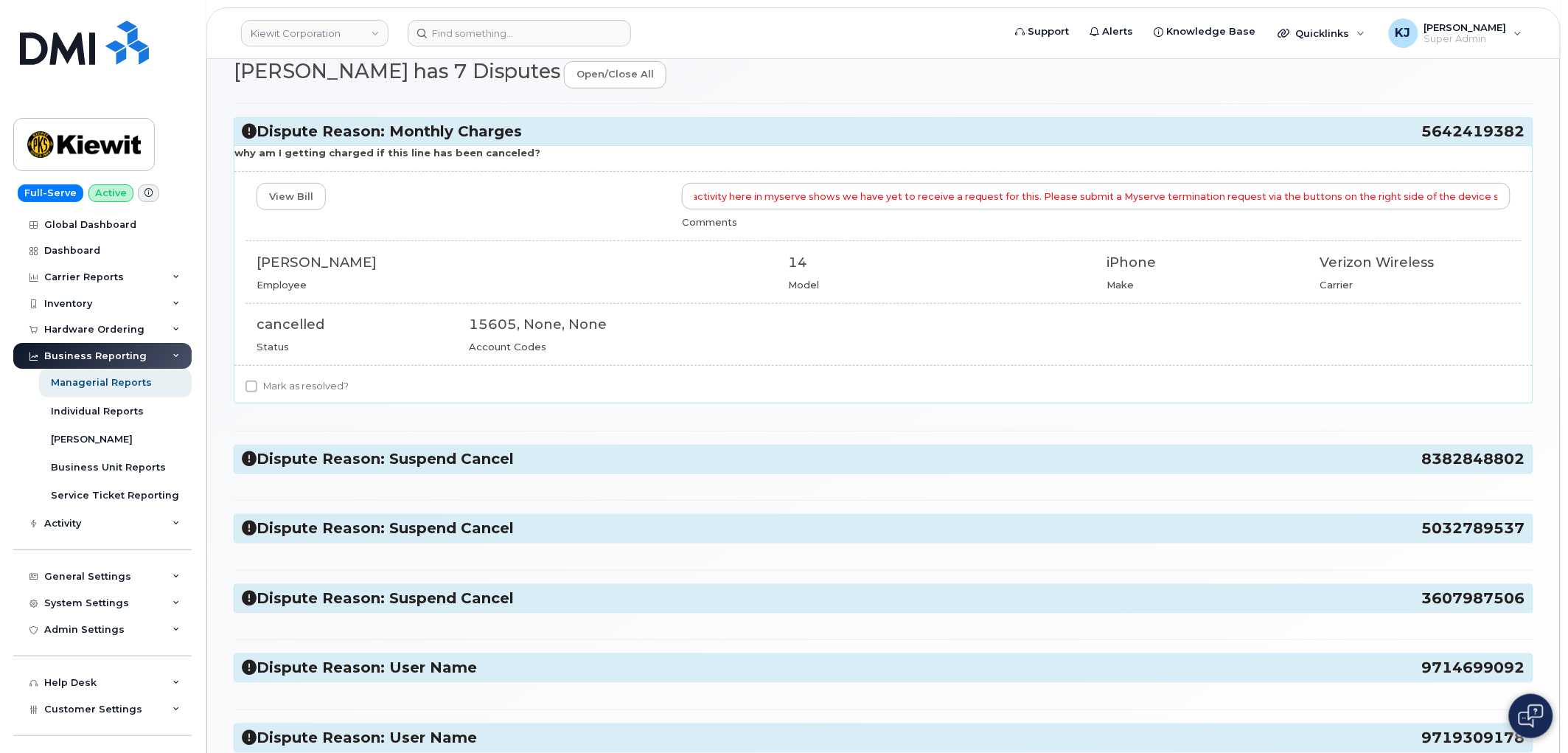
click at [289, 380] on label "Mark as resolved?" at bounding box center [297, 386] width 103 height 18
click at [257, 381] on input "Mark as resolved?" at bounding box center [251, 386] width 12 height 12
checkbox input "true"
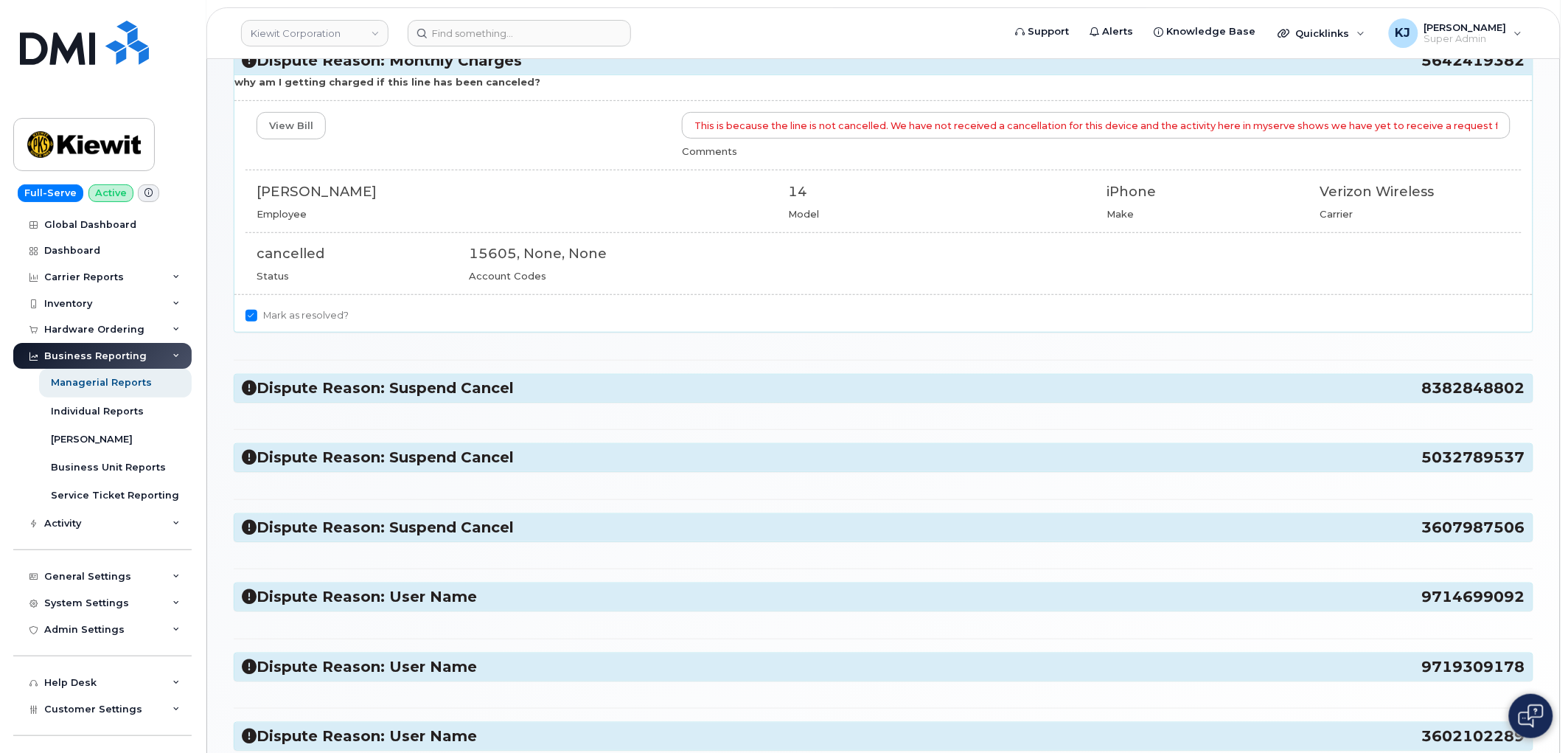
scroll to position [377, 0]
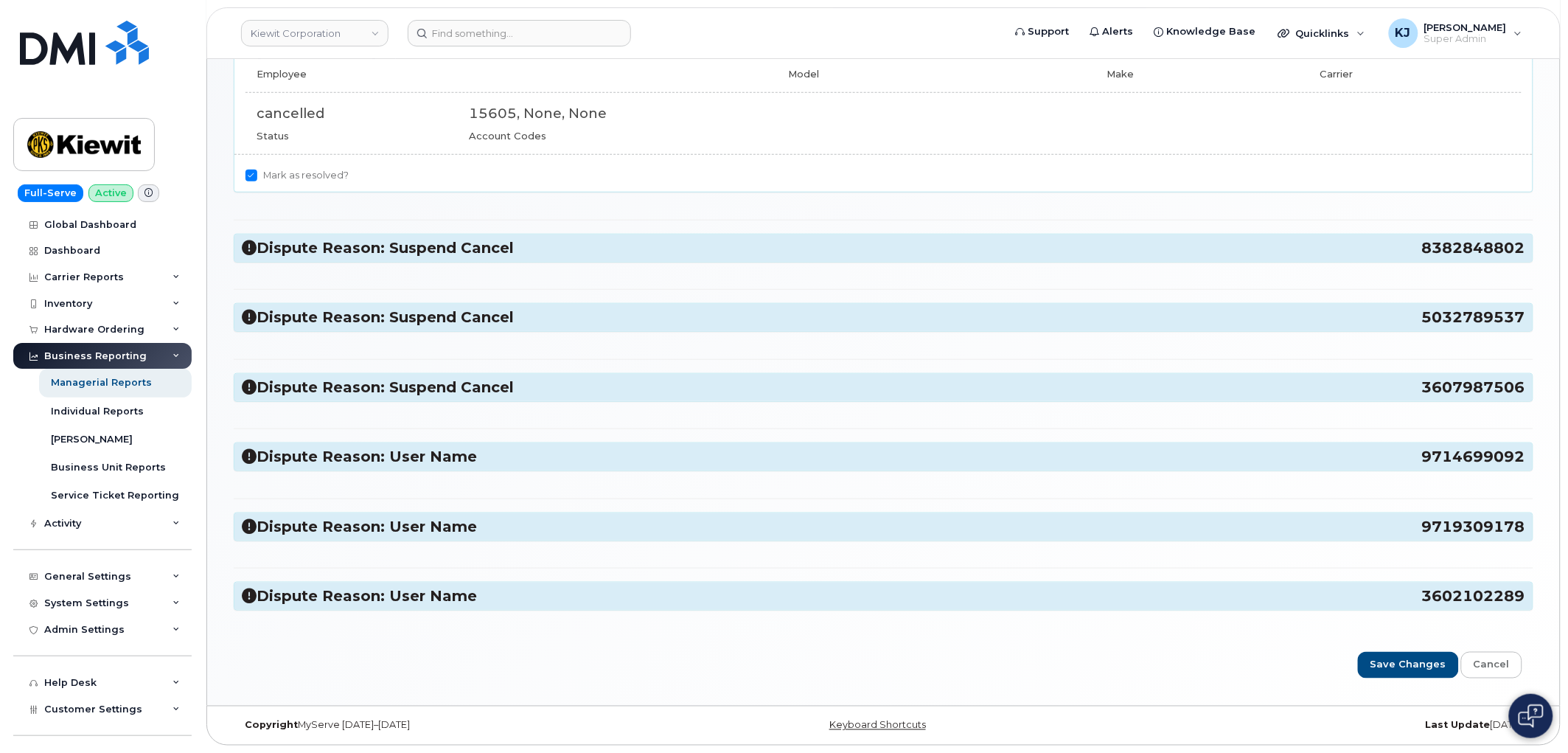
click at [480, 246] on h3 "Dispute Reason: Suspend Cancel 8382848802" at bounding box center [883, 248] width 1283 height 20
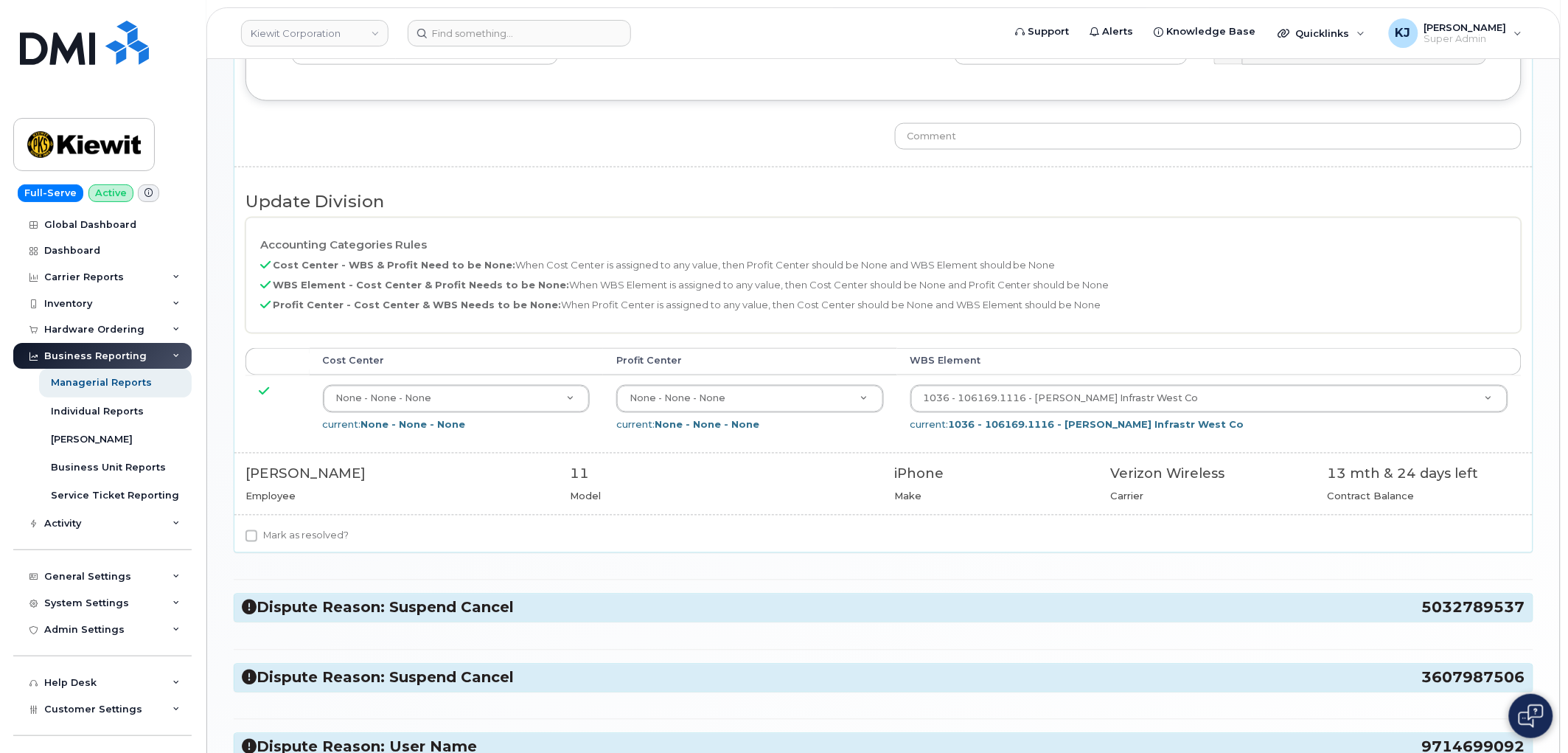
scroll to position [704, 0]
click at [253, 531] on input "Mark as resolved?" at bounding box center [251, 534] width 12 height 12
checkbox input "true"
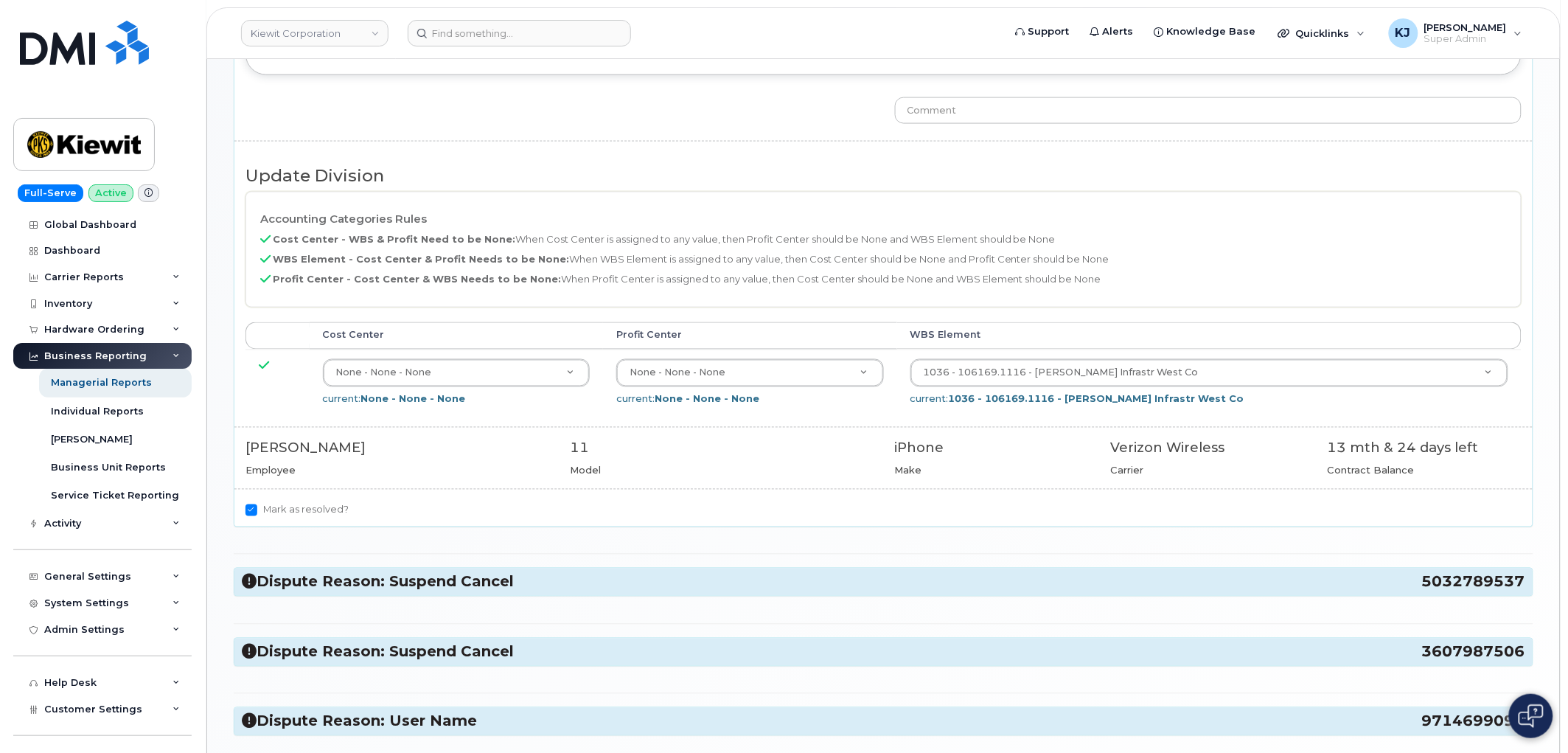
scroll to position [950, 0]
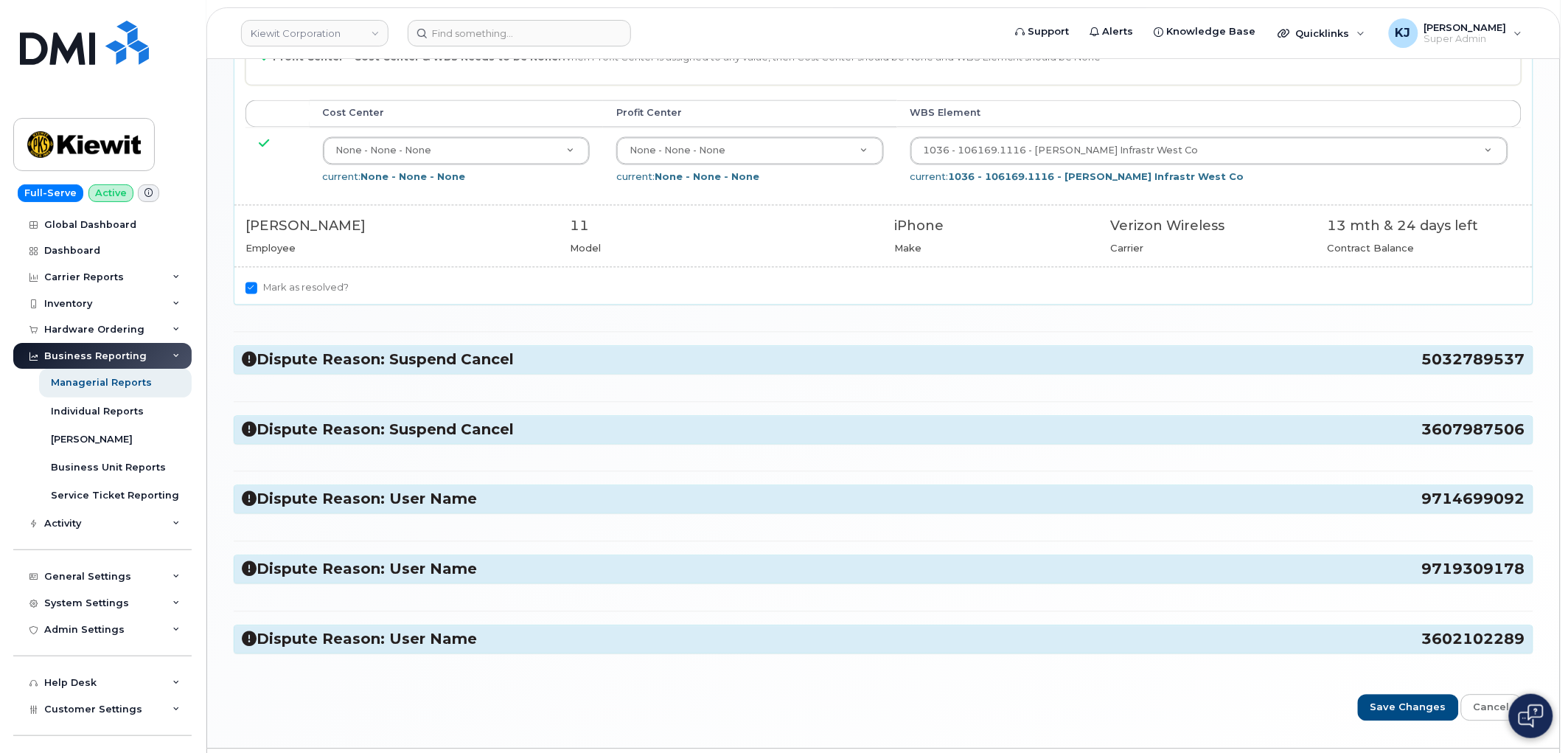
click at [381, 359] on h3 "Dispute Reason: Suspend Cancel 5032789537" at bounding box center [883, 361] width 1283 height 20
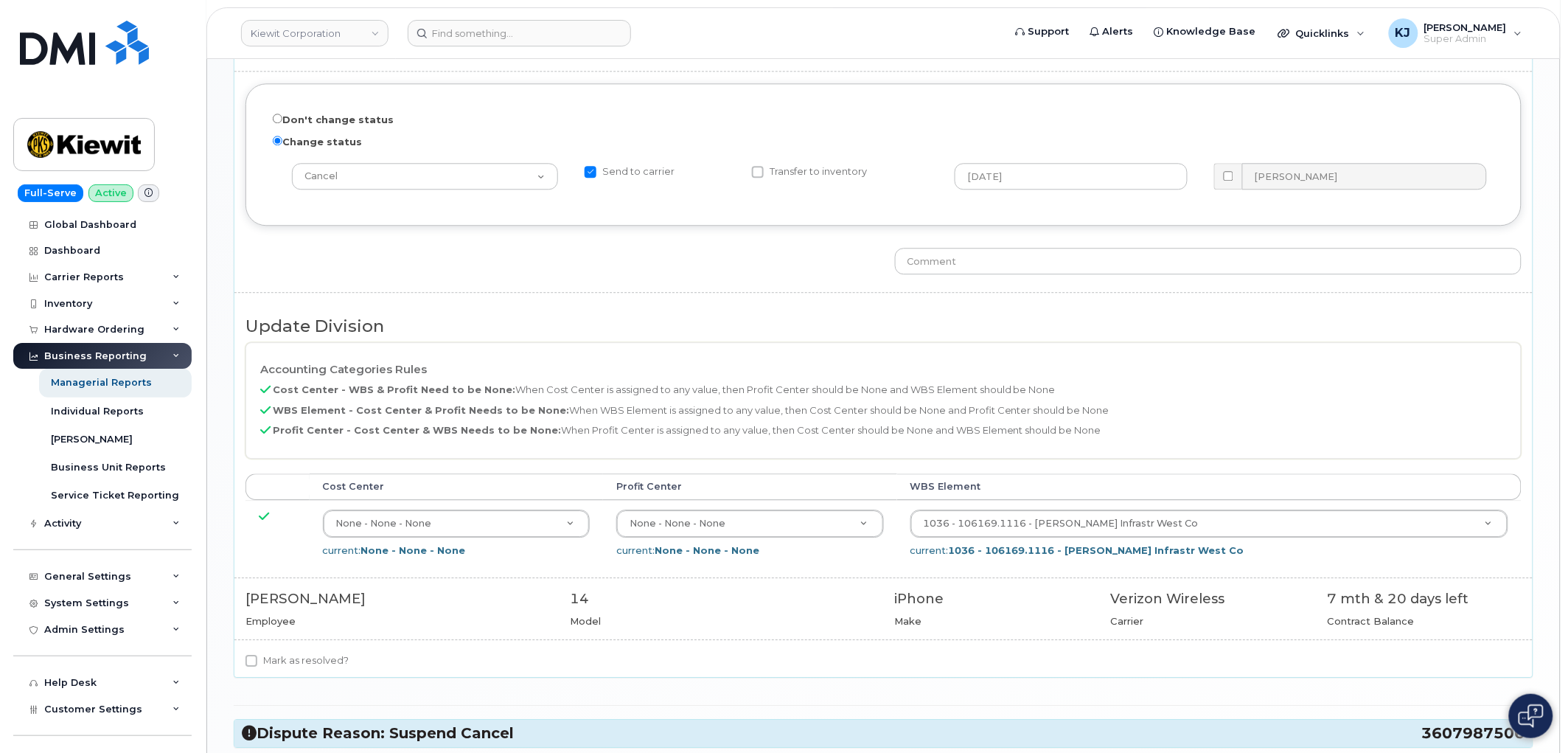
scroll to position [1524, 0]
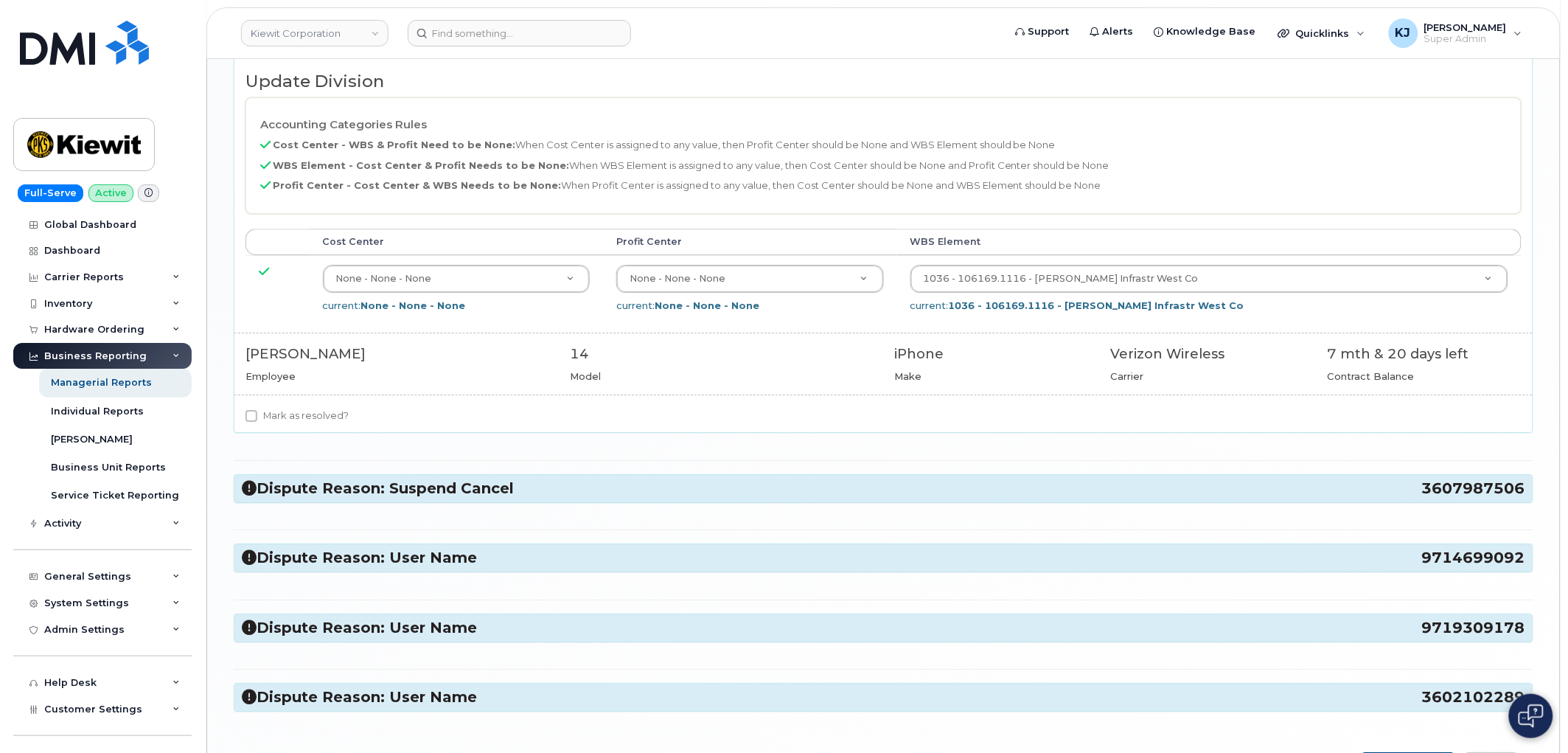
click at [296, 425] on label "Mark as resolved?" at bounding box center [297, 416] width 103 height 18
click at [257, 422] on input "Mark as resolved?" at bounding box center [251, 416] width 12 height 12
checkbox input "true"
click at [327, 485] on h3 "Dispute Reason: Suspend Cancel 3607987506" at bounding box center [883, 489] width 1283 height 20
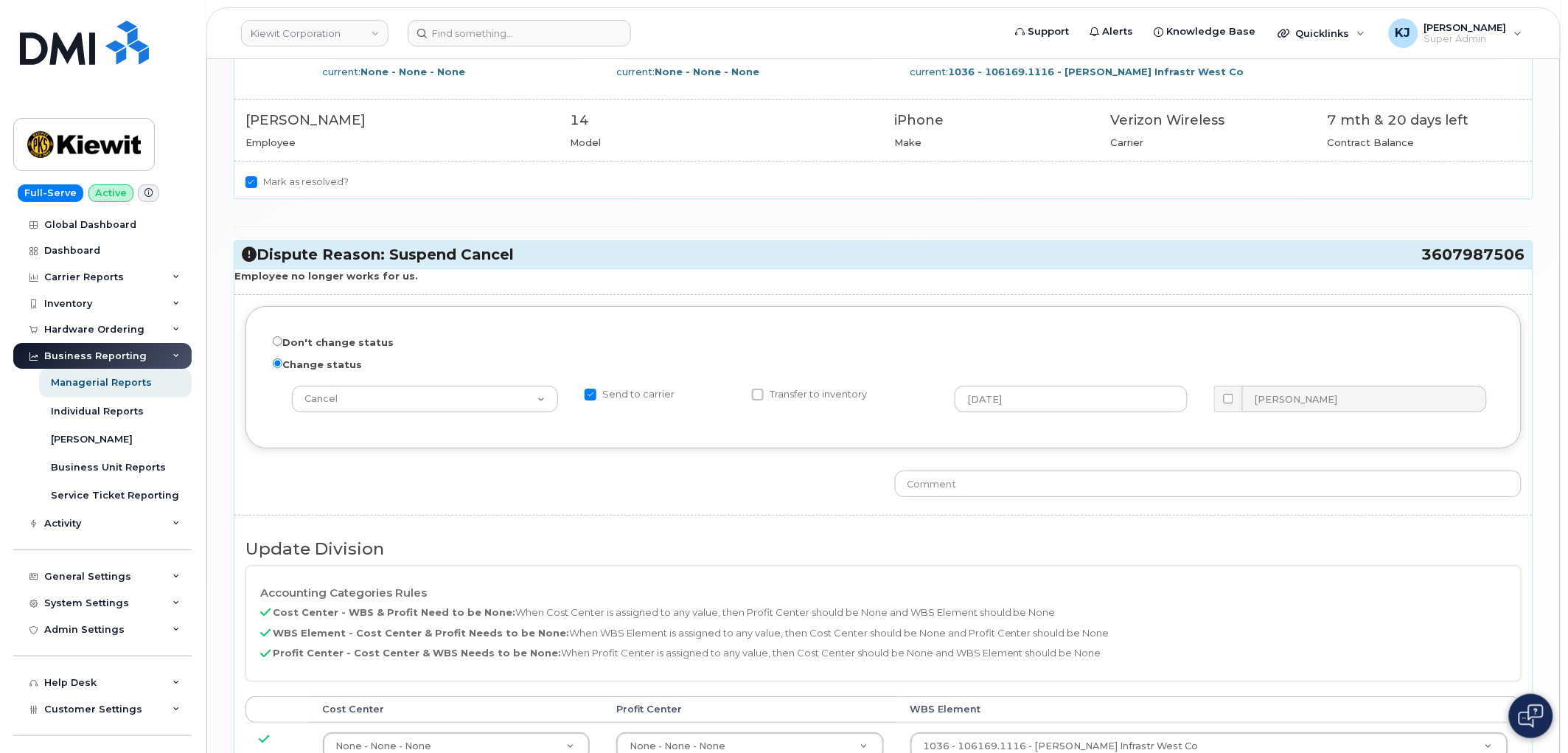
scroll to position [1933, 0]
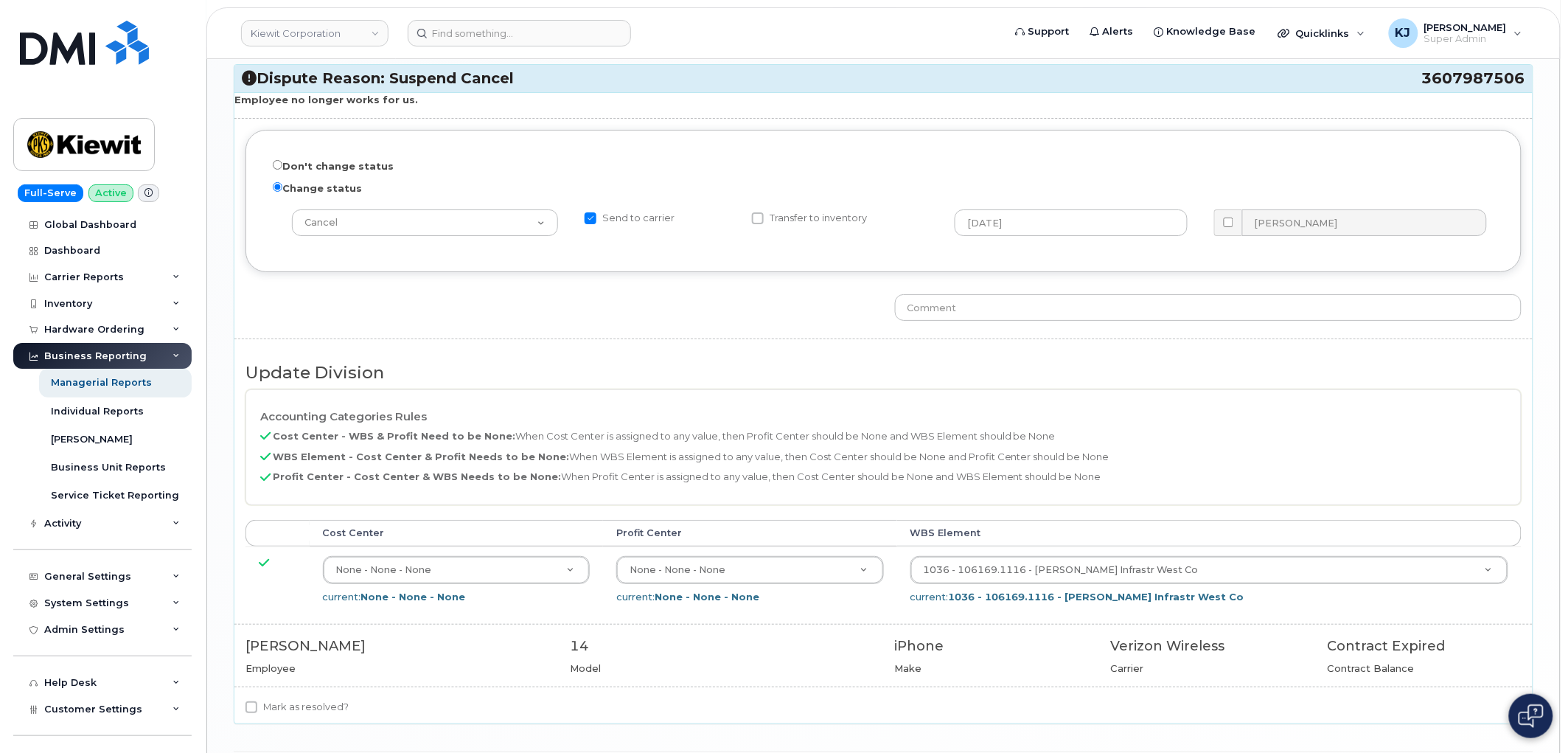
click at [262, 708] on label "Mark as resolved?" at bounding box center [297, 707] width 103 height 18
click at [257, 708] on input "Mark as resolved?" at bounding box center [251, 707] width 12 height 12
checkbox input "true"
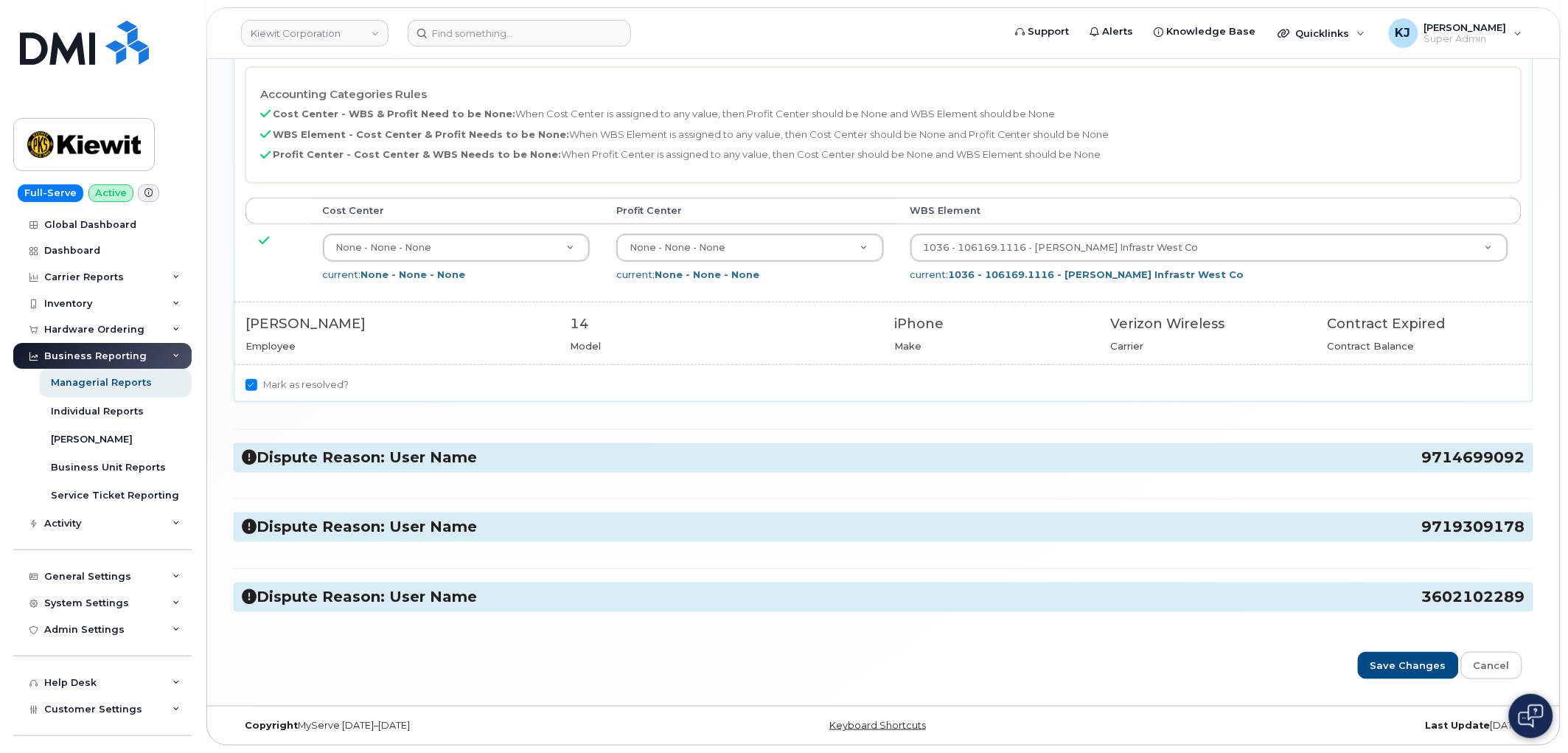
scroll to position [2264, 0]
click at [357, 454] on h3 "Dispute Reason: User Name 9714699092" at bounding box center [883, 458] width 1283 height 20
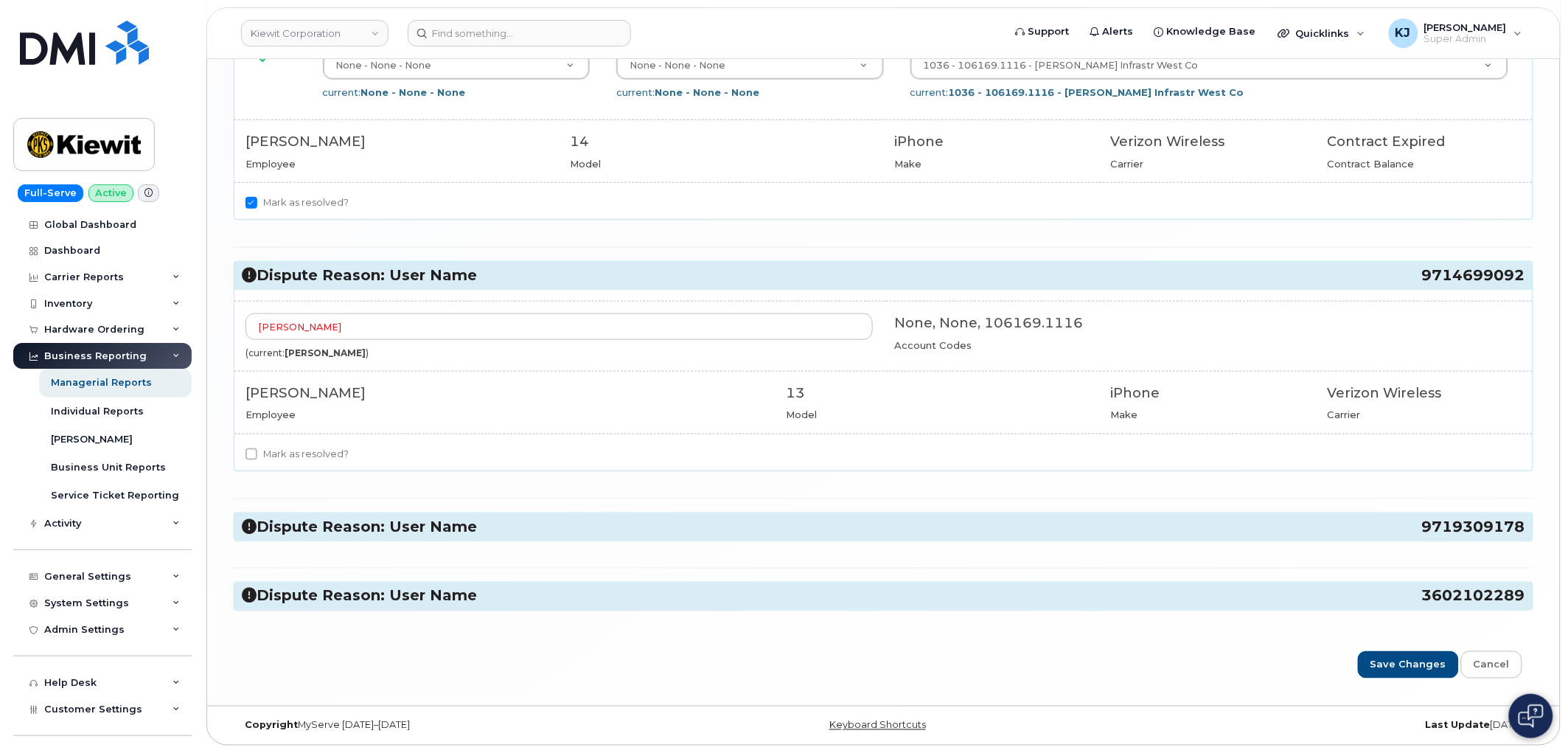
scroll to position [2446, 0]
click at [285, 449] on label "Mark as resolved?" at bounding box center [297, 454] width 103 height 18
click at [257, 449] on input "Mark as resolved?" at bounding box center [251, 454] width 12 height 12
checkbox input "true"
click at [403, 527] on h3 "Dispute Reason: User Name 9719309178" at bounding box center [883, 527] width 1283 height 20
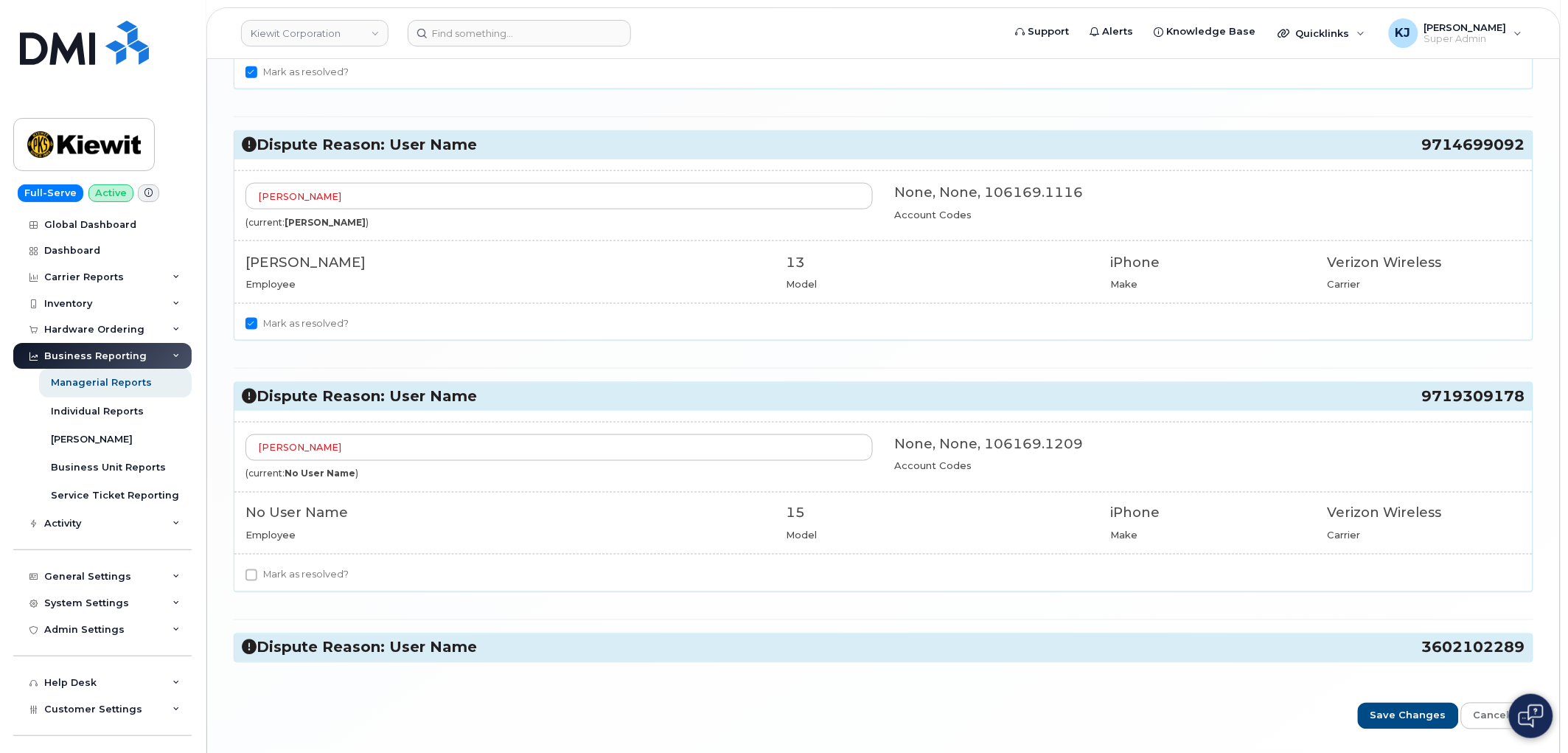
scroll to position [2614, 0]
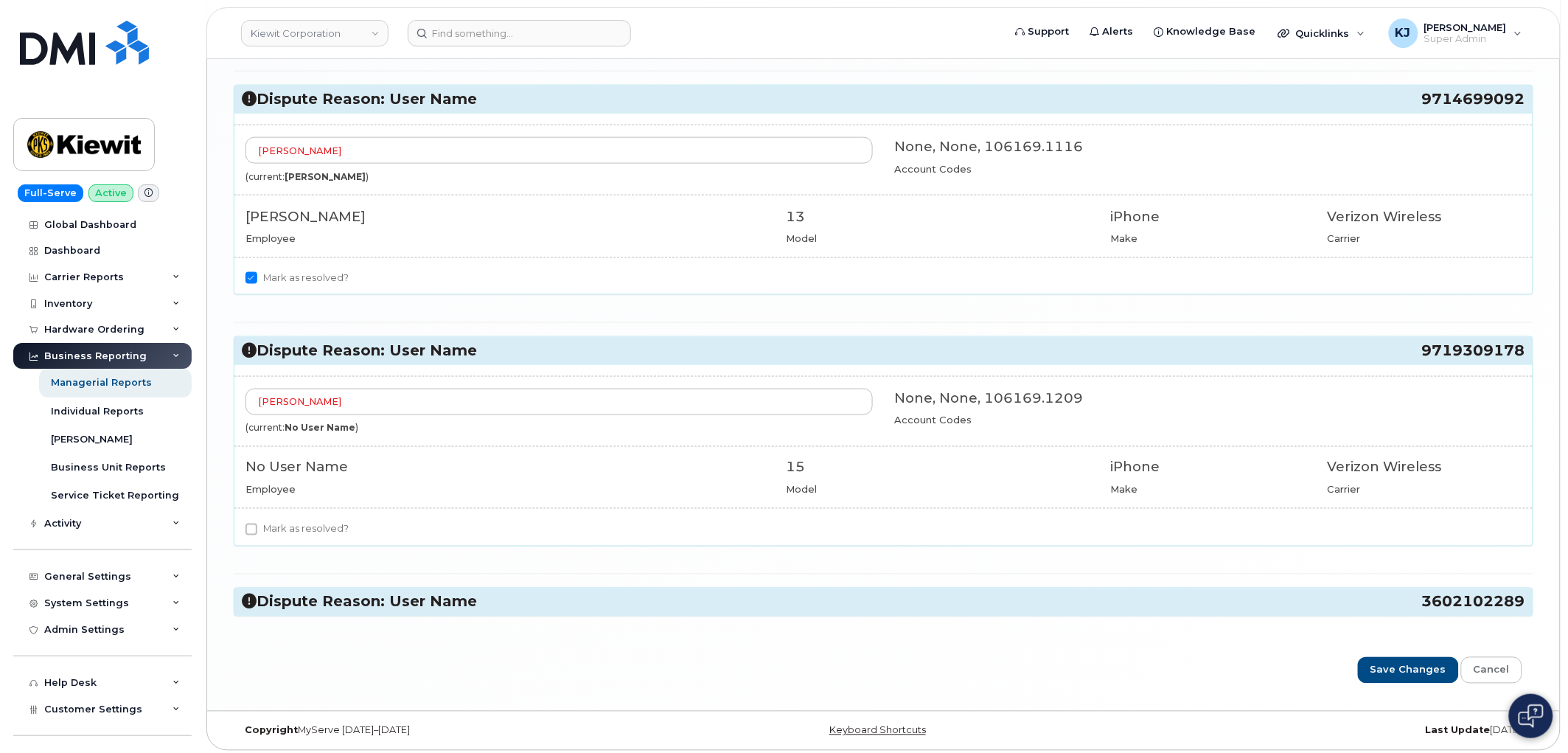
click at [321, 538] on label "Mark as resolved?" at bounding box center [297, 529] width 103 height 18
click at [257, 535] on input "Mark as resolved?" at bounding box center [251, 529] width 12 height 12
checkbox input "true"
click at [364, 608] on h3 "Dispute Reason: User Name 3602102289" at bounding box center [883, 602] width 1283 height 20
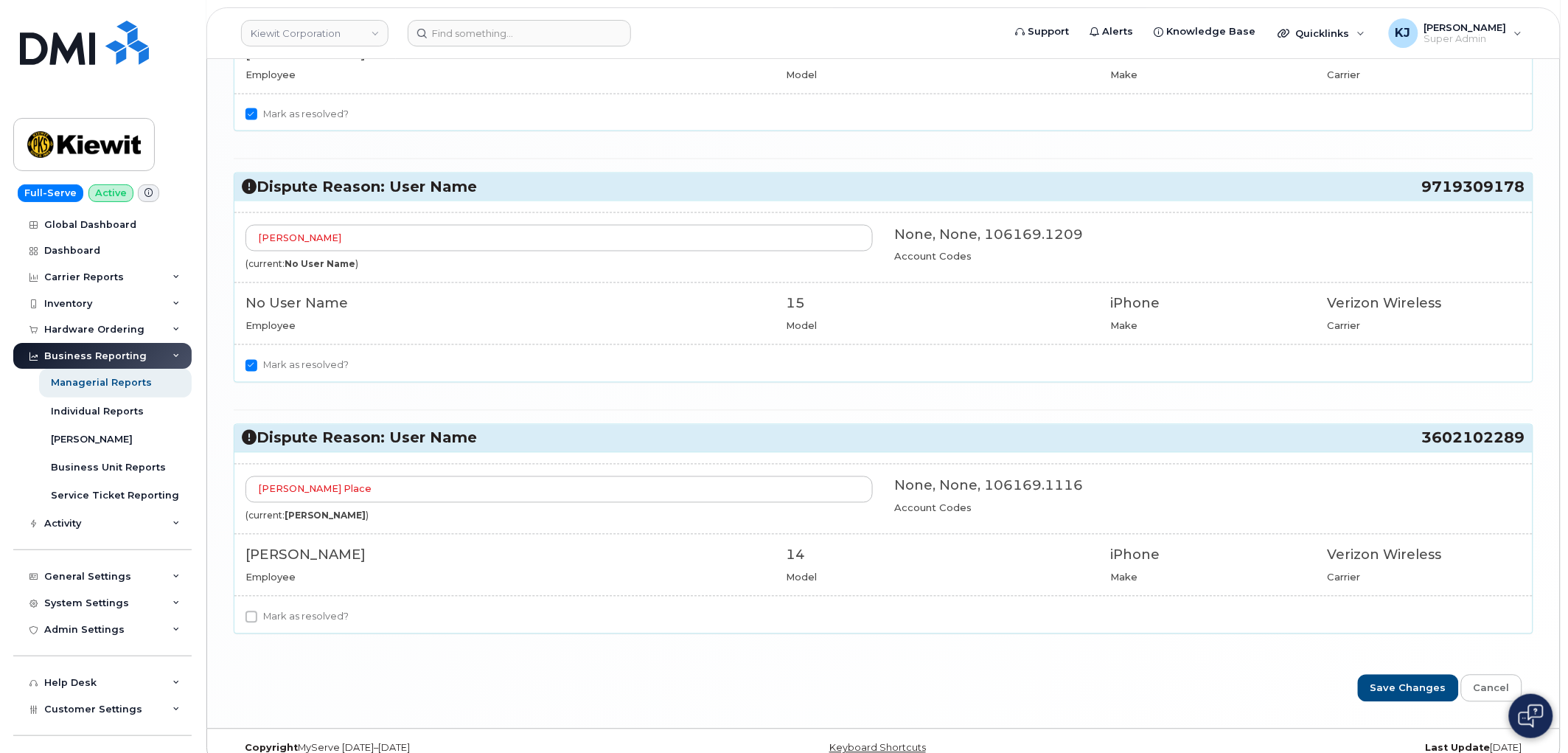
scroll to position [2810, 0]
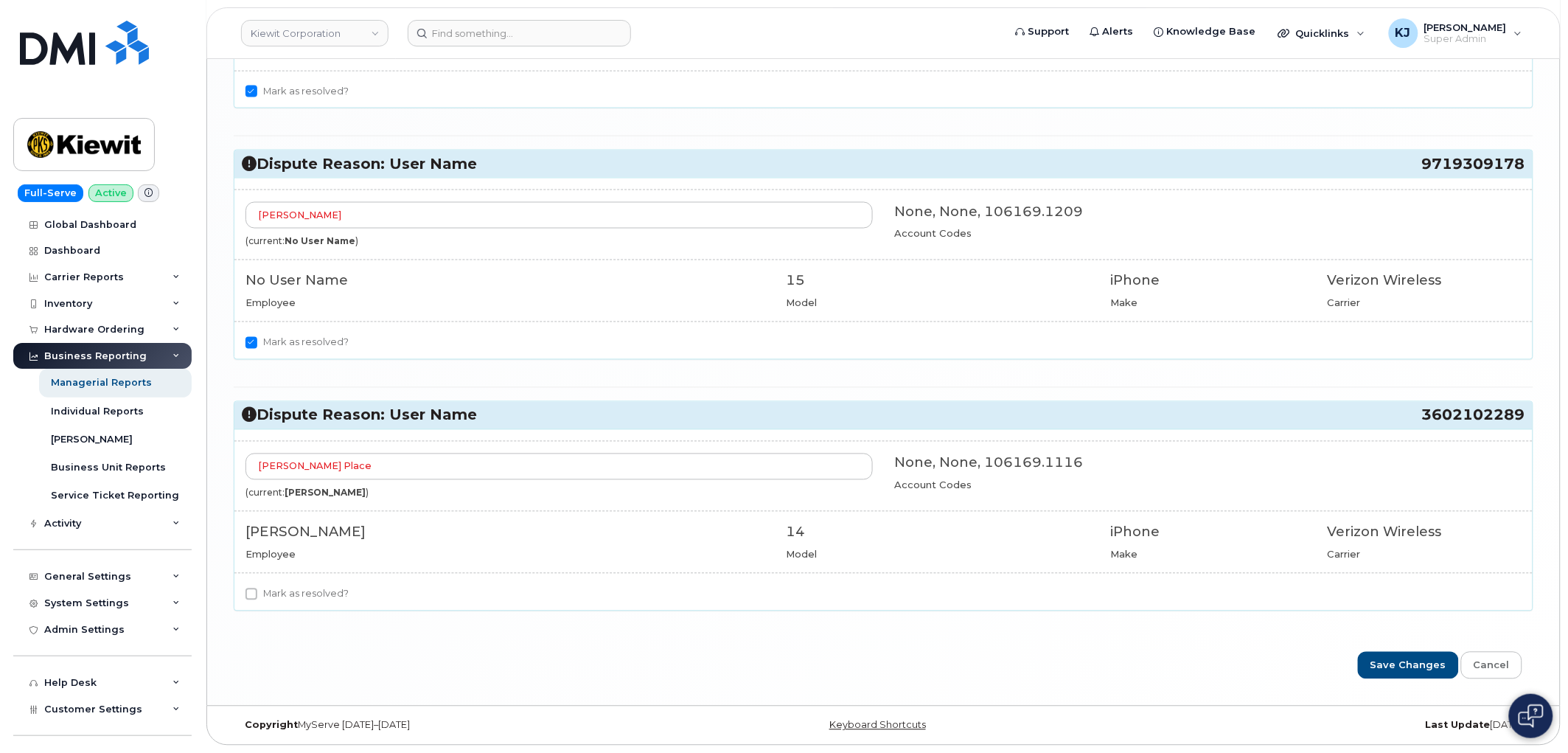
click at [302, 581] on div "Brandon Place (current: KYLE BORGMAN ) None, None, 106169.1116 Account Codes KY…" at bounding box center [883, 520] width 1298 height 181
click at [306, 593] on label "Mark as resolved?" at bounding box center [297, 594] width 103 height 18
click at [257, 593] on input "Mark as resolved?" at bounding box center [251, 594] width 12 height 12
checkbox input "true"
click at [1397, 661] on input "Save Changes" at bounding box center [1408, 665] width 101 height 27
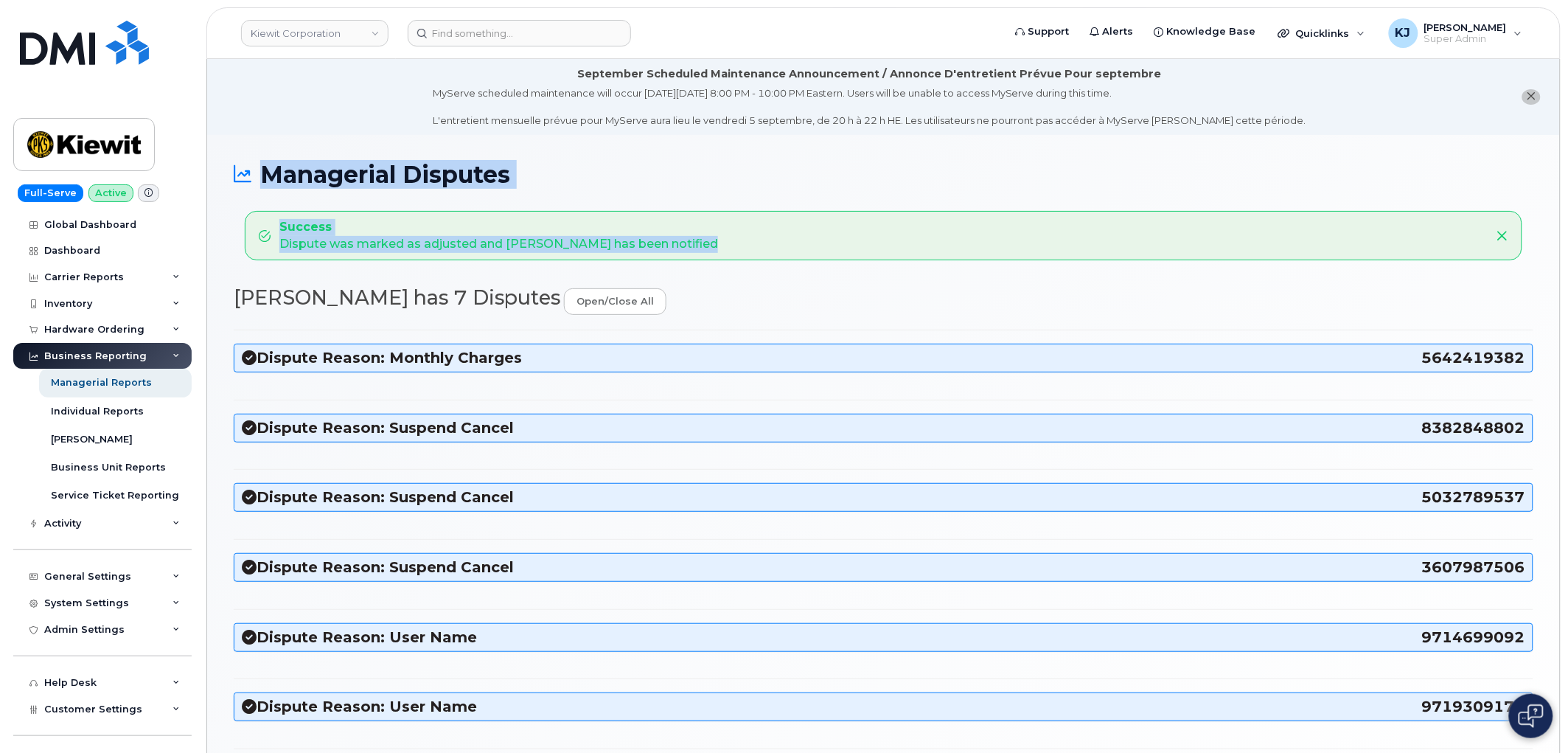
drag, startPoint x: 259, startPoint y: 168, endPoint x: 700, endPoint y: 240, distance: 446.8
click at [700, 240] on div "Managerial Disputes Success Dispute was marked as adjusted and [PERSON_NAME] ha…" at bounding box center [883, 510] width 1353 height 751
copy div "Managerial Disputes Success Dispute was marked as adjusted and [PERSON_NAME] ha…"
